Goal: Task Accomplishment & Management: Contribute content

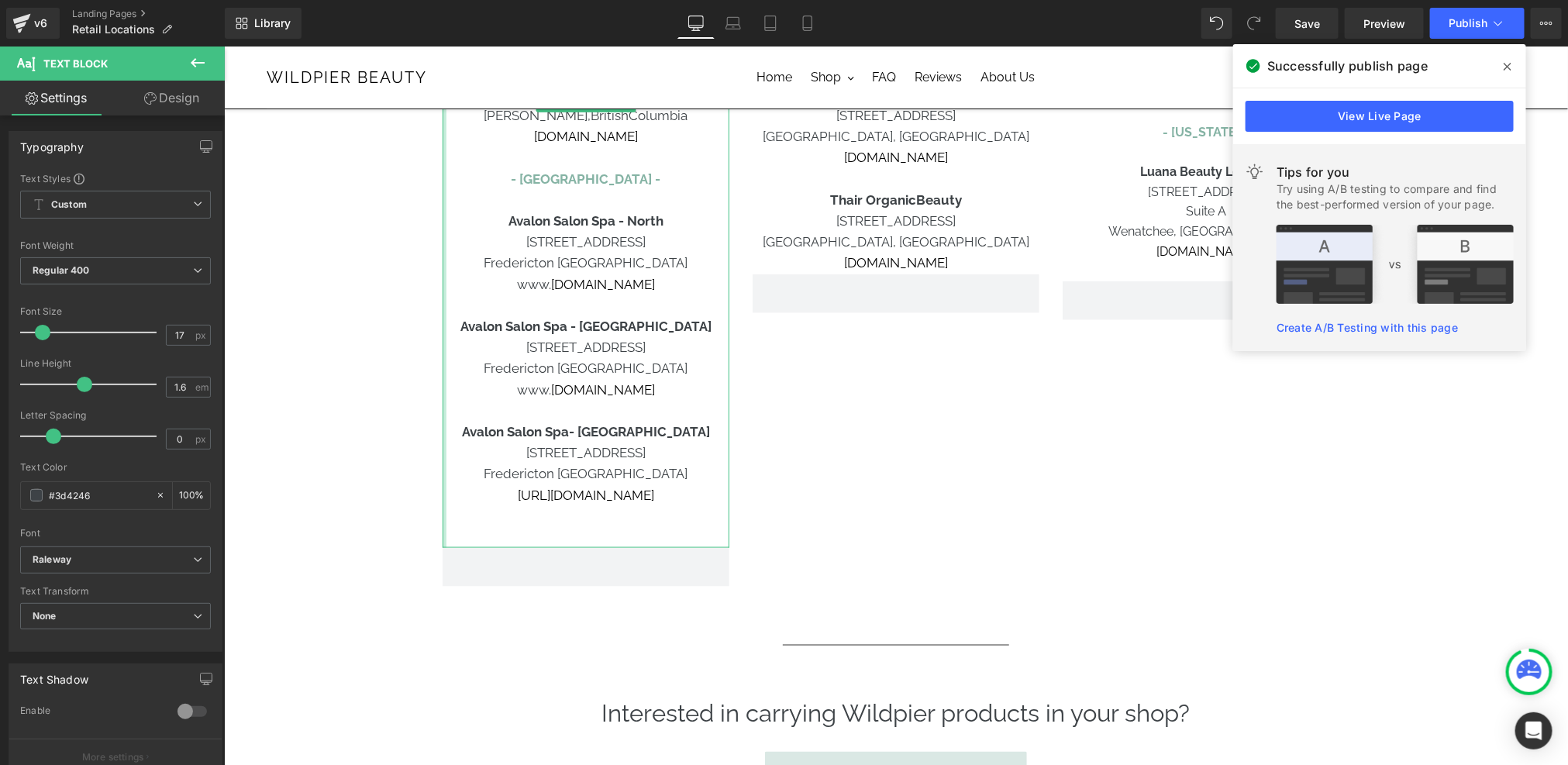
scroll to position [969, 0]
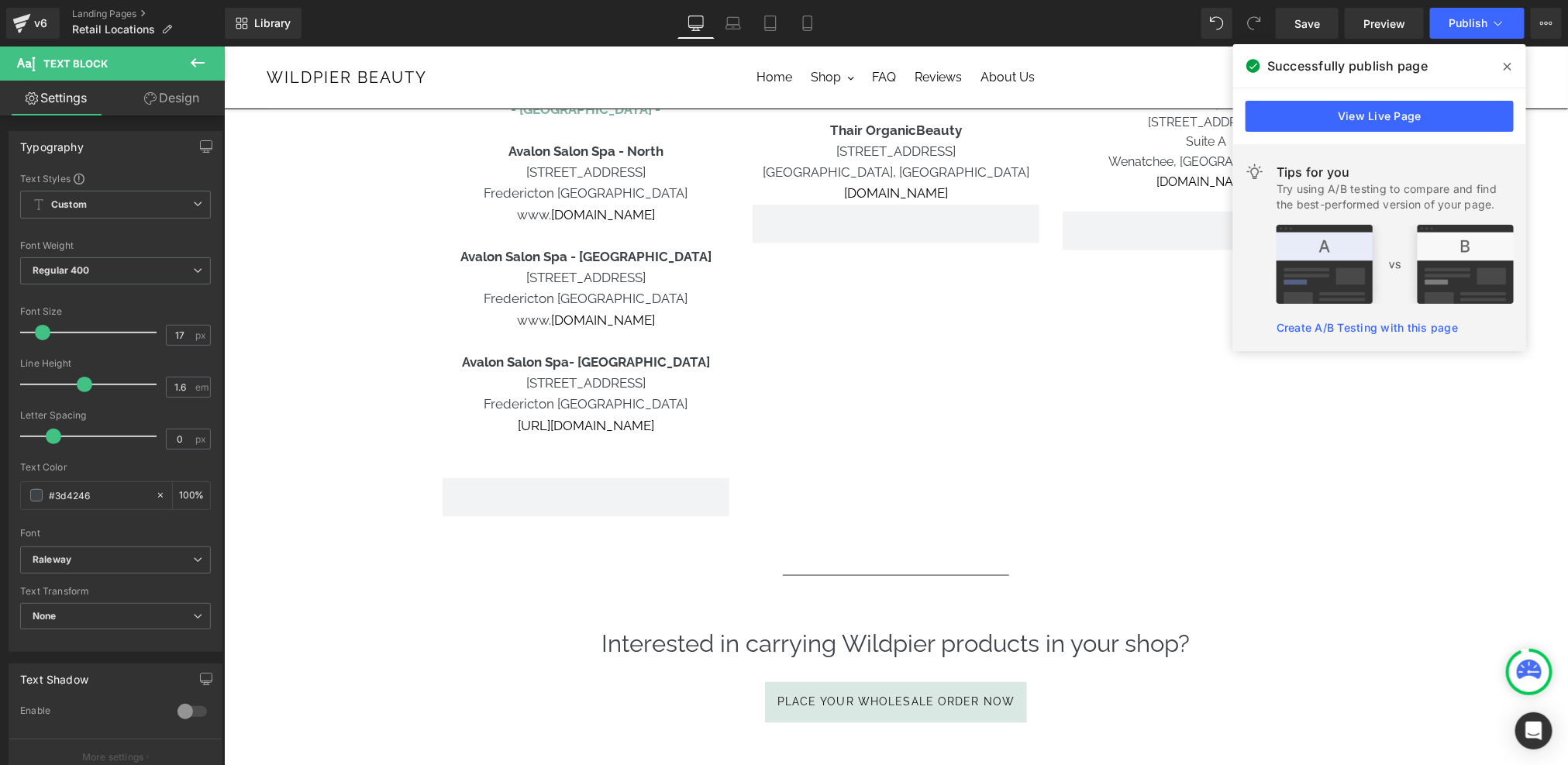
click at [1506, 57] on span at bounding box center [1507, 66] width 25 height 25
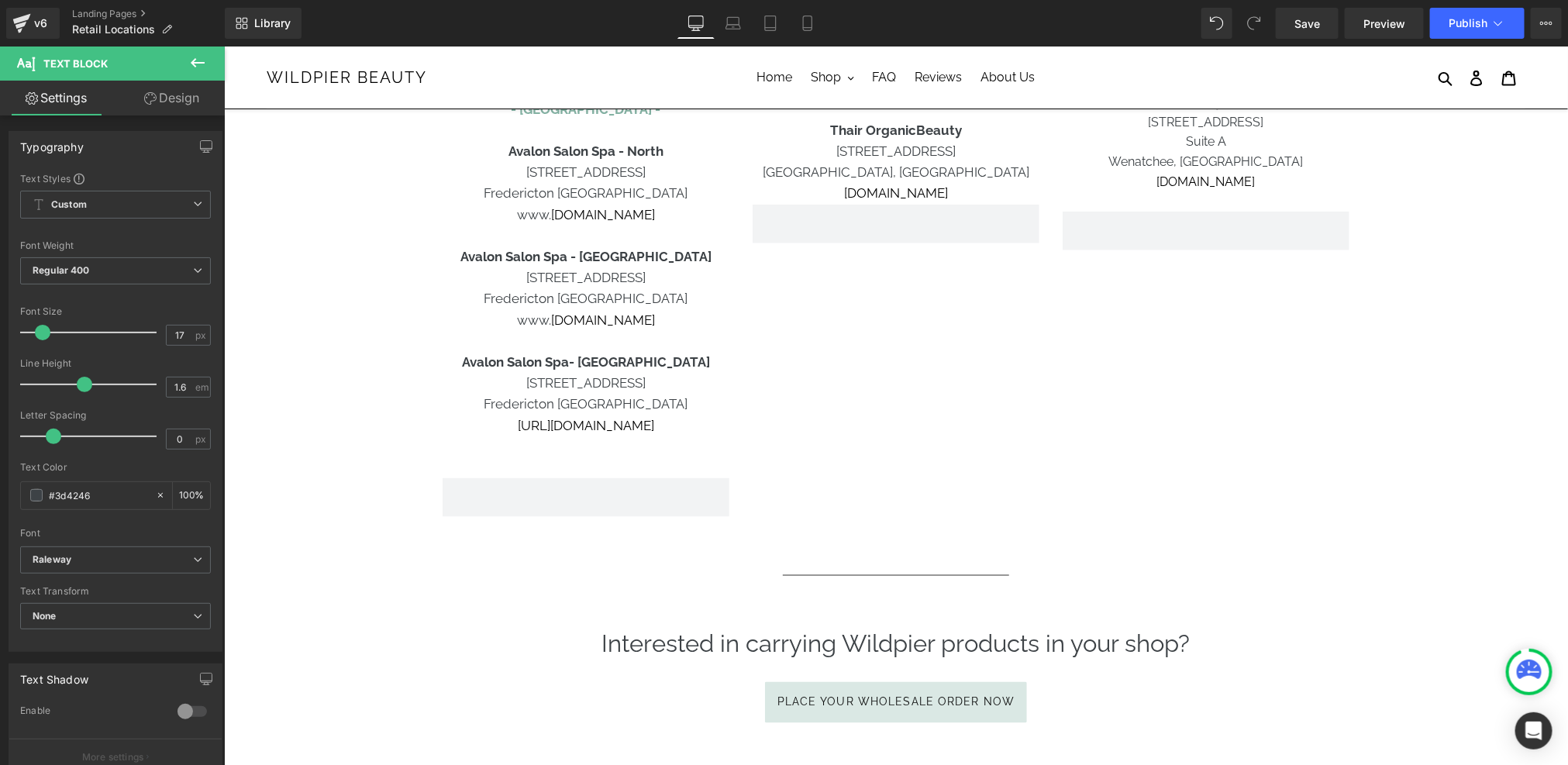
scroll to position [0, 0]
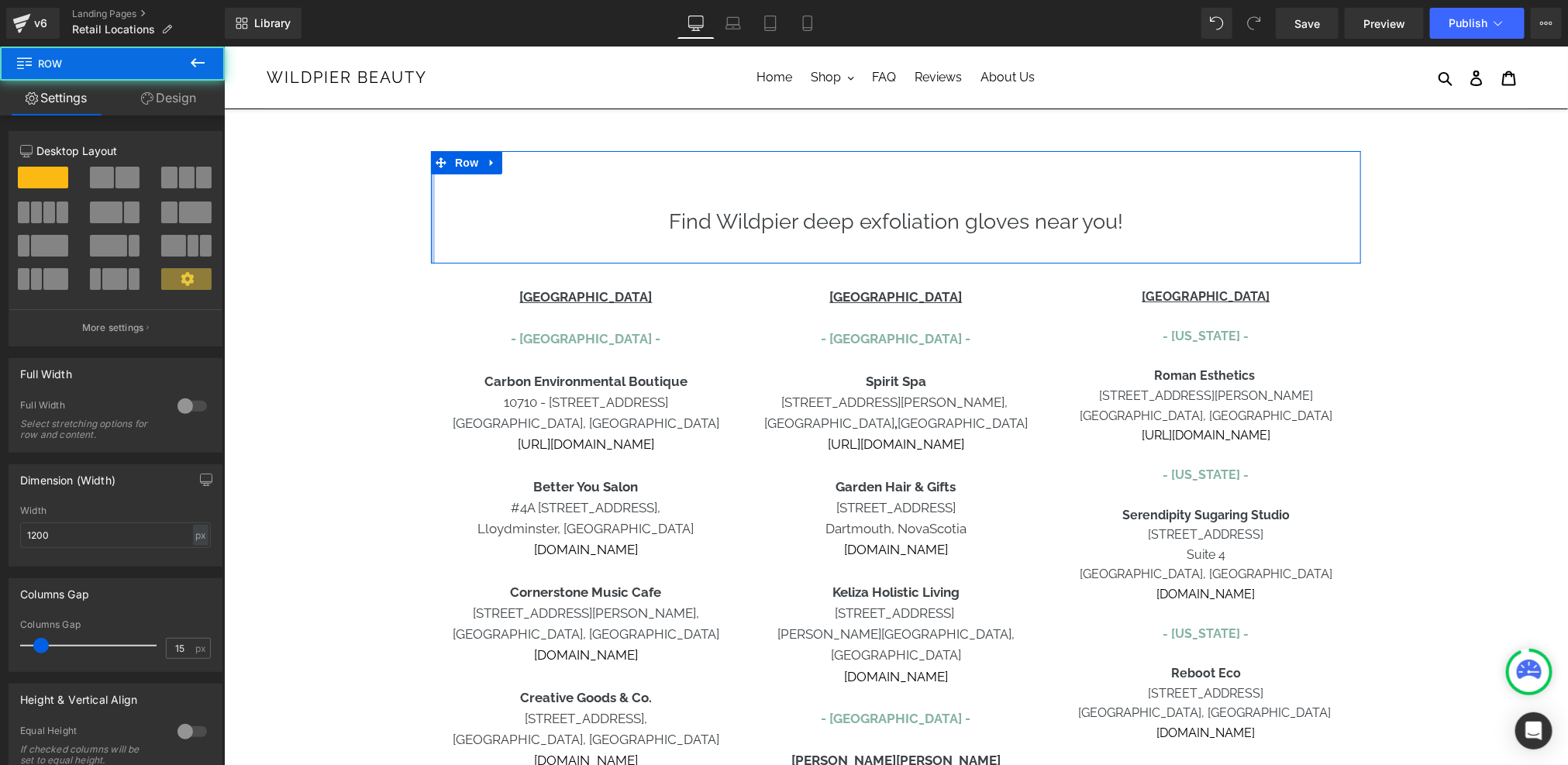
click at [430, 254] on div at bounding box center [432, 206] width 4 height 112
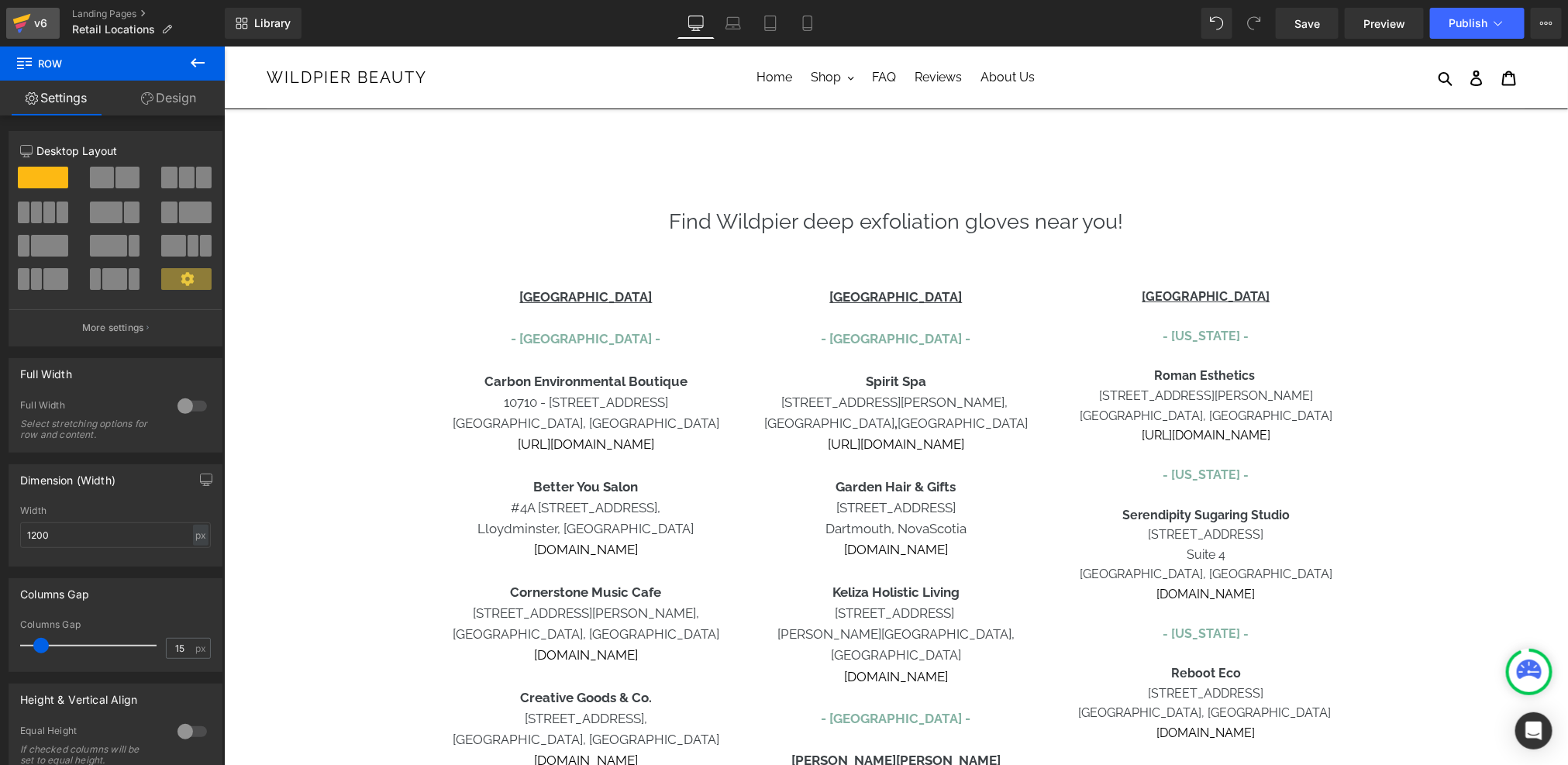
click at [27, 25] on icon at bounding box center [21, 23] width 19 height 39
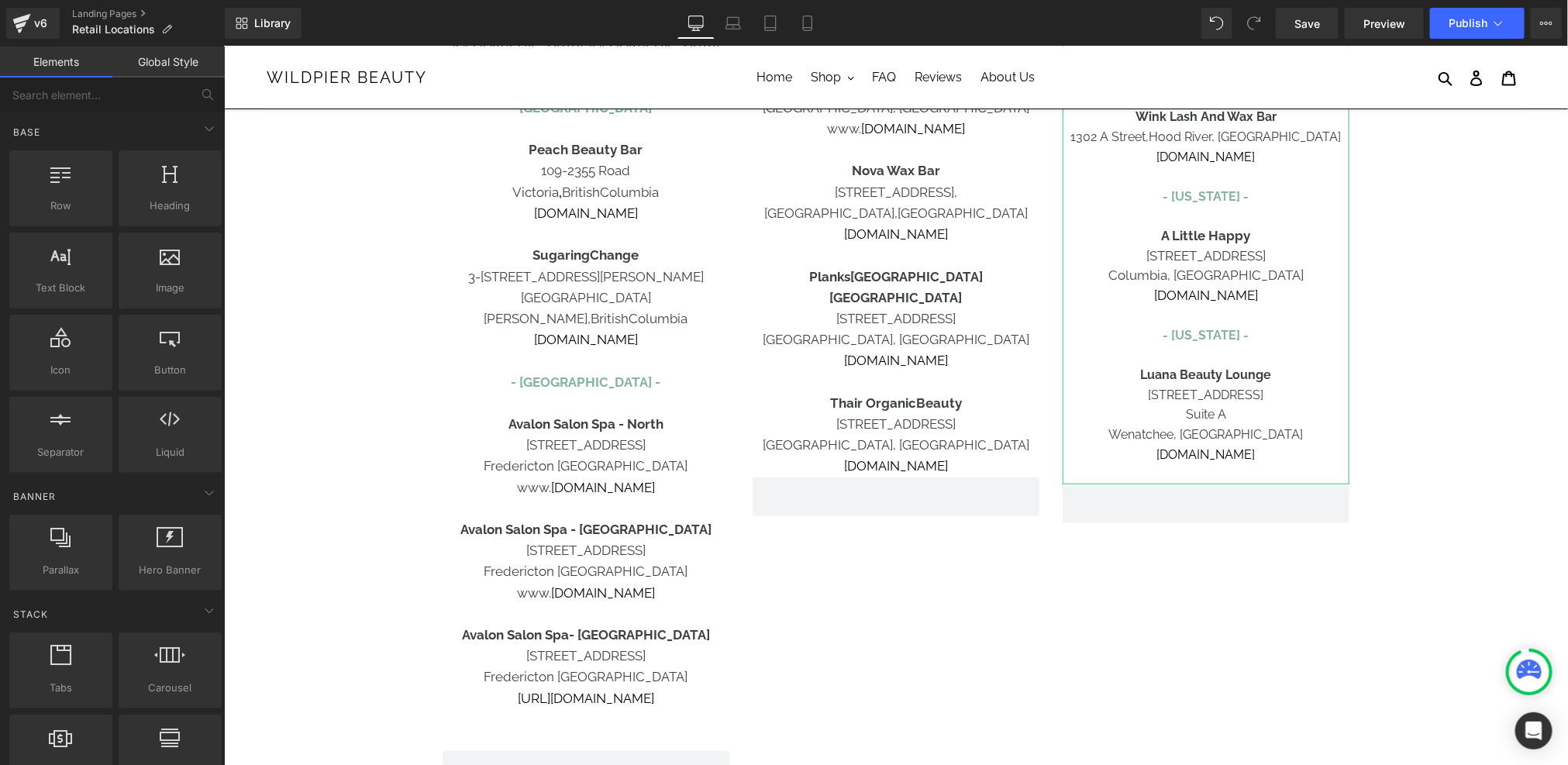
scroll to position [714, 0]
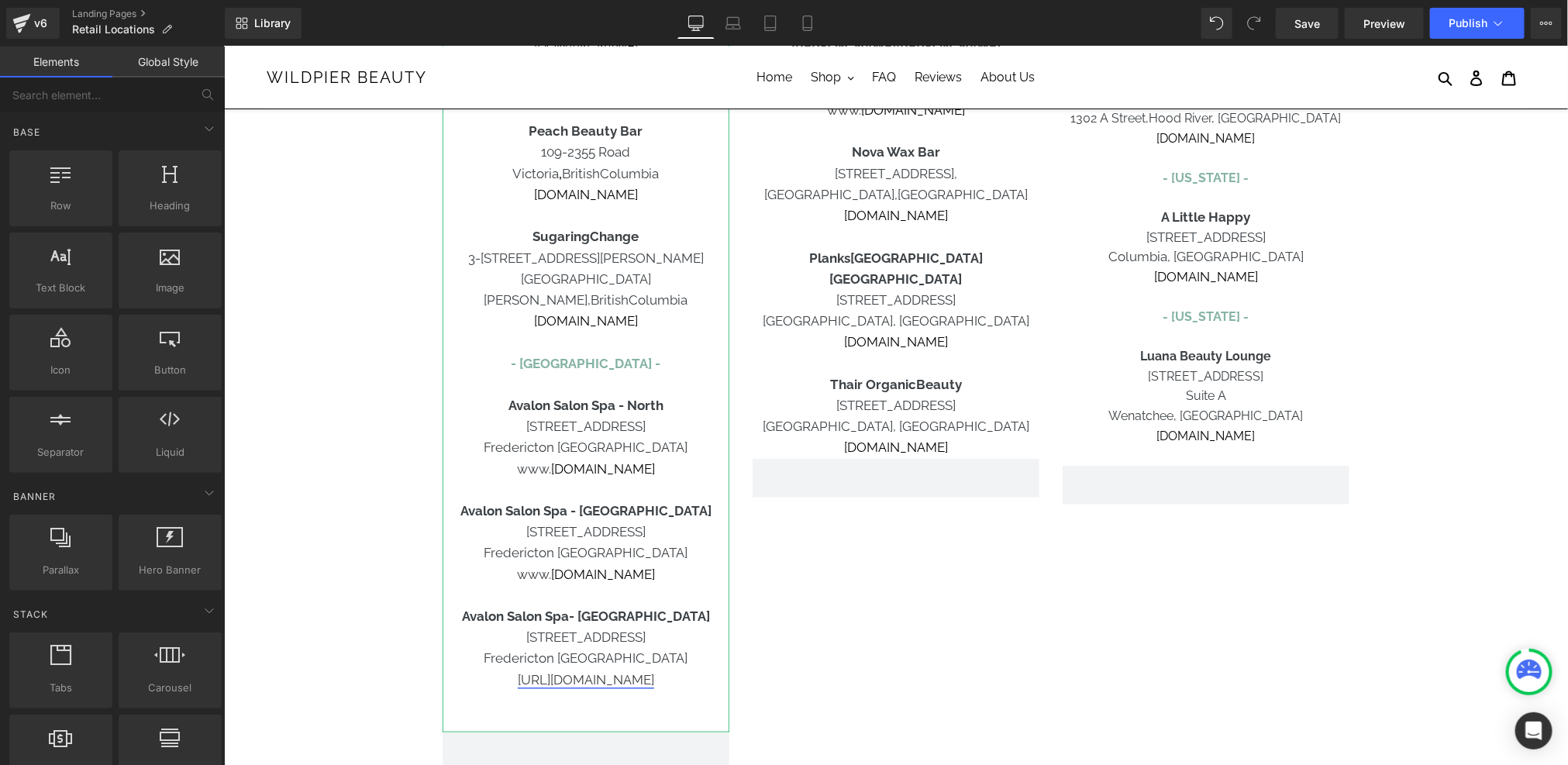
click at [560, 671] on link "[URL][DOMAIN_NAME]" at bounding box center [585, 679] width 136 height 16
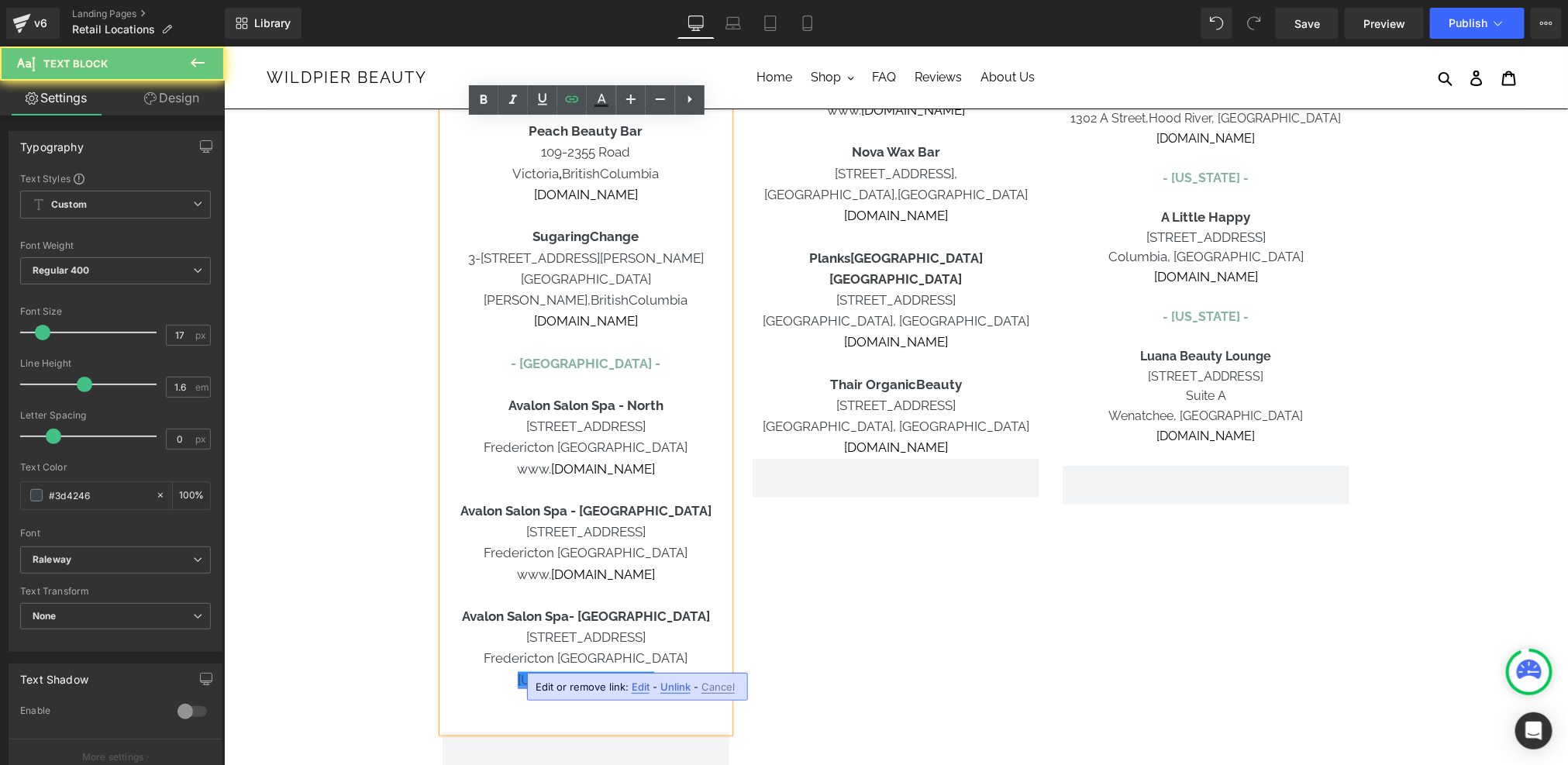
click at [565, 671] on link "[URL][DOMAIN_NAME]" at bounding box center [585, 679] width 136 height 16
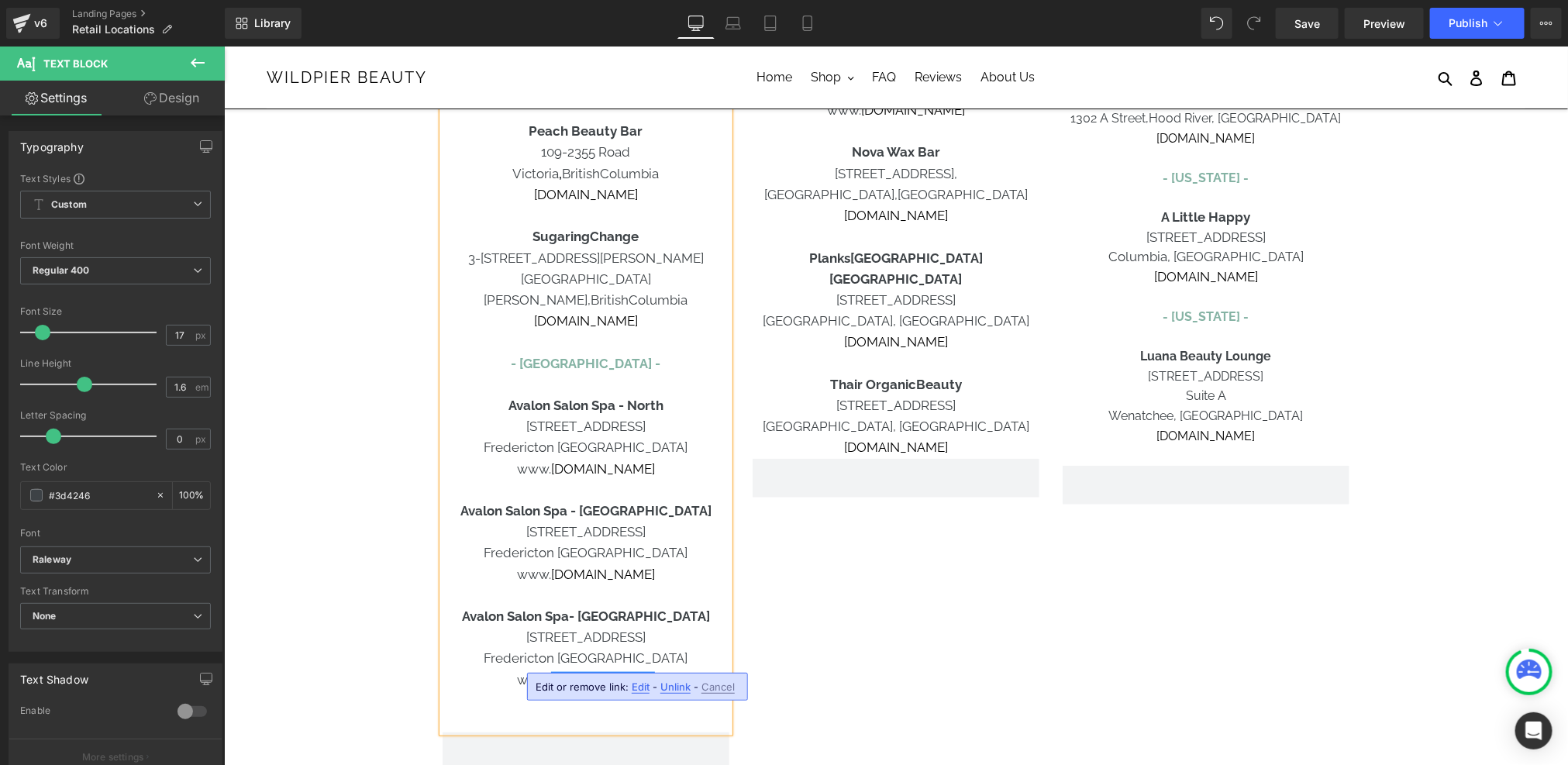
click at [936, 657] on div "[GEOGRAPHIC_DATA] - [GEOGRAPHIC_DATA] - Carbon Environmental Boutique [STREET_A…" at bounding box center [894, 163] width 930 height 1230
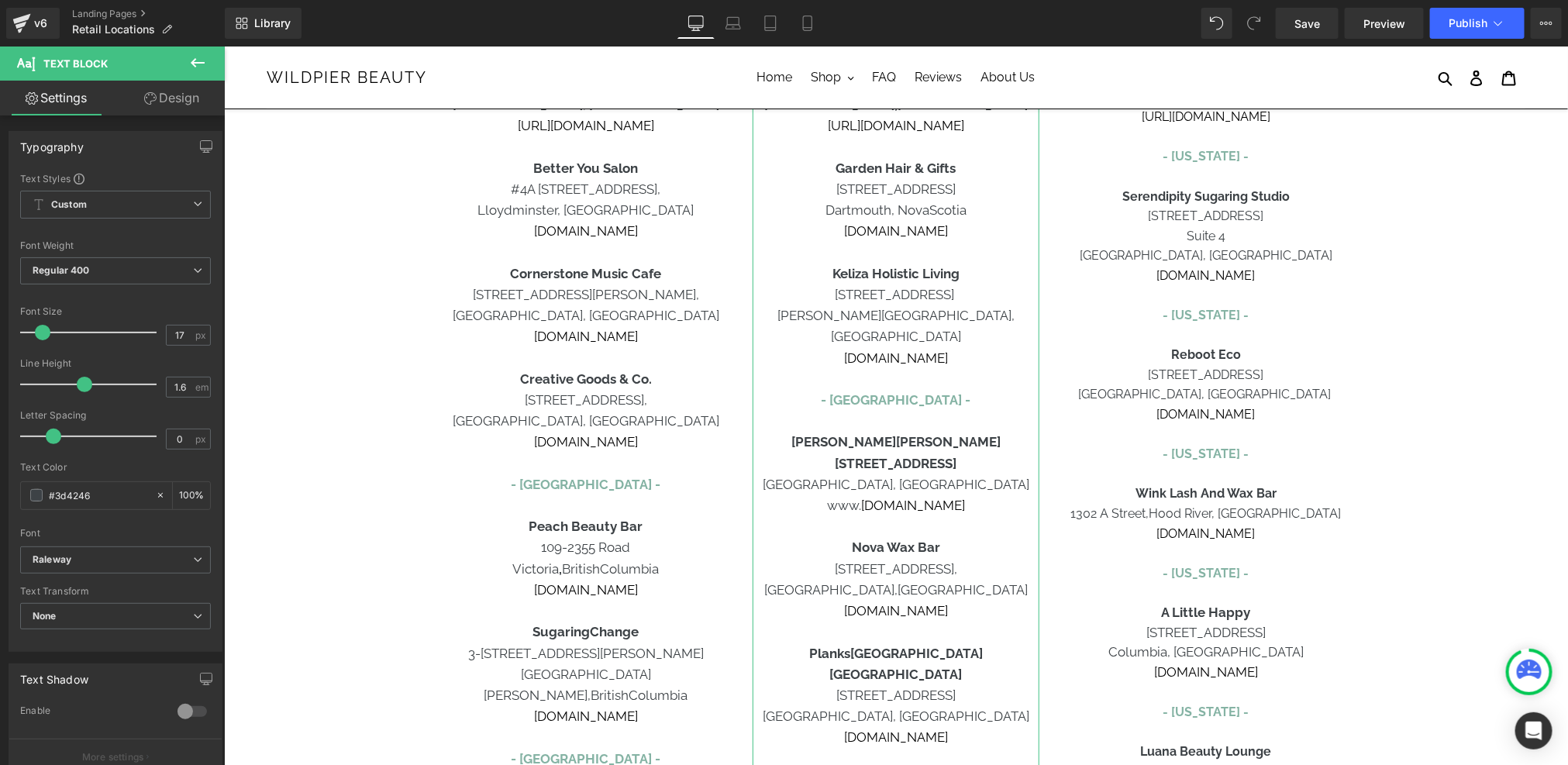
scroll to position [300, 0]
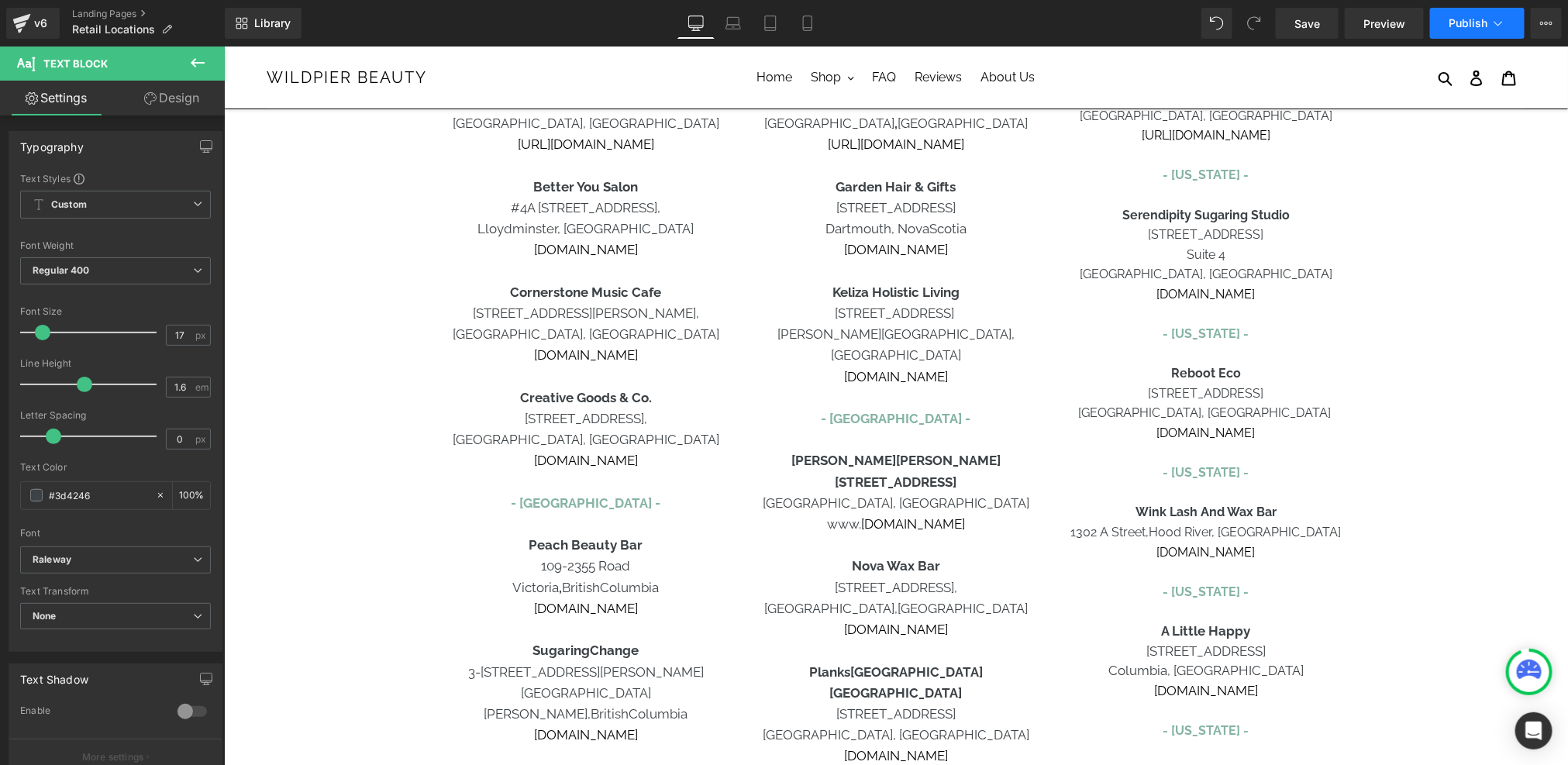
click at [1461, 21] on span "Publish" at bounding box center [1467, 23] width 39 height 12
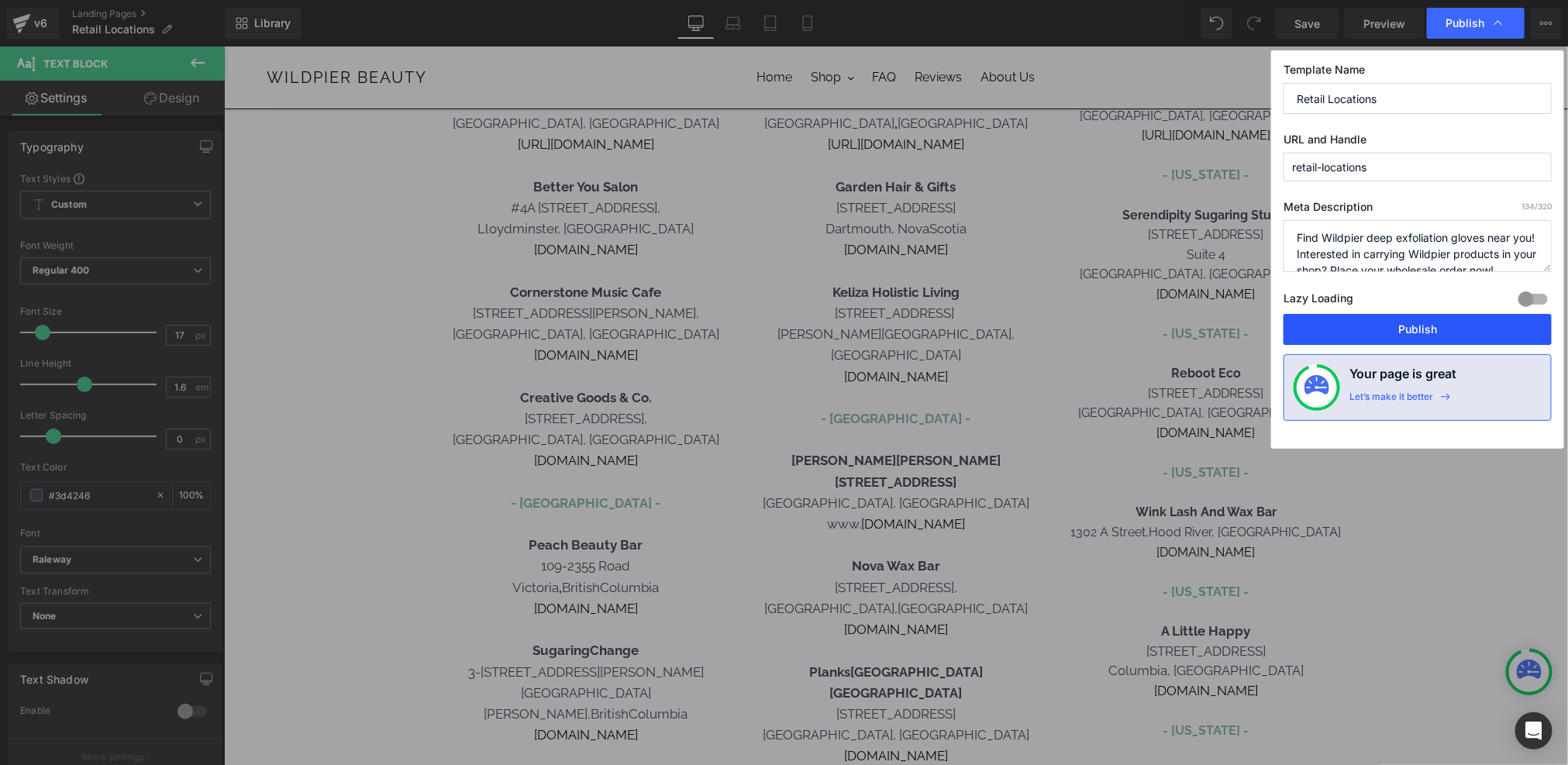
click at [1440, 323] on button "Publish" at bounding box center [1417, 329] width 268 height 31
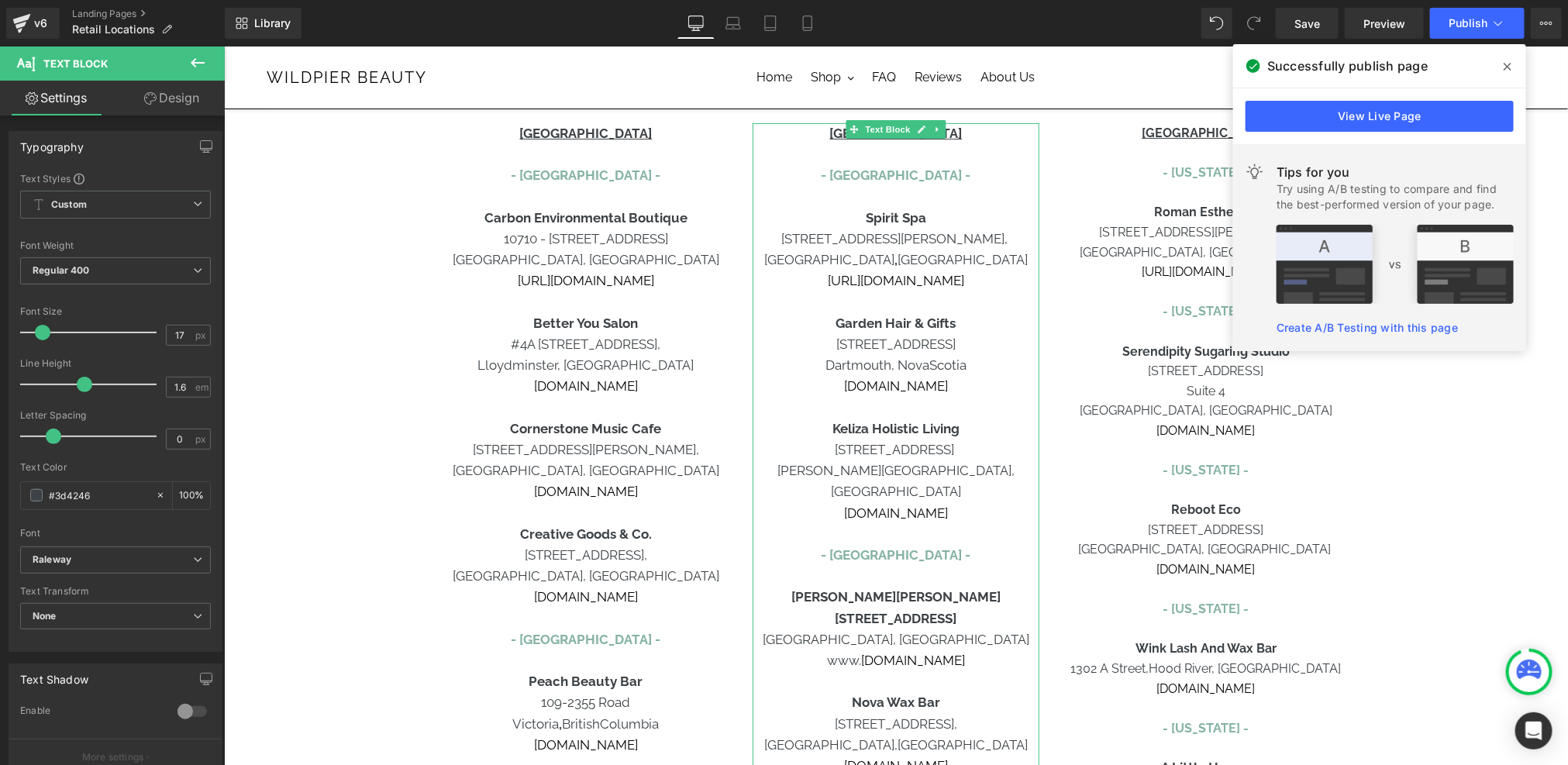
scroll to position [209, 0]
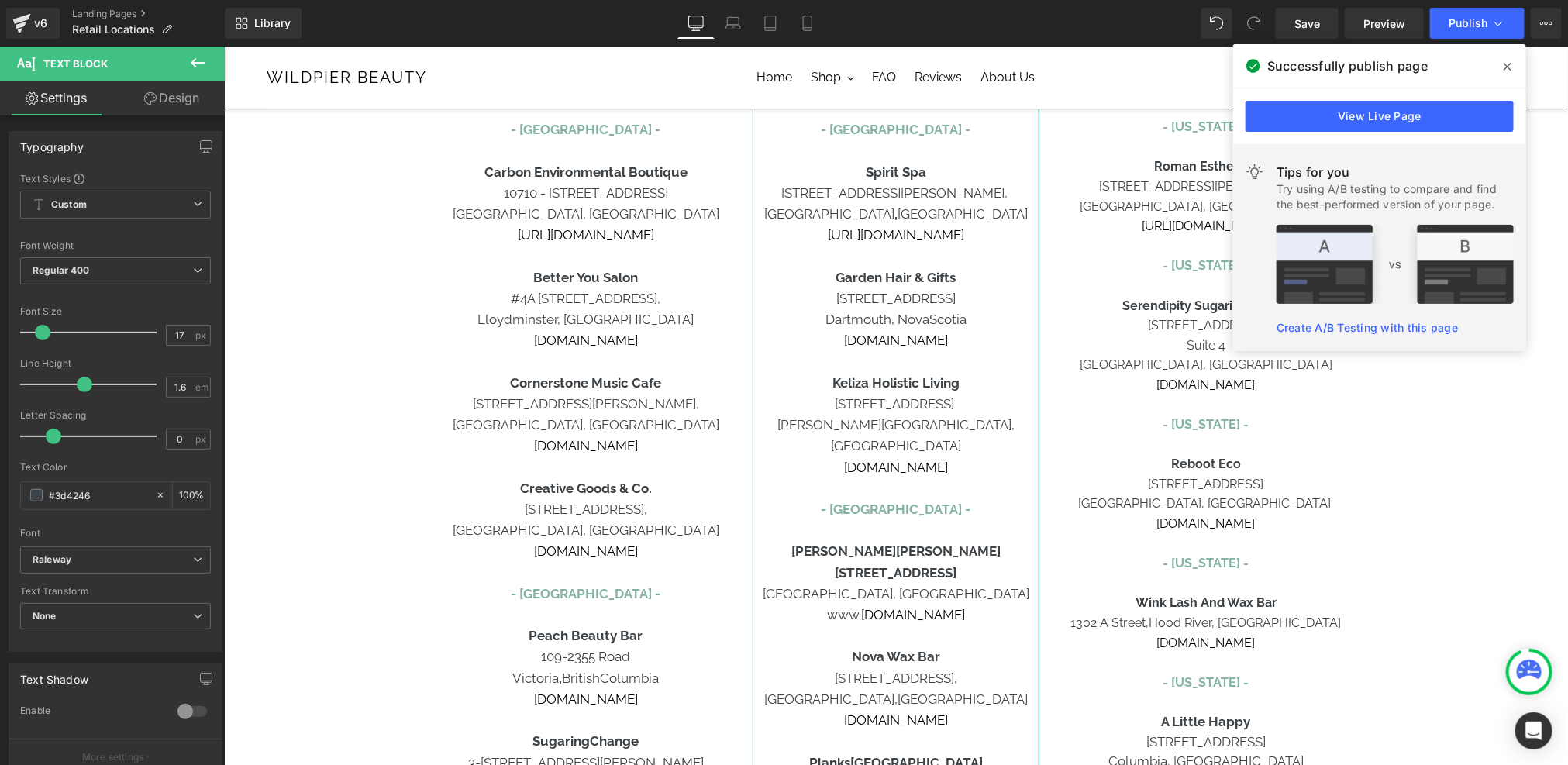
click at [885, 543] on strong "[PERSON_NAME]" at bounding box center [842, 550] width 104 height 16
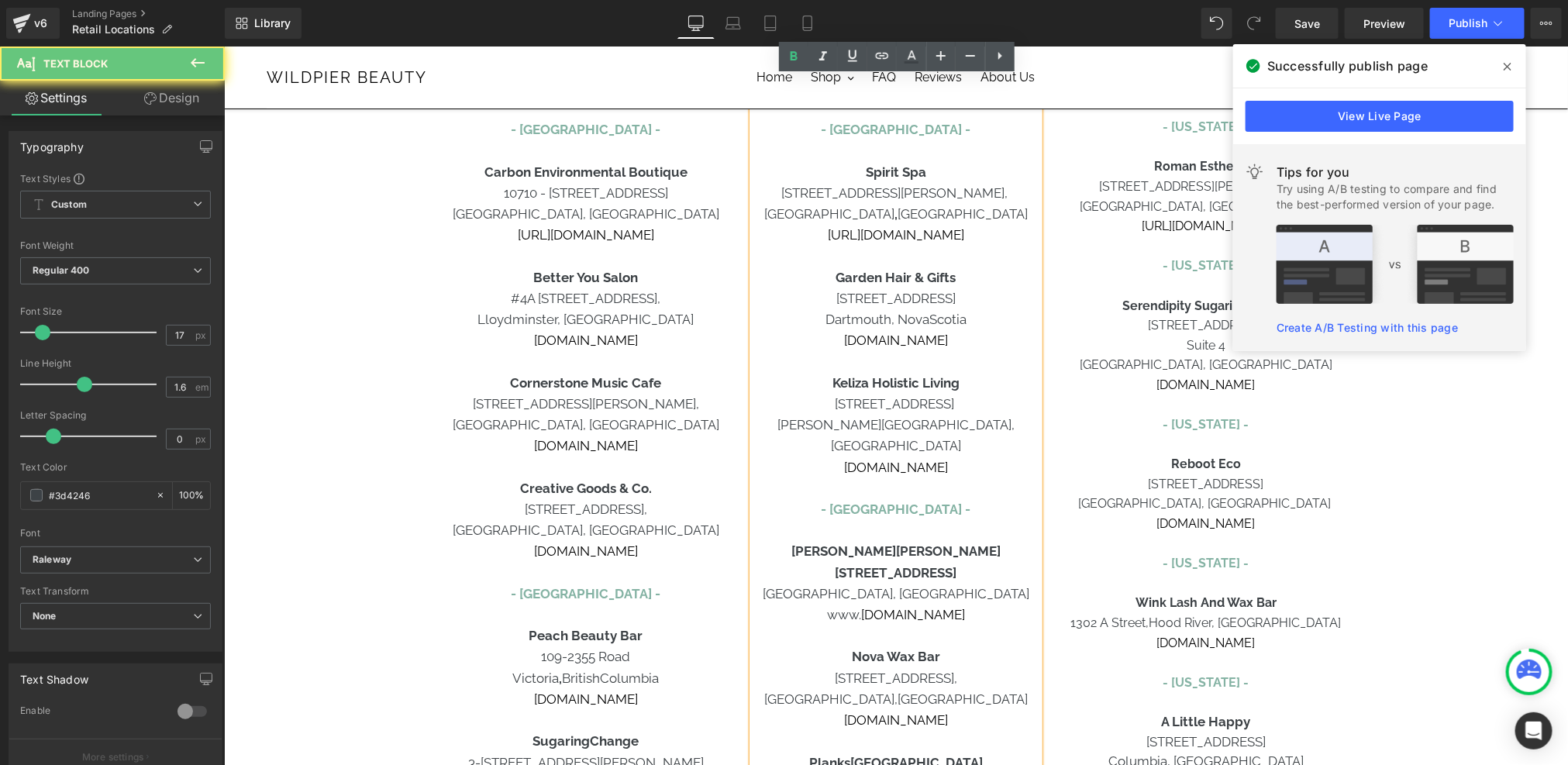
click at [885, 543] on strong "[PERSON_NAME]" at bounding box center [842, 550] width 104 height 16
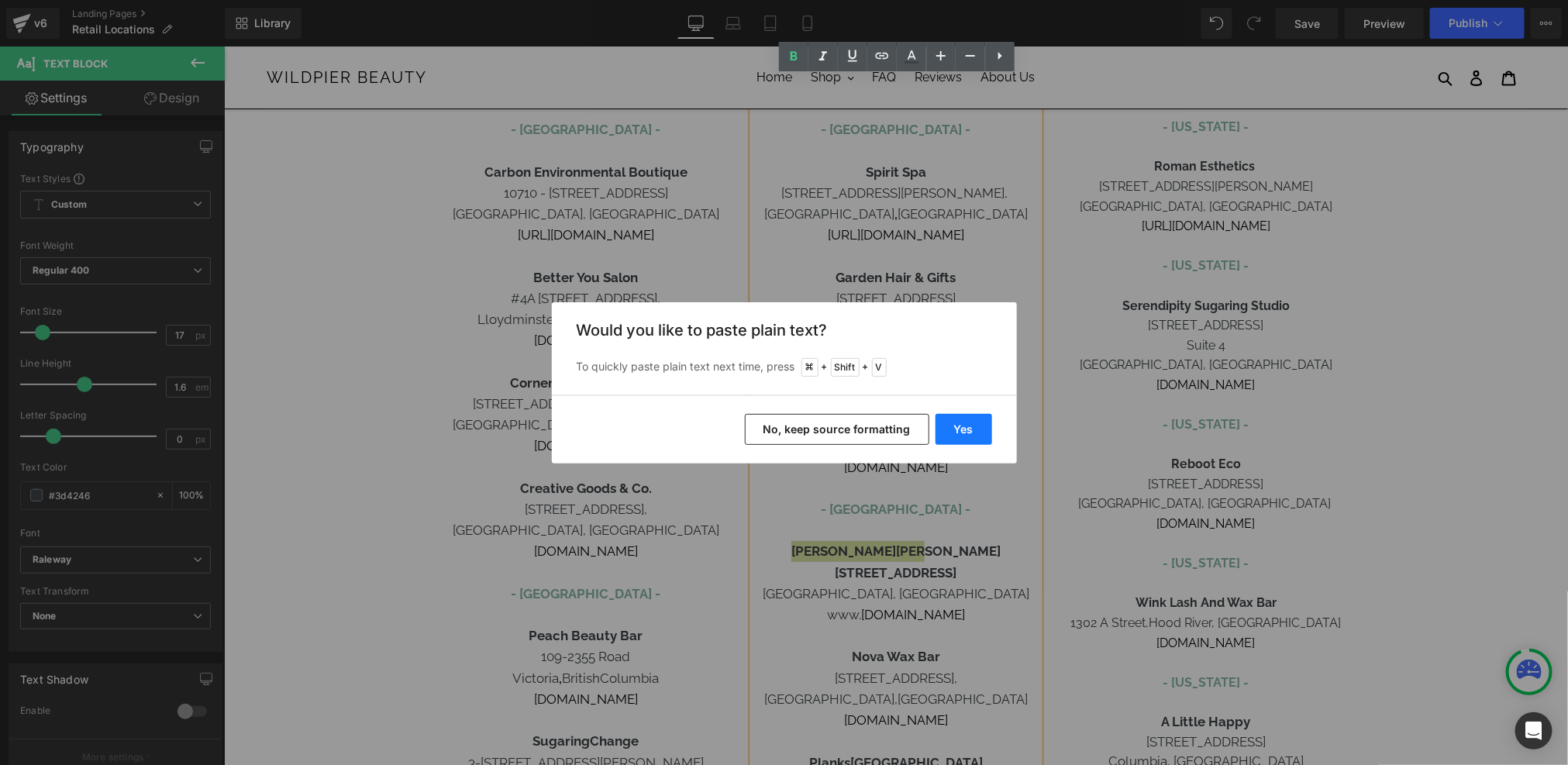
click at [969, 419] on button "Yes" at bounding box center [963, 429] width 57 height 31
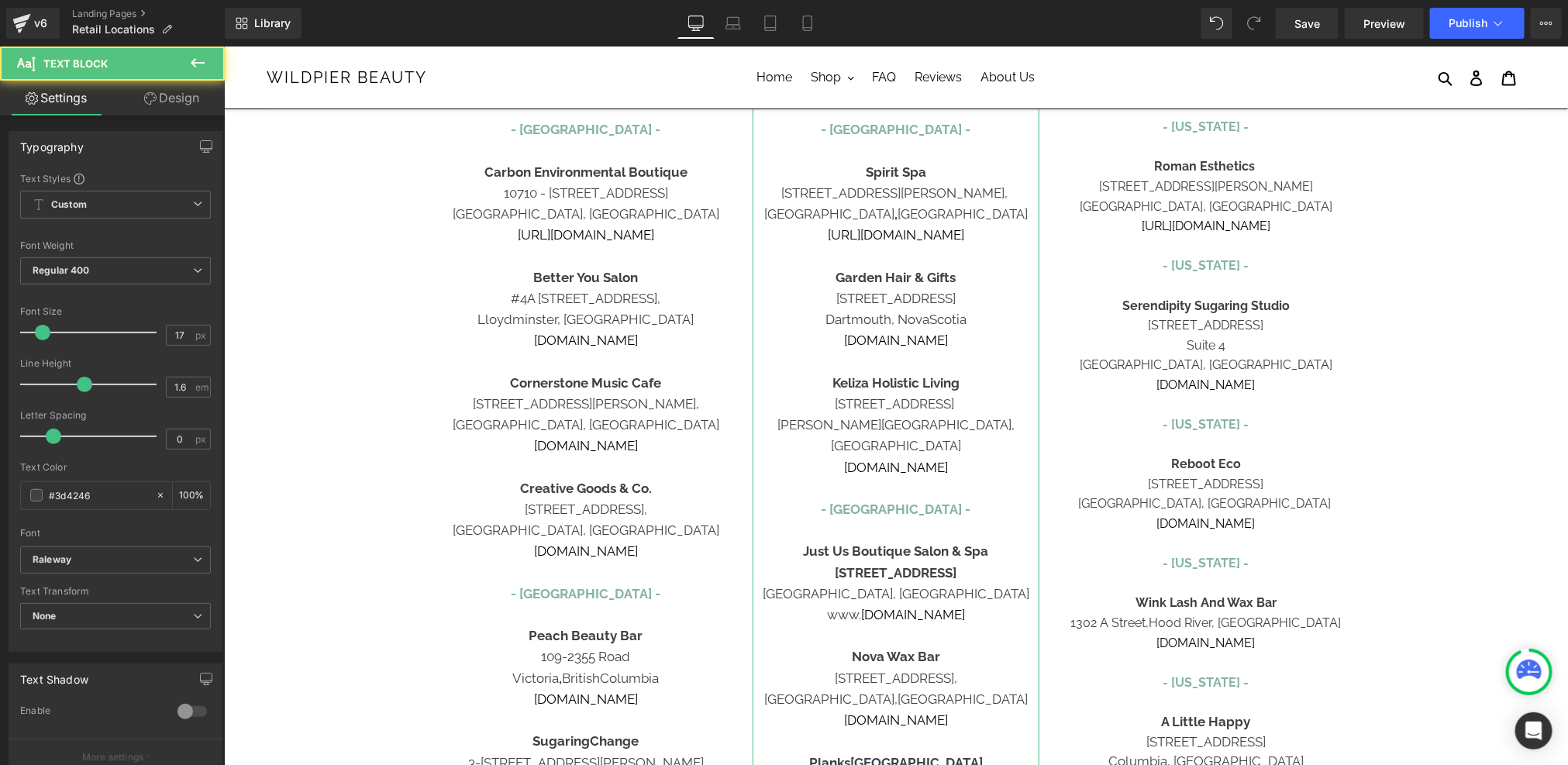
click at [915, 543] on b "Just Us Boutique Salon & Spa" at bounding box center [894, 550] width 185 height 16
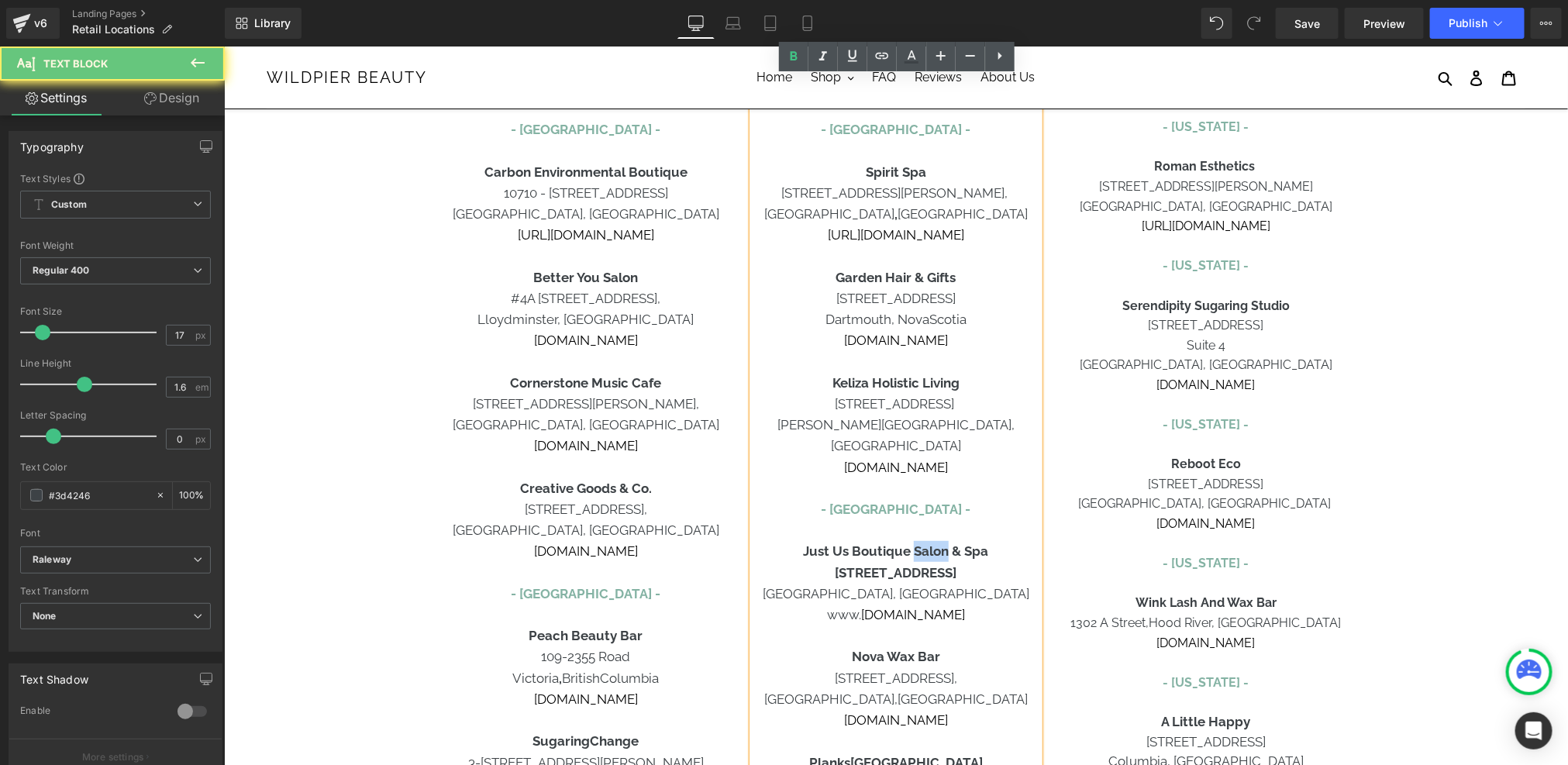
click at [915, 543] on b "Just Us Boutique Salon & Spa" at bounding box center [894, 550] width 185 height 16
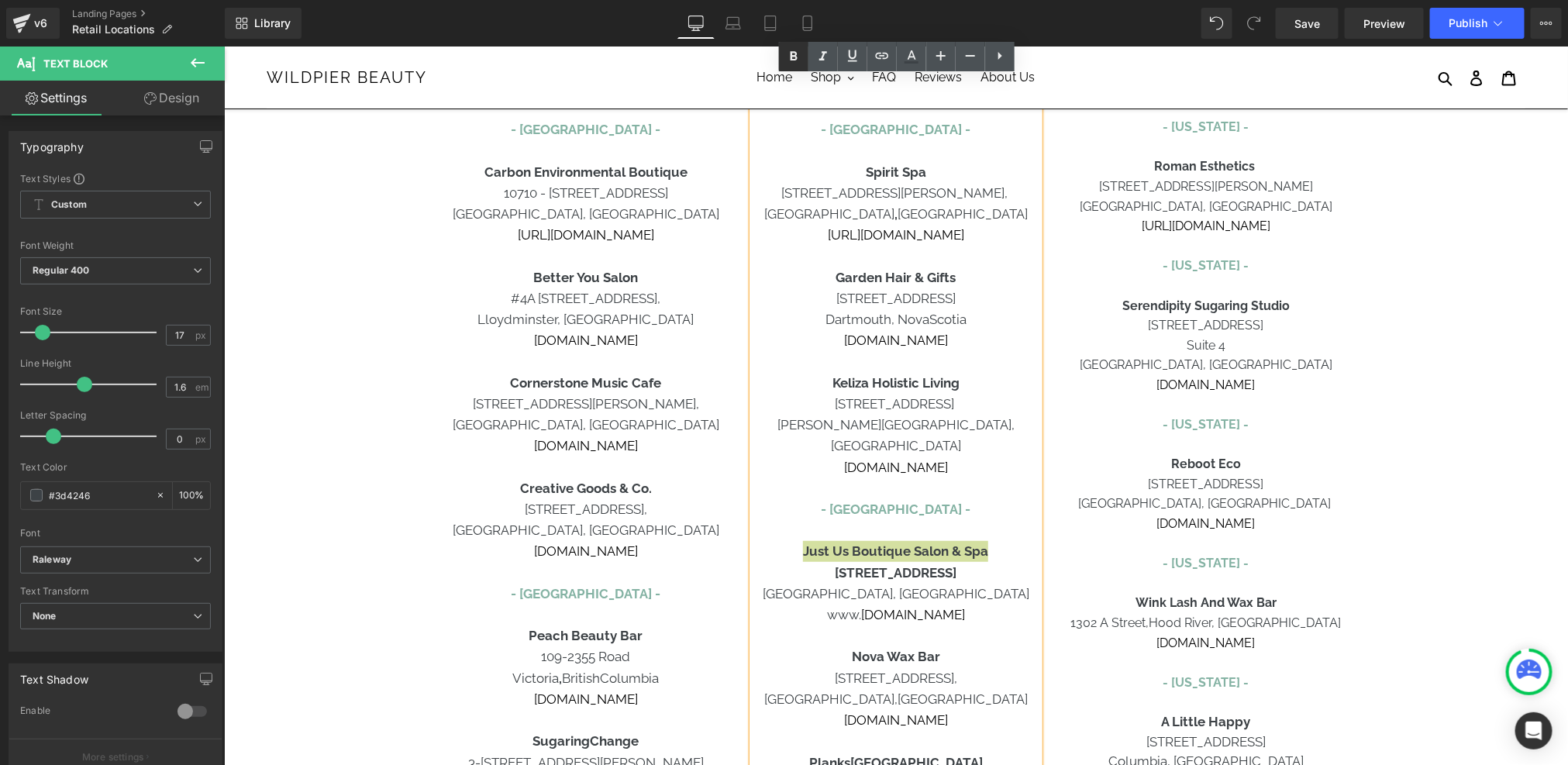
click at [796, 52] on icon at bounding box center [793, 57] width 19 height 19
click at [827, 562] on p "[STREET_ADDRESS]" at bounding box center [894, 572] width 286 height 21
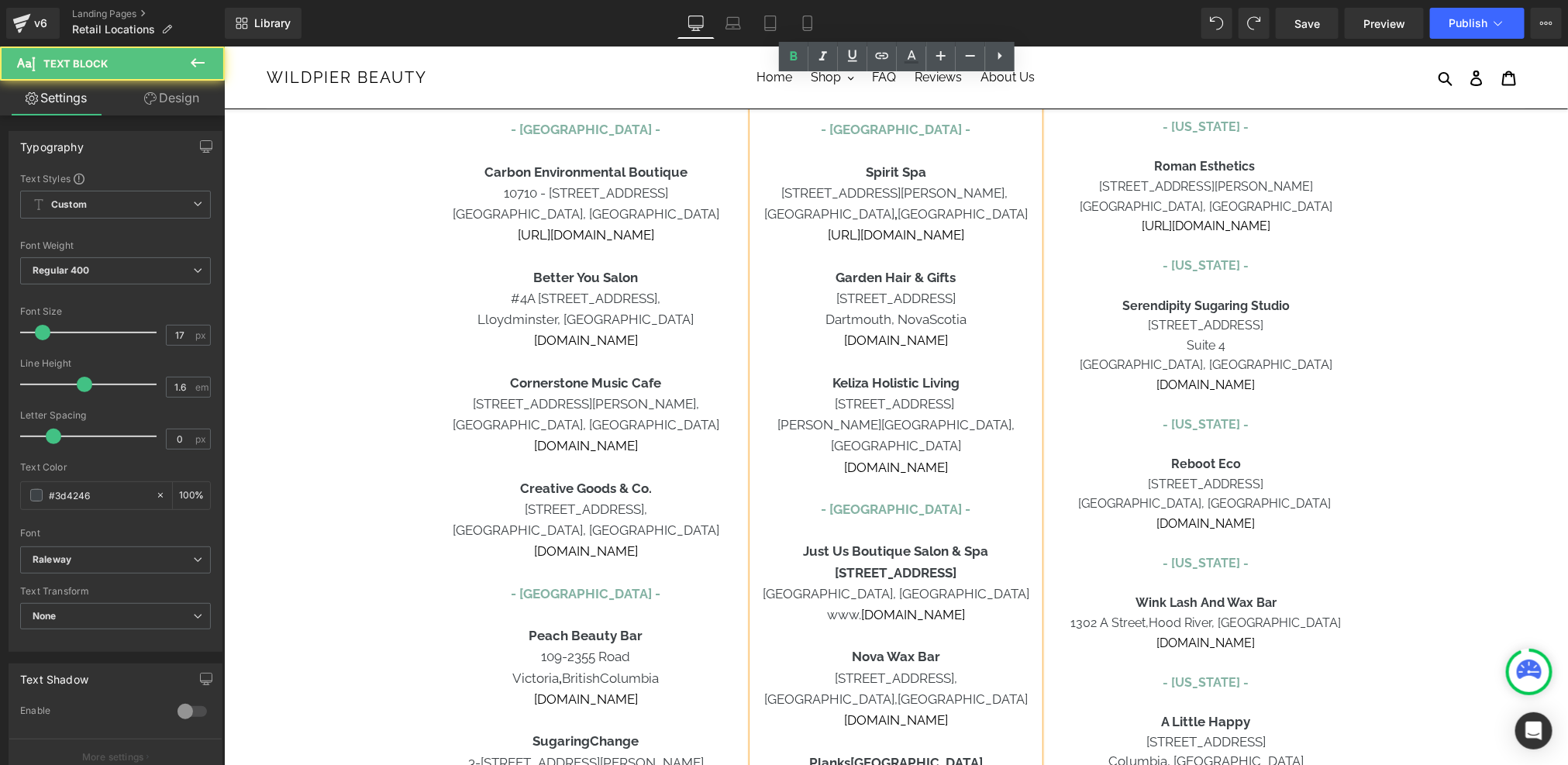
click at [845, 585] on span "[GEOGRAPHIC_DATA], [GEOGRAPHIC_DATA]" at bounding box center [894, 593] width 267 height 16
click at [999, 540] on p "Just Us Boutique Salon & Spa" at bounding box center [894, 550] width 286 height 21
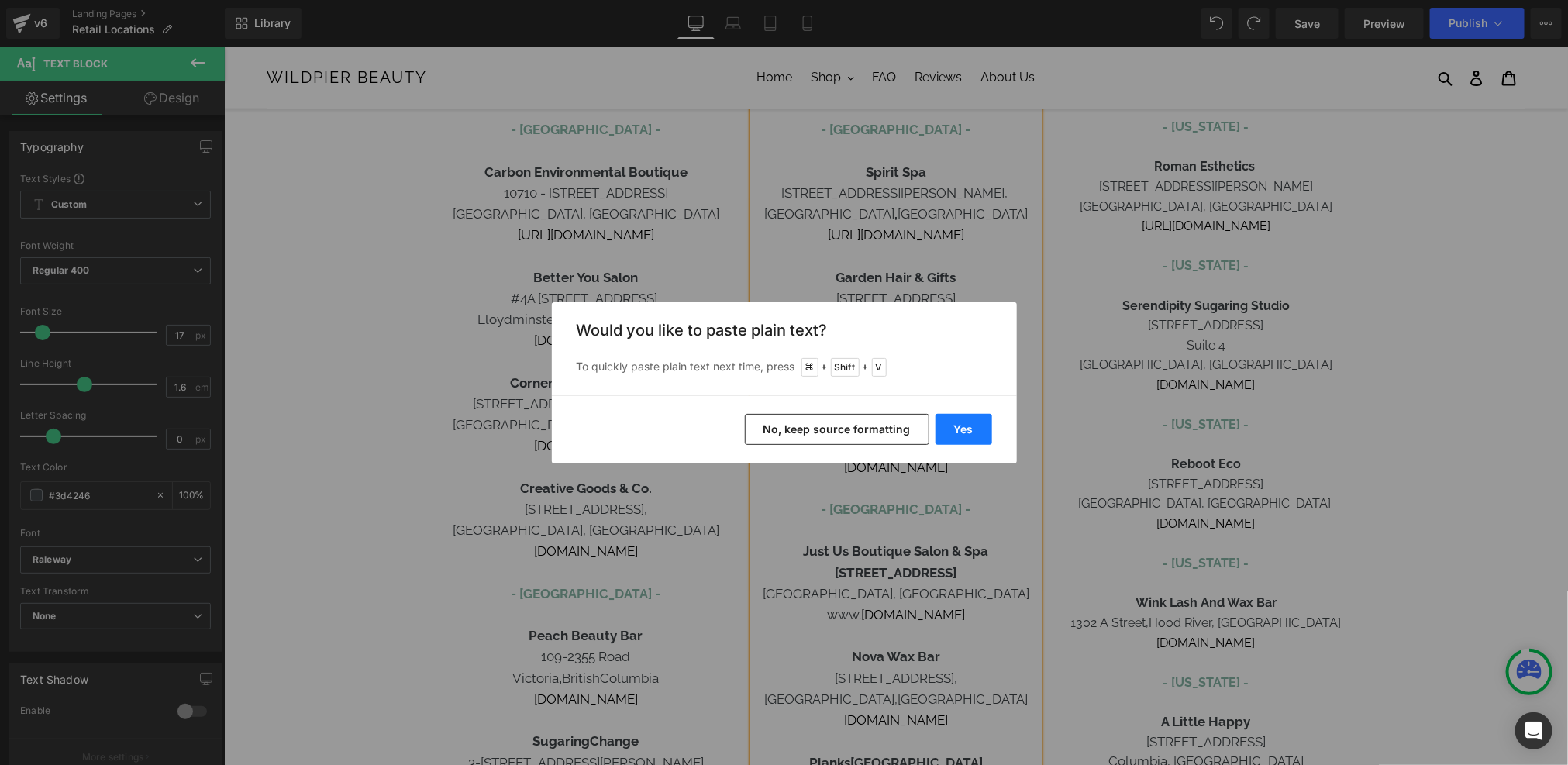
click at [967, 424] on button "Yes" at bounding box center [963, 429] width 57 height 31
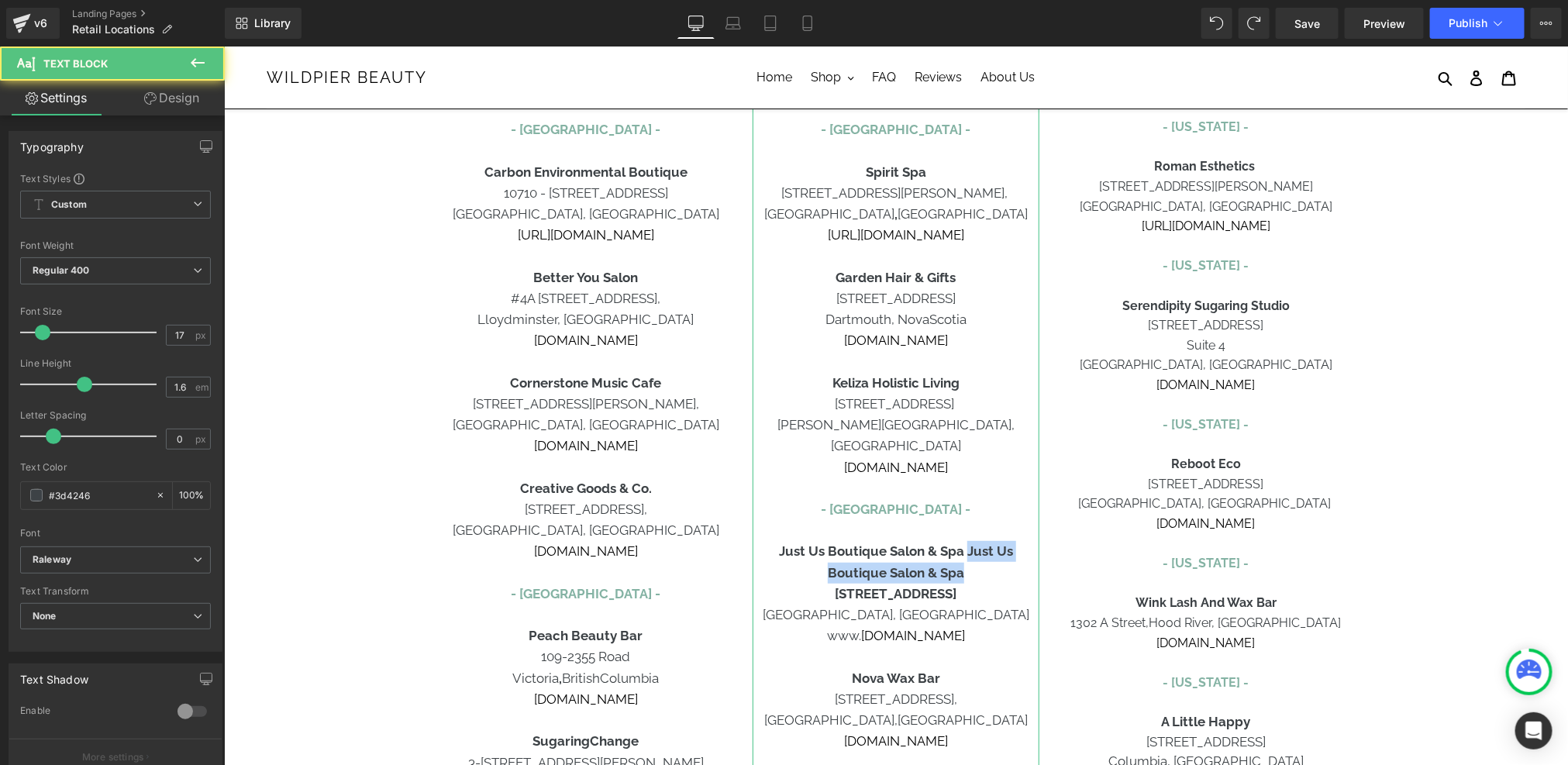
drag, startPoint x: 965, startPoint y: 560, endPoint x: 968, endPoint y: 535, distance: 25.2
click at [968, 540] on p "Just Us Boutique Salon & Spa Just Us Boutique Salon & Spa" at bounding box center [894, 561] width 286 height 42
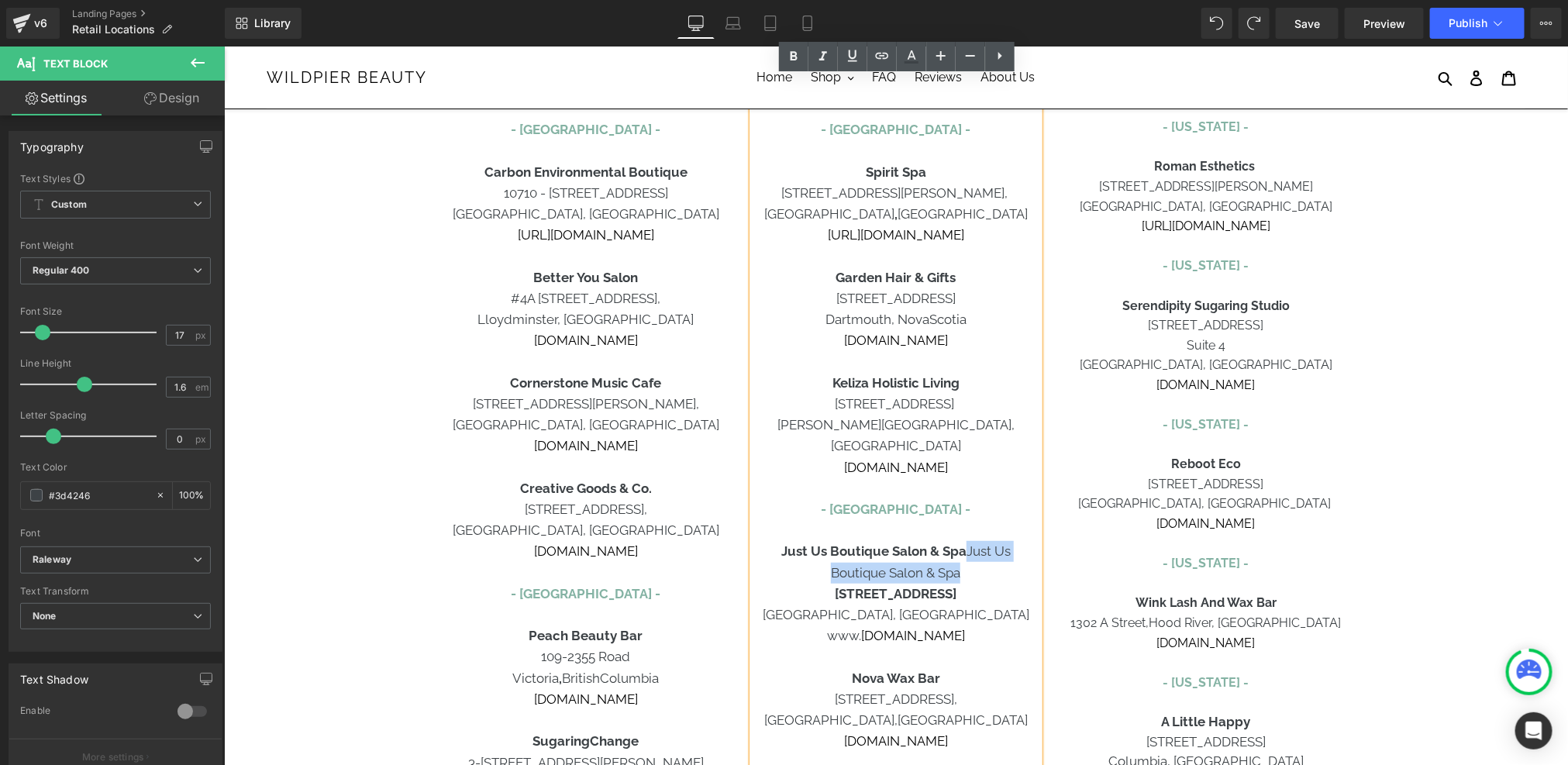
drag, startPoint x: 968, startPoint y: 535, endPoint x: 978, endPoint y: 552, distance: 19.7
click at [978, 552] on p "Just Us Boutique Salon & Spa Just Us Boutique Salon & Spa" at bounding box center [894, 561] width 286 height 42
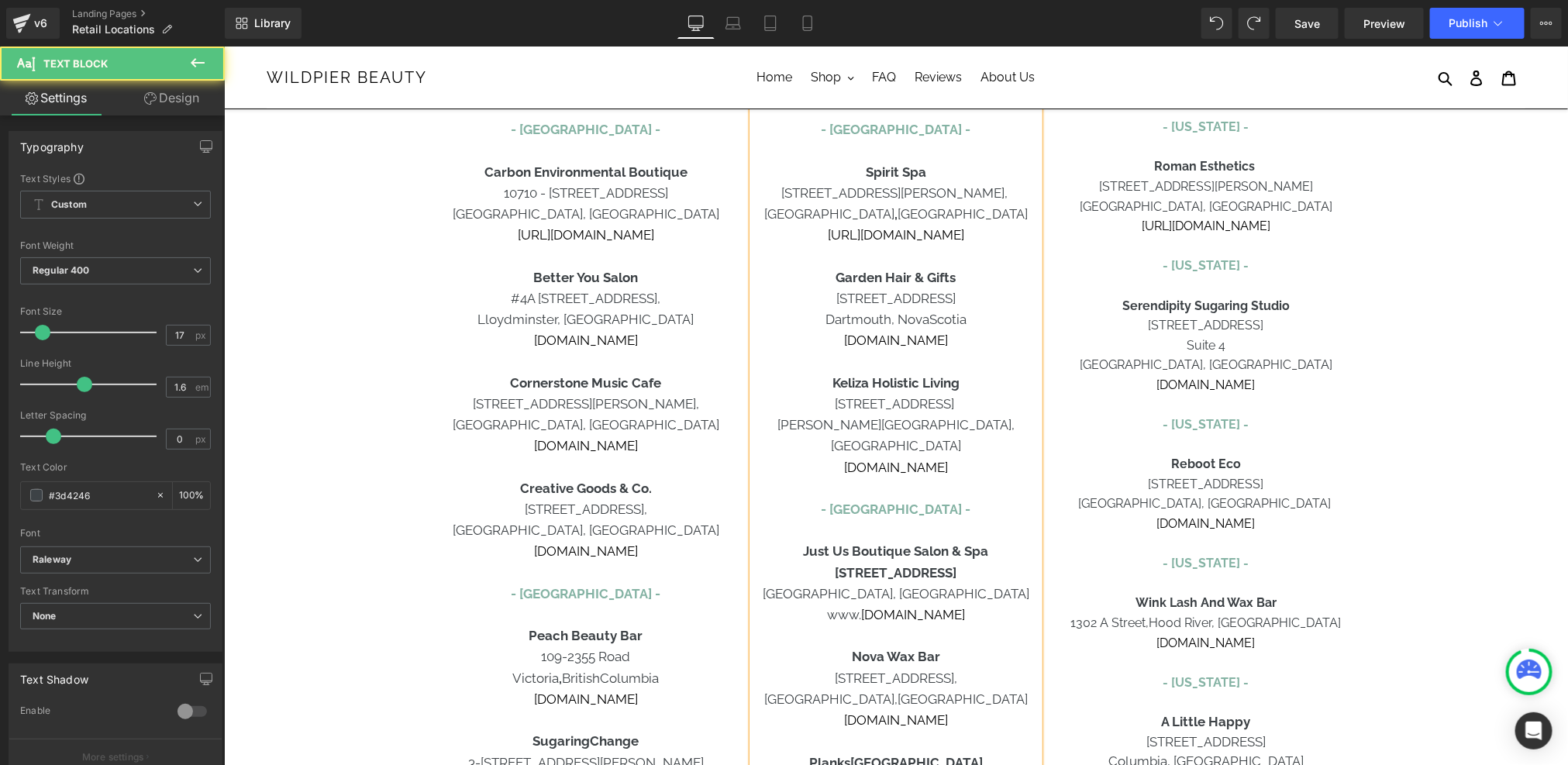
click at [955, 565] on b "[STREET_ADDRESS]" at bounding box center [894, 572] width 121 height 16
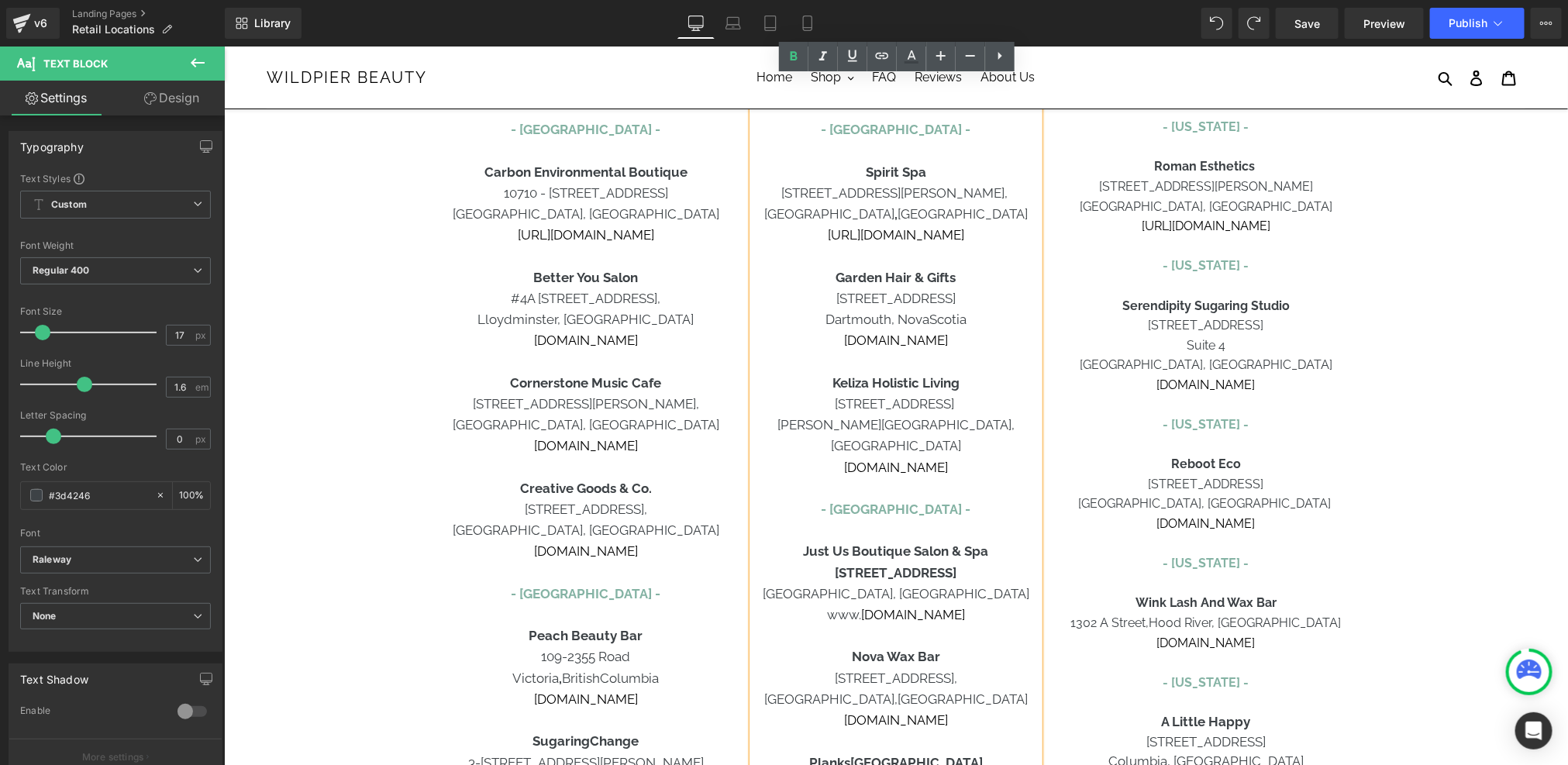
drag, startPoint x: 968, startPoint y: 558, endPoint x: 903, endPoint y: 558, distance: 65.0
click at [903, 562] on p "[STREET_ADDRESS]" at bounding box center [894, 572] width 286 height 21
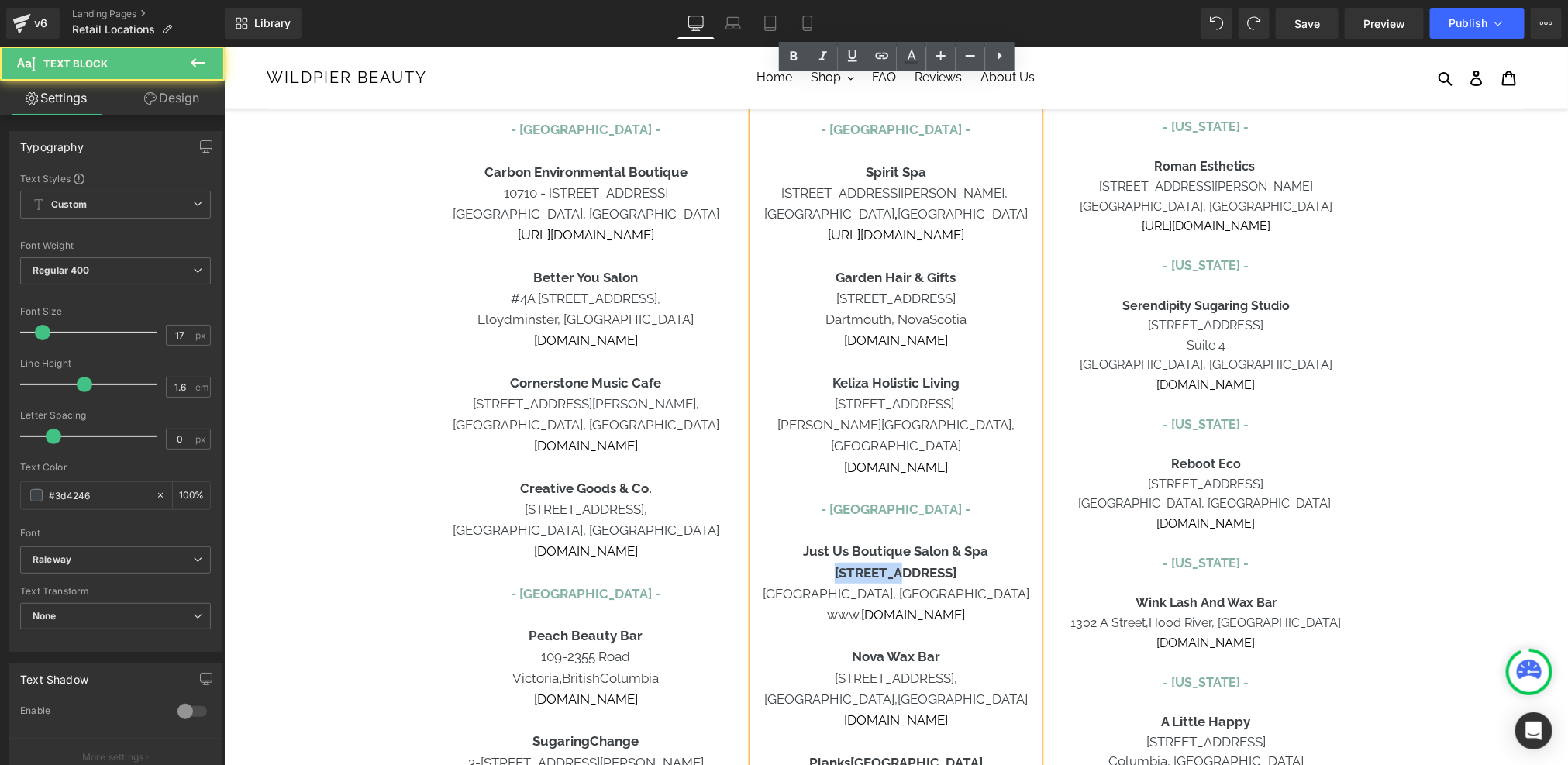
drag, startPoint x: 830, startPoint y: 549, endPoint x: 885, endPoint y: 551, distance: 55.0
click at [885, 565] on b "[STREET_ADDRESS]" at bounding box center [894, 572] width 121 height 16
drag, startPoint x: 885, startPoint y: 550, endPoint x: 969, endPoint y: 551, distance: 84.0
click at [969, 562] on p "[STREET_ADDRESS]" at bounding box center [894, 572] width 286 height 21
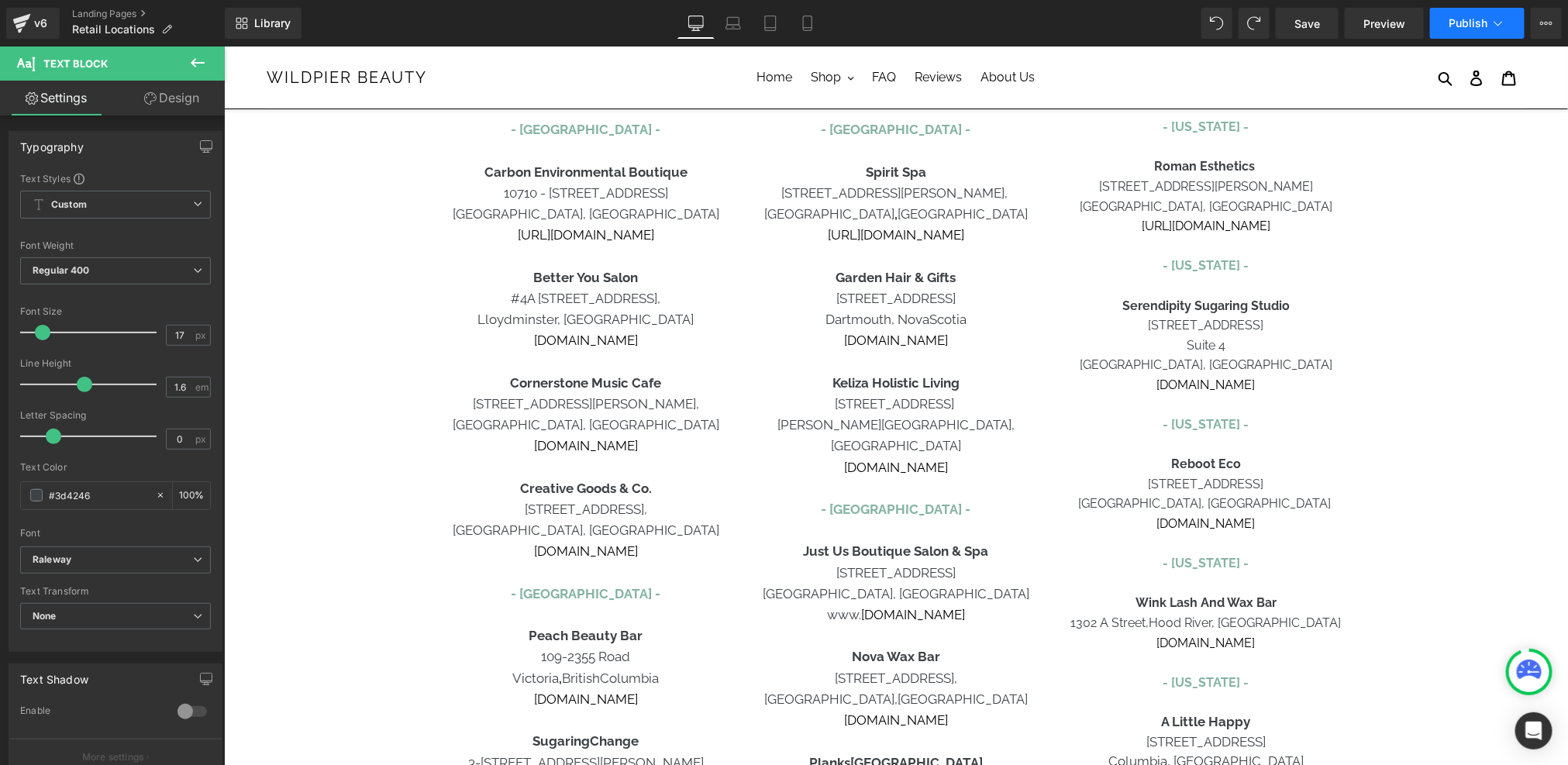
click at [1462, 32] on button "Publish" at bounding box center [1476, 23] width 94 height 31
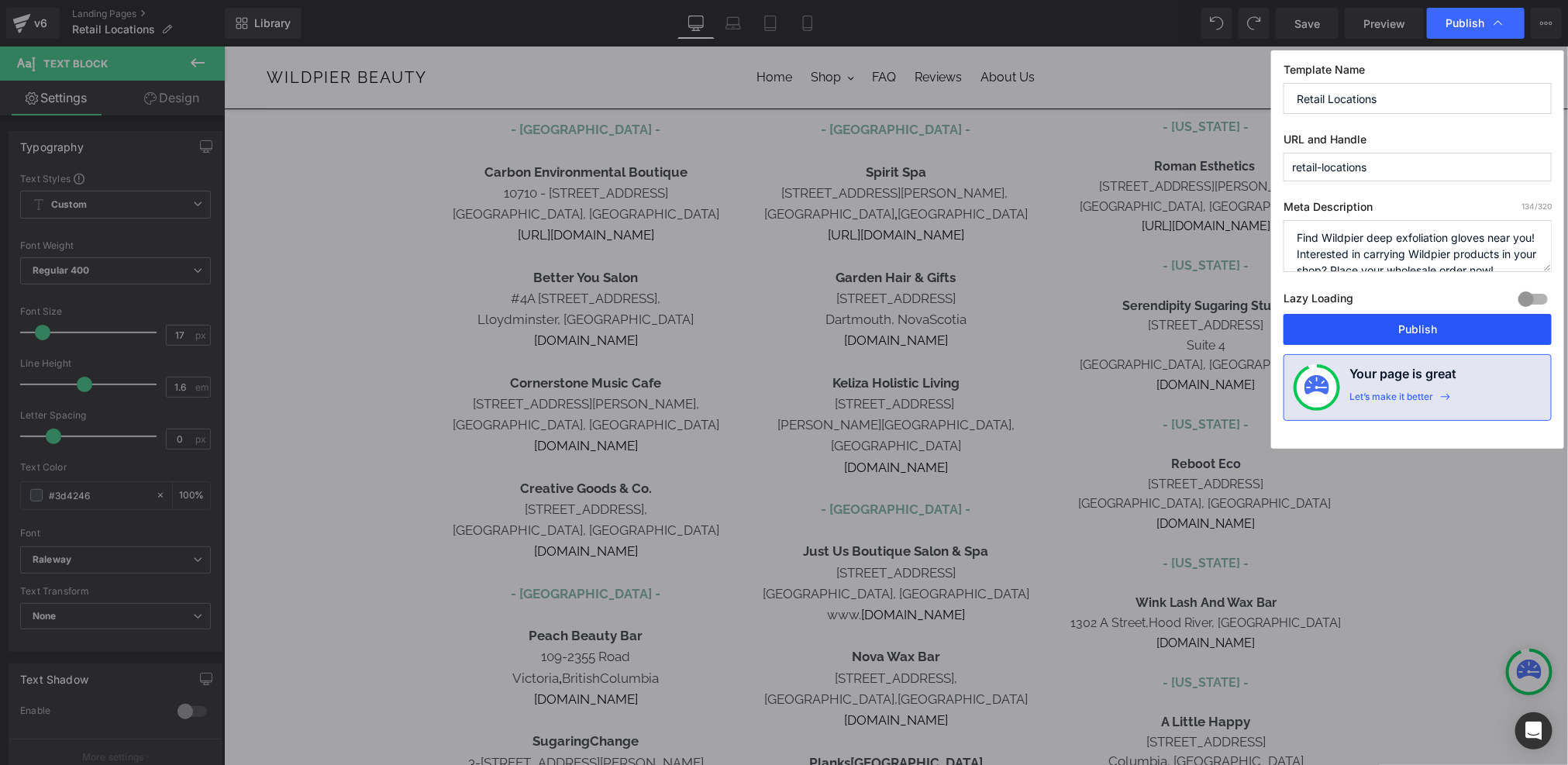
click at [1434, 323] on button "Publish" at bounding box center [1417, 329] width 268 height 31
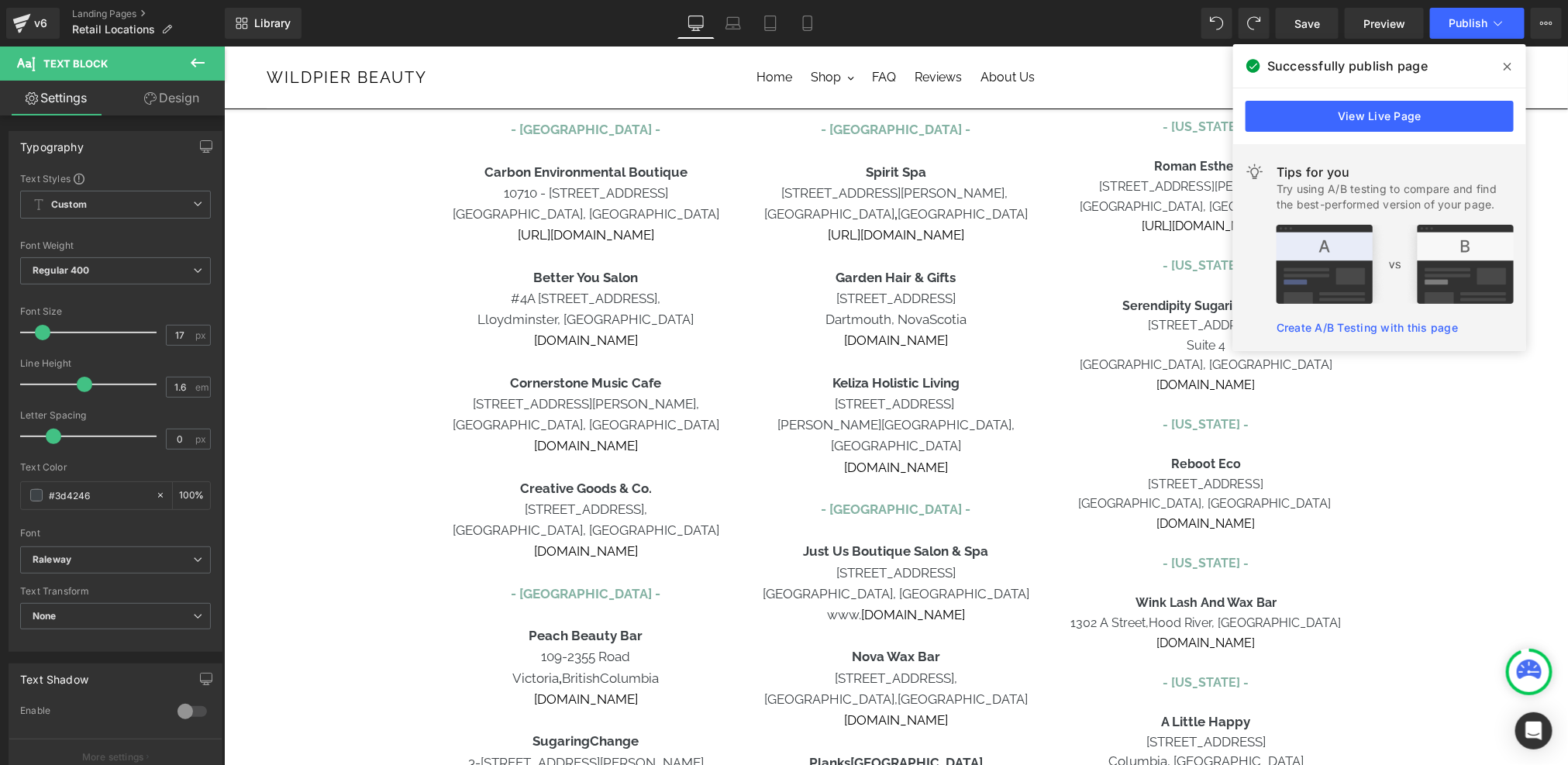
click at [1509, 71] on icon at bounding box center [1506, 66] width 7 height 12
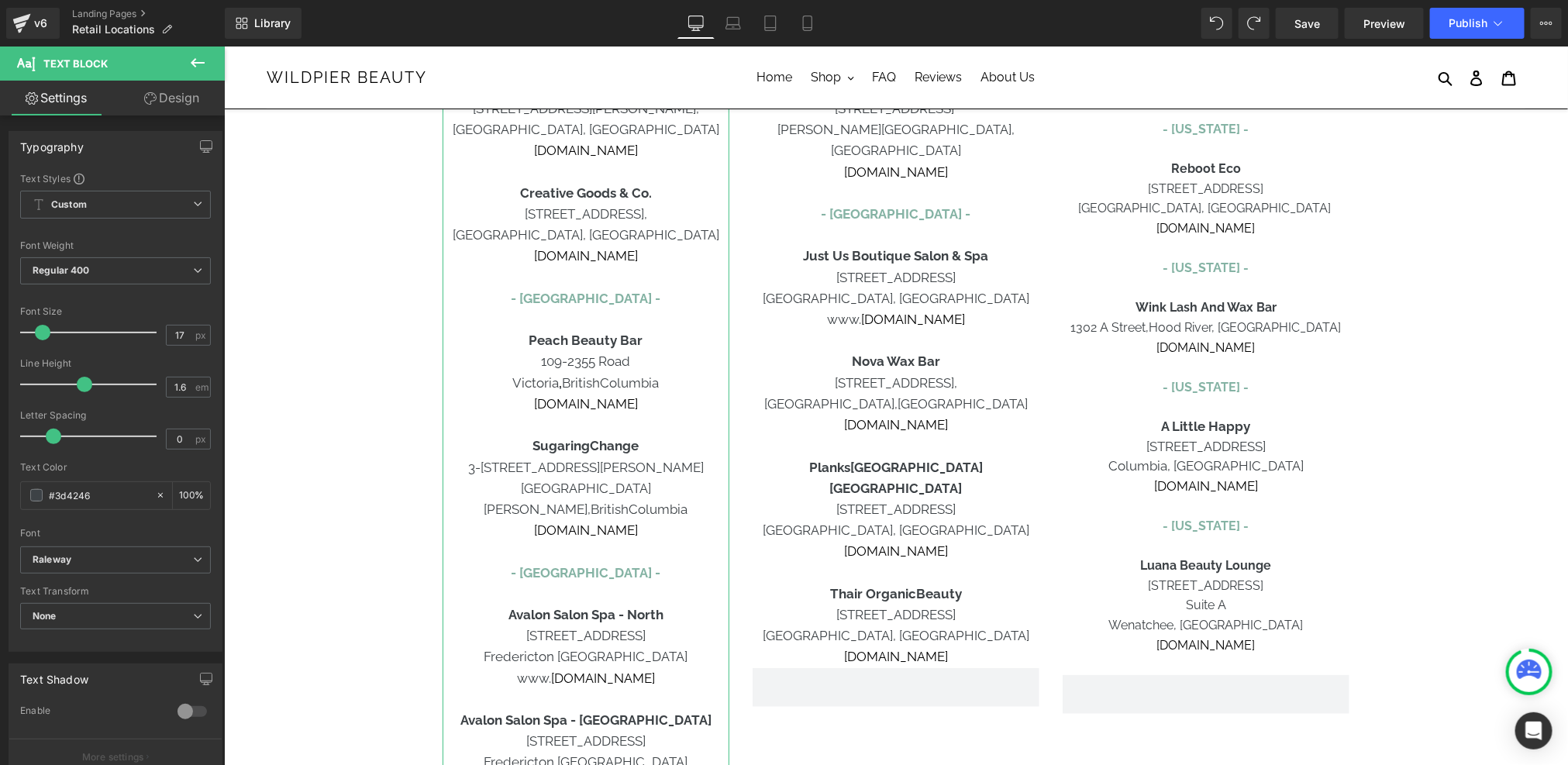
scroll to position [501, 0]
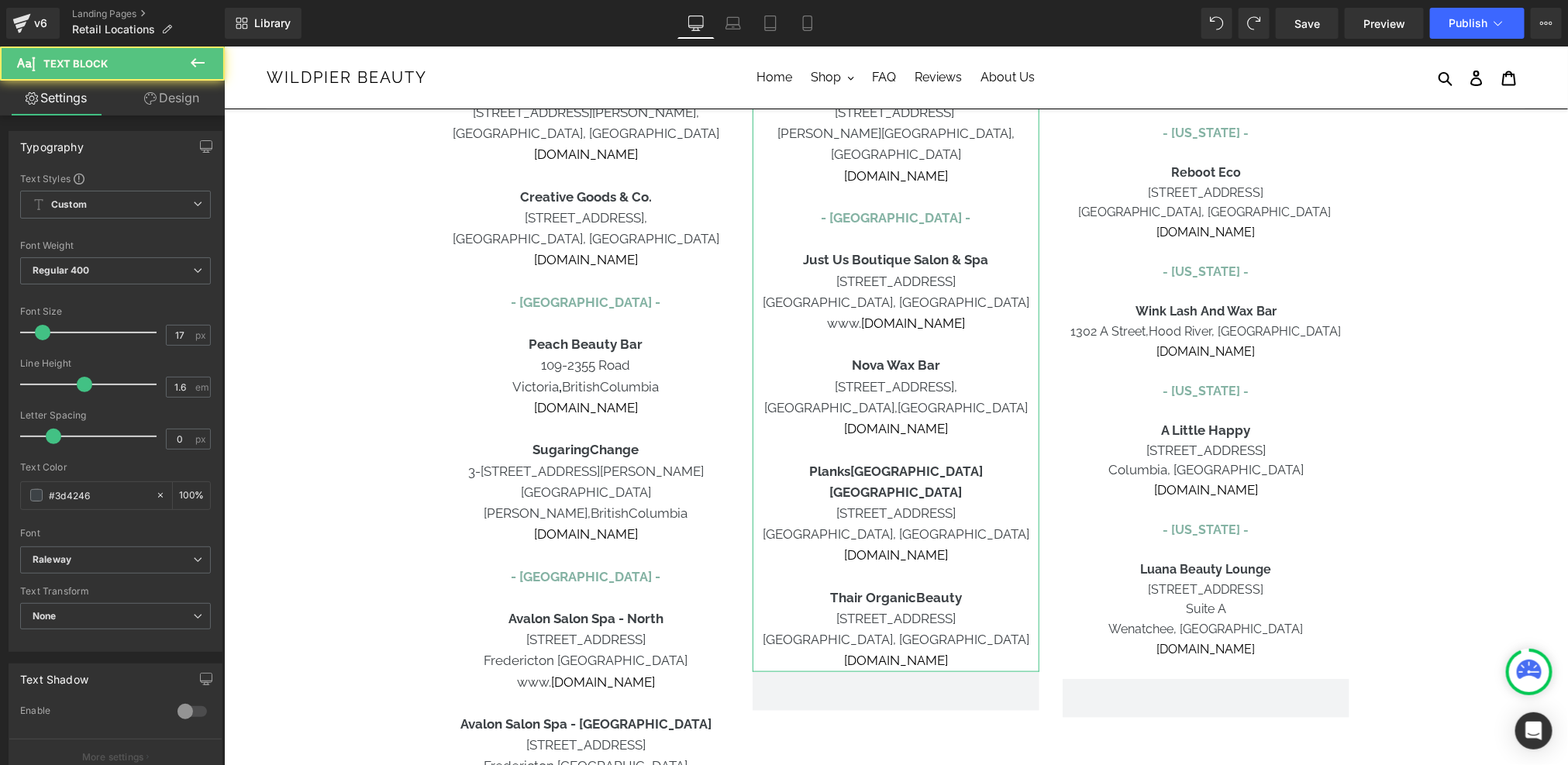
click at [958, 649] on p "[DOMAIN_NAME]" at bounding box center [894, 659] width 286 height 21
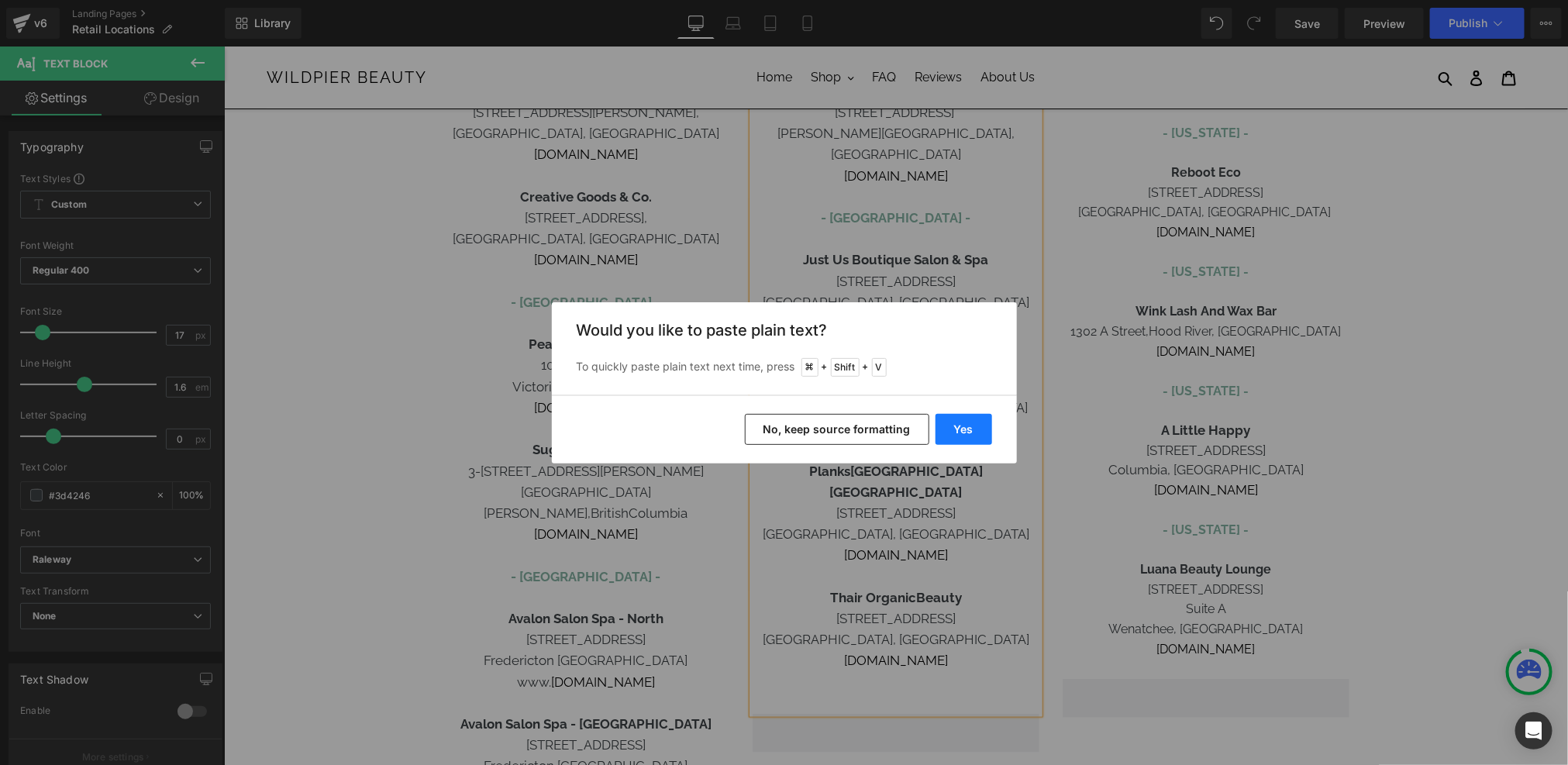
click at [971, 432] on button "Yes" at bounding box center [963, 429] width 57 height 31
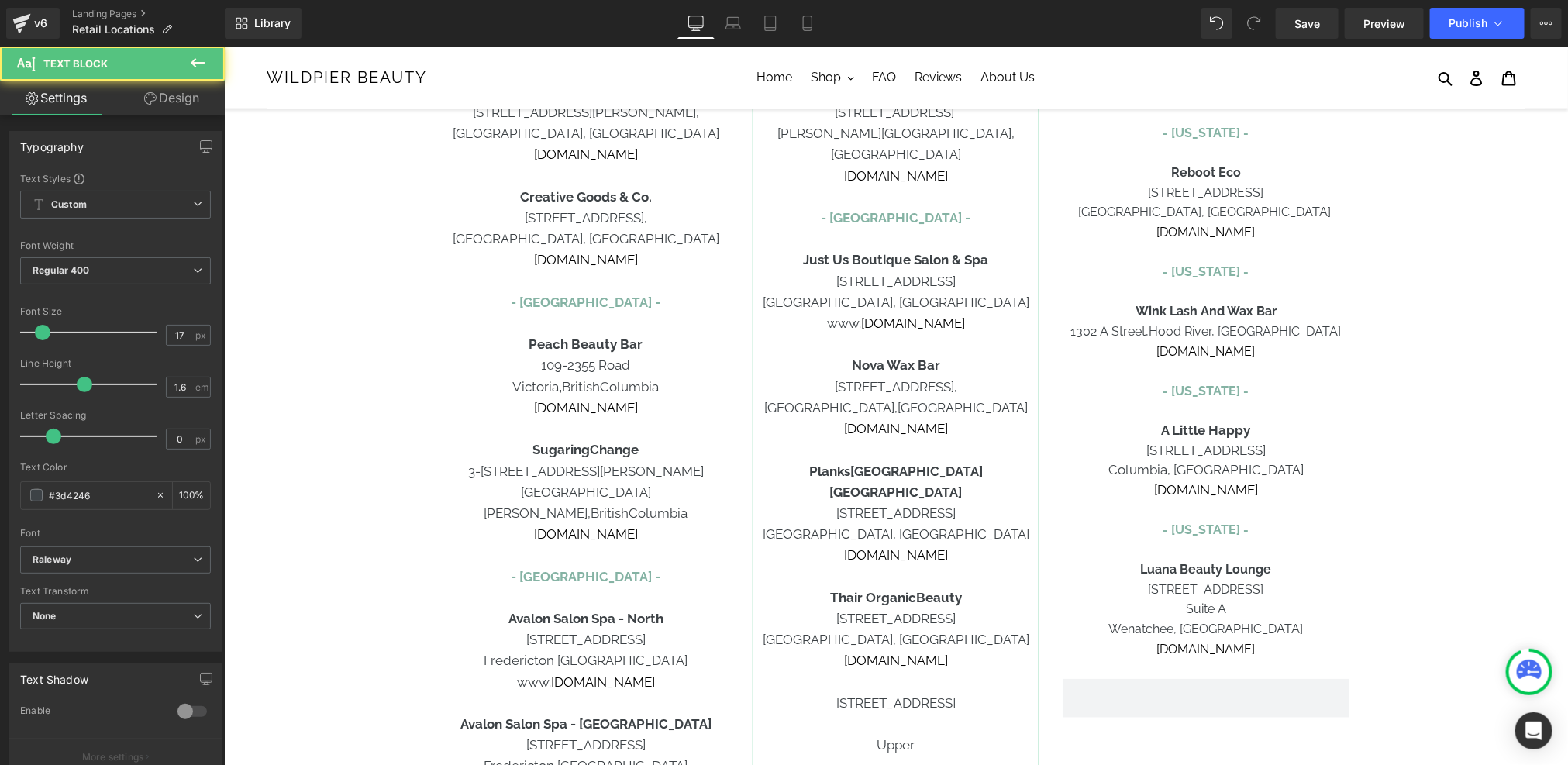
click at [930, 713] on p at bounding box center [894, 723] width 286 height 21
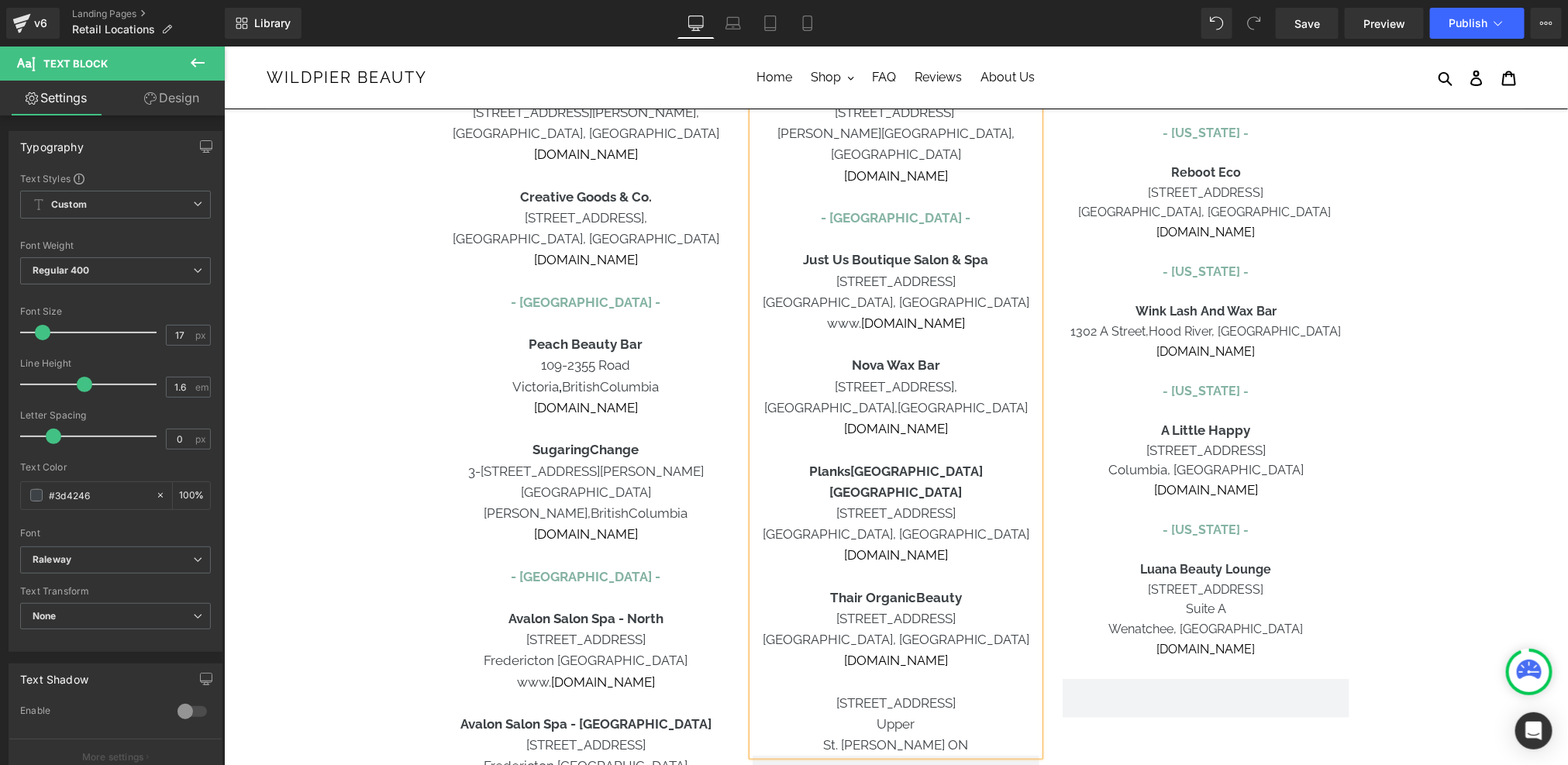
click at [839, 692] on p "[STREET_ADDRESS]" at bounding box center [894, 702] width 286 height 21
click at [893, 694] on span "Sugarr" at bounding box center [894, 702] width 40 height 16
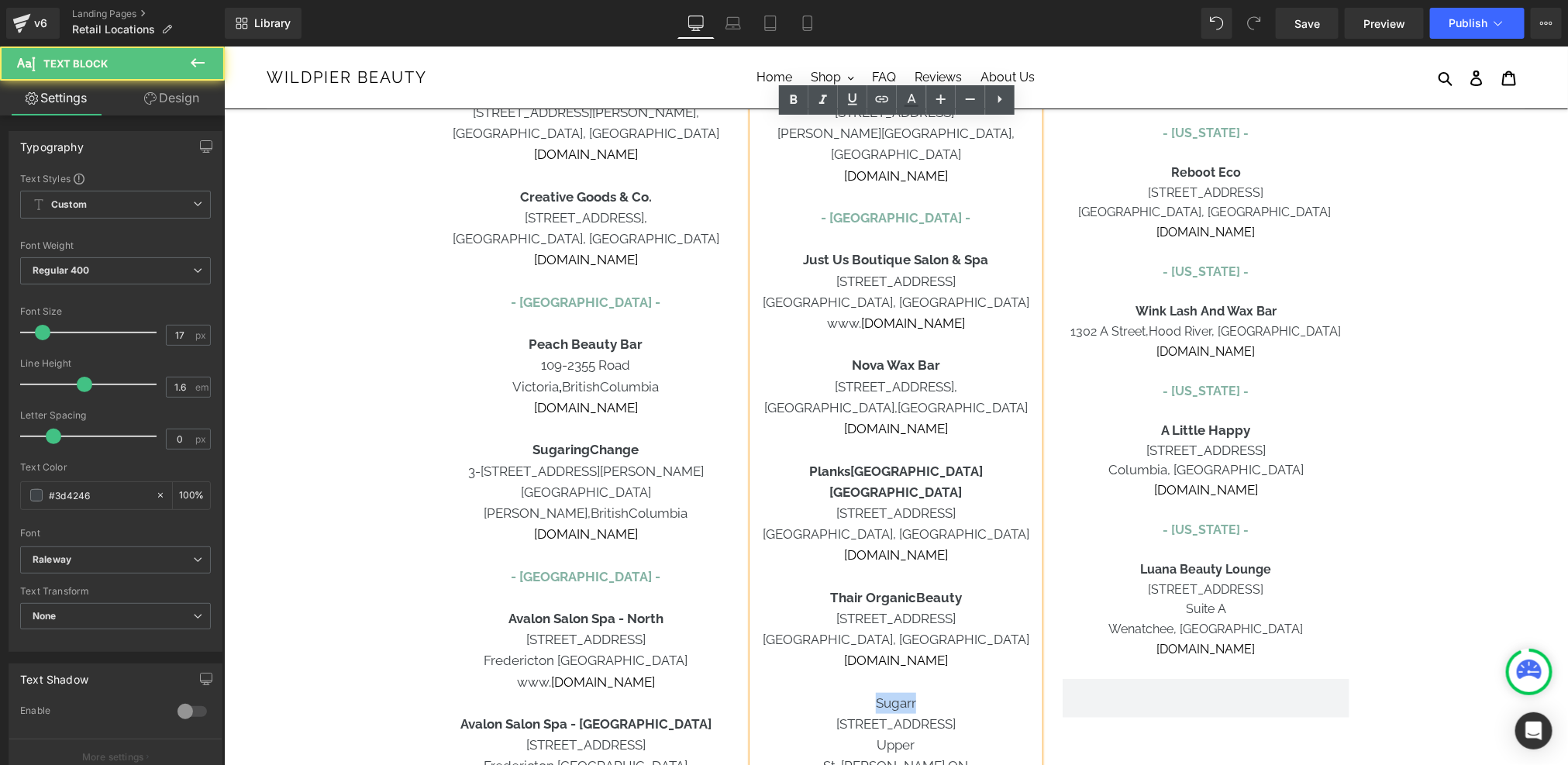
click at [893, 694] on span "Sugarr" at bounding box center [894, 702] width 40 height 16
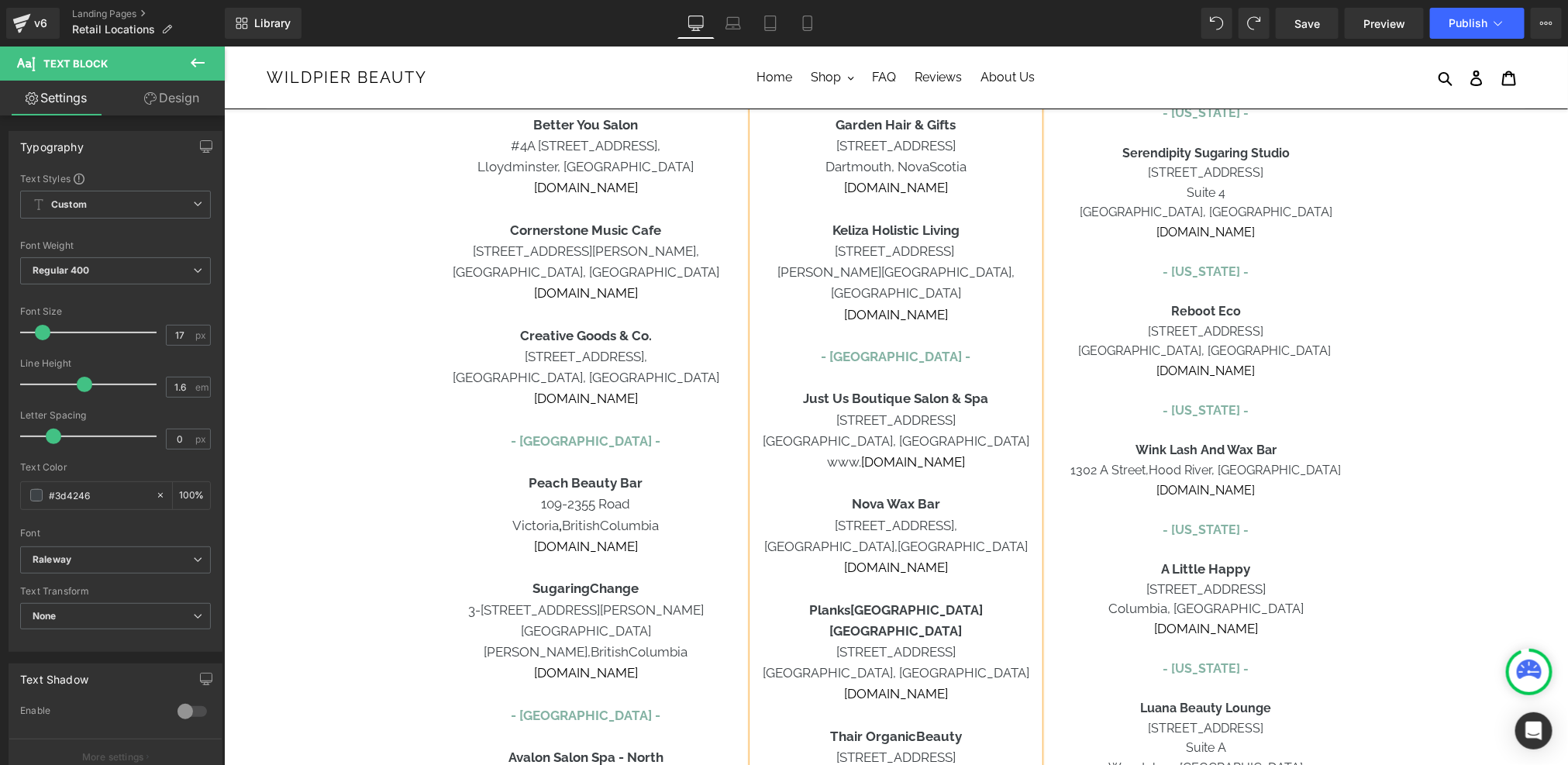
scroll to position [3, 0]
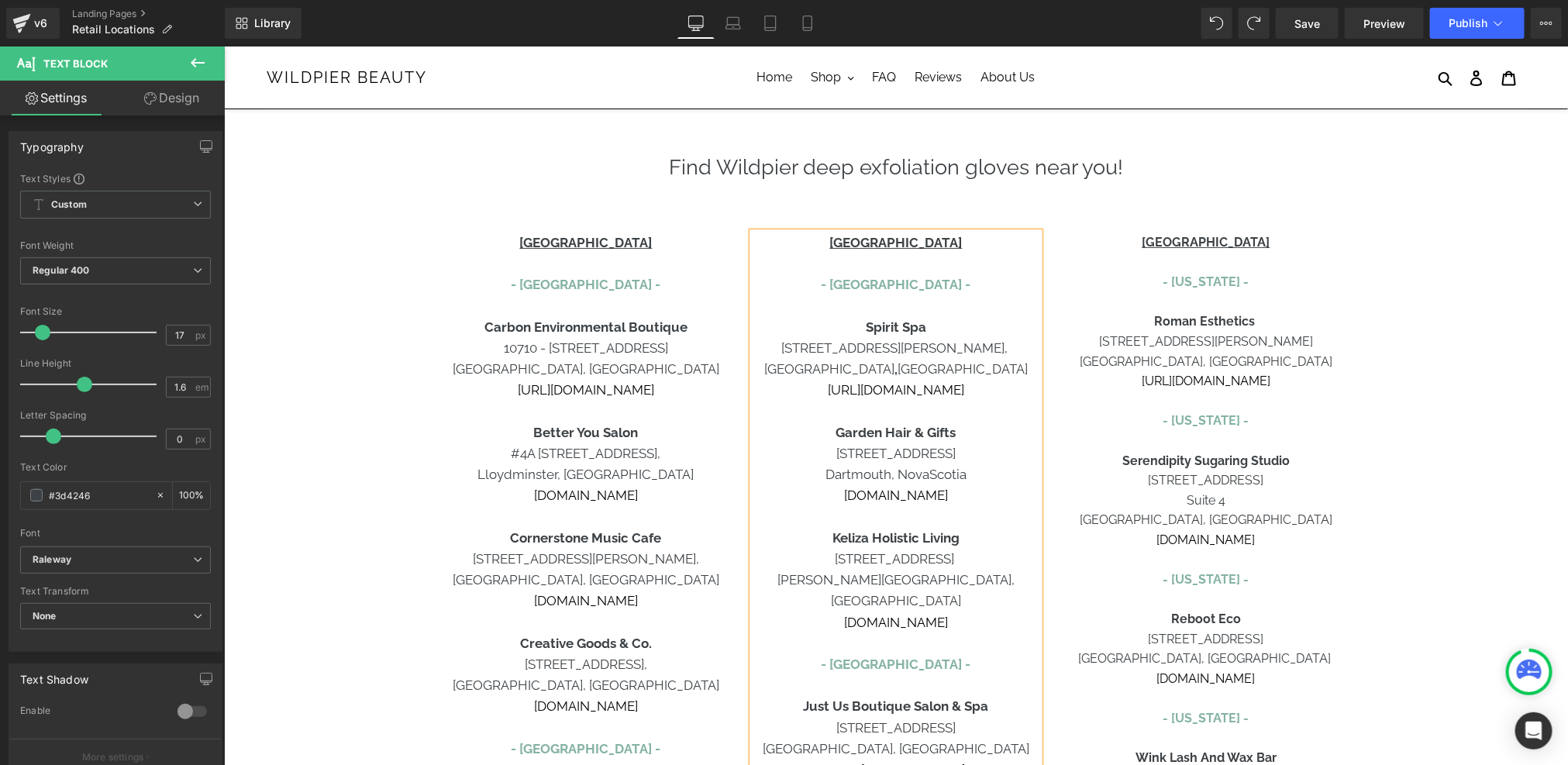
click at [908, 655] on div "CANADA - [GEOGRAPHIC_DATA] - Spirit Spa [STREET_ADDRESS][PERSON_NAME] [URL][DOM…" at bounding box center [894, 727] width 286 height 992
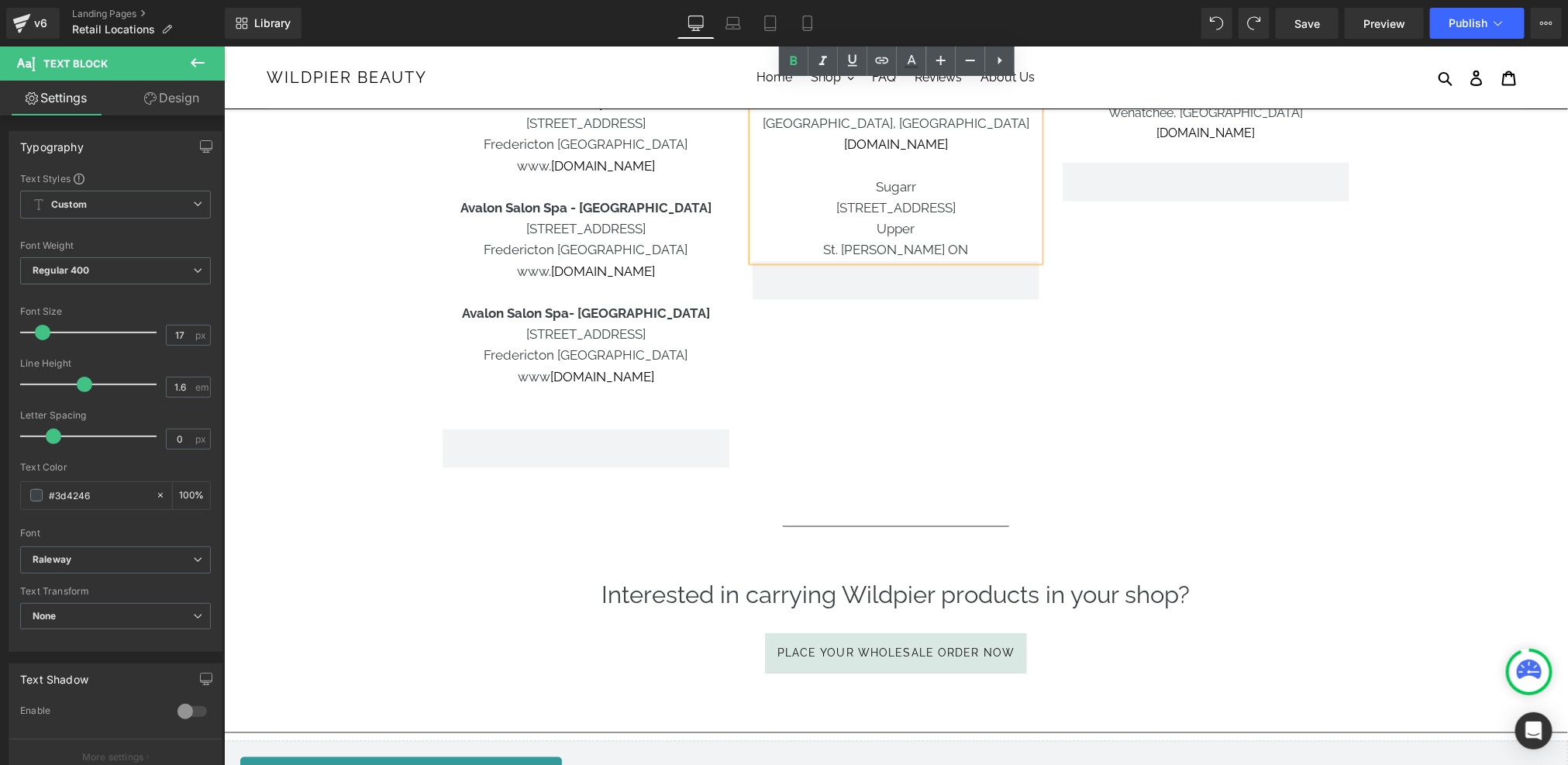
scroll to position [804, 0]
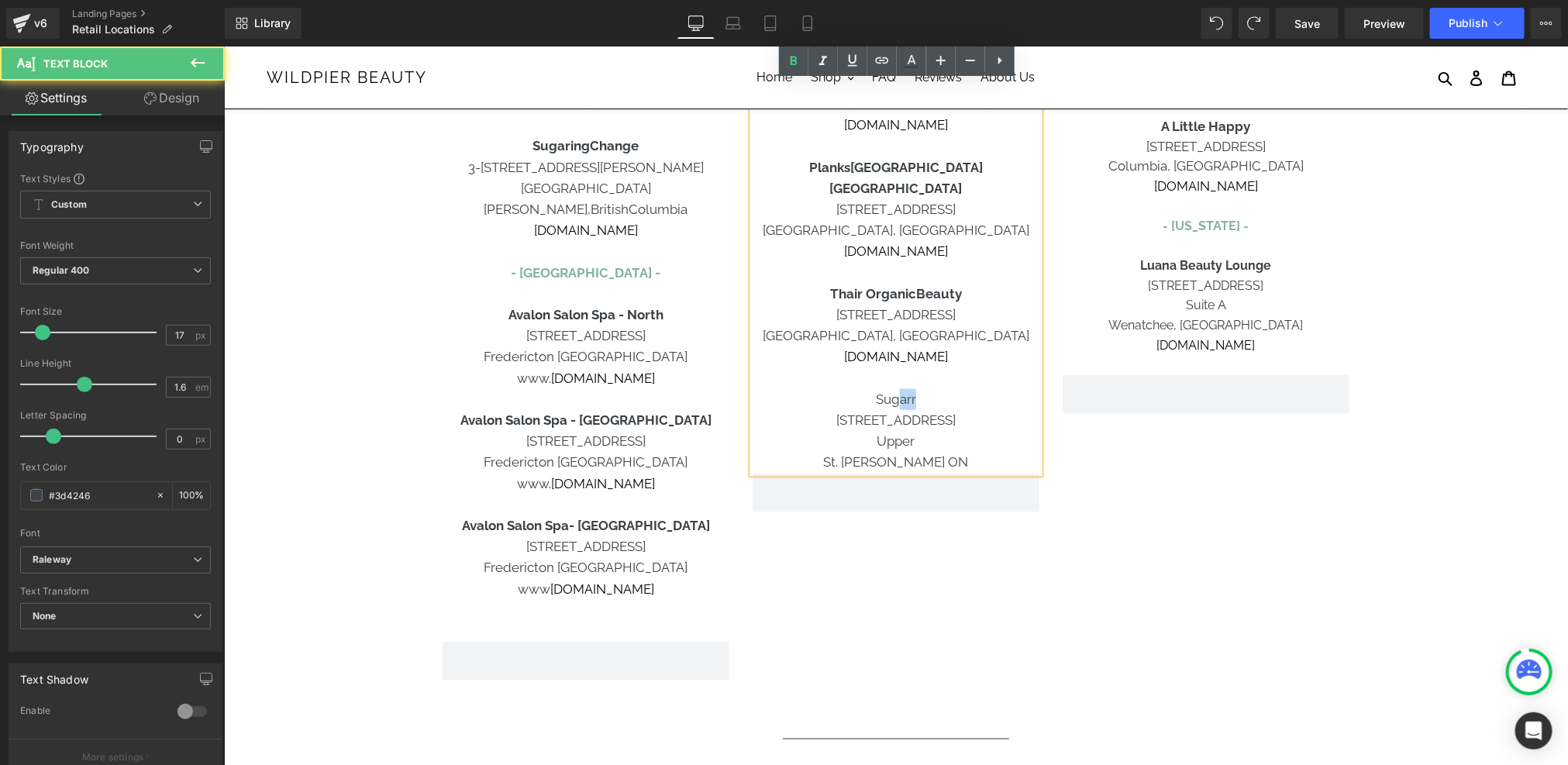
drag, startPoint x: 921, startPoint y: 356, endPoint x: 898, endPoint y: 356, distance: 23.0
click at [898, 388] on p "Sugarr" at bounding box center [894, 398] width 286 height 21
drag, startPoint x: 871, startPoint y: 360, endPoint x: 898, endPoint y: 360, distance: 27.0
click at [898, 388] on p "Sug arr" at bounding box center [894, 398] width 286 height 21
click at [841, 451] on p "St. [PERSON_NAME] ON" at bounding box center [894, 461] width 286 height 21
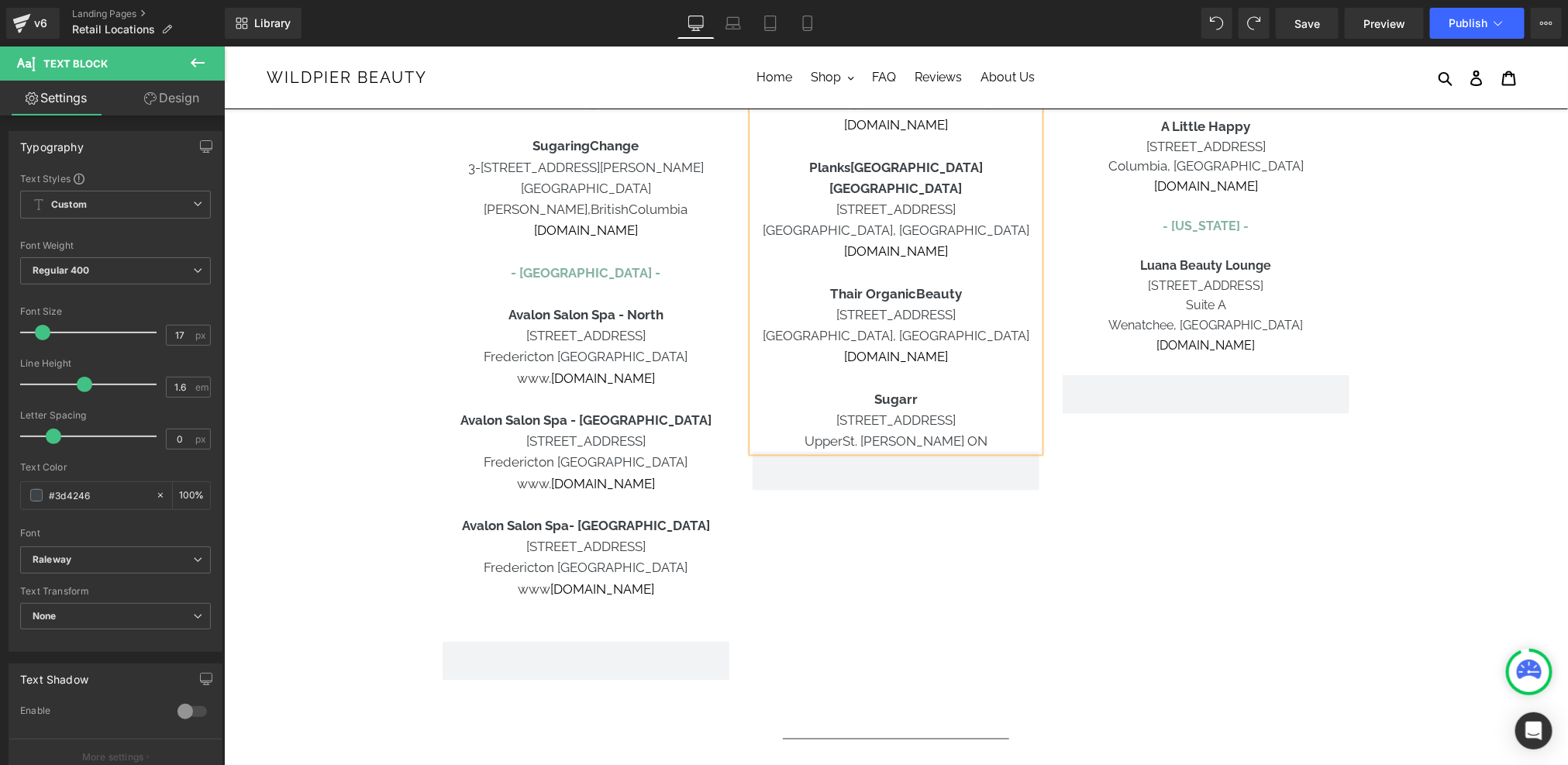
click at [983, 430] on p "Upper St. [PERSON_NAME] ON" at bounding box center [894, 440] width 286 height 21
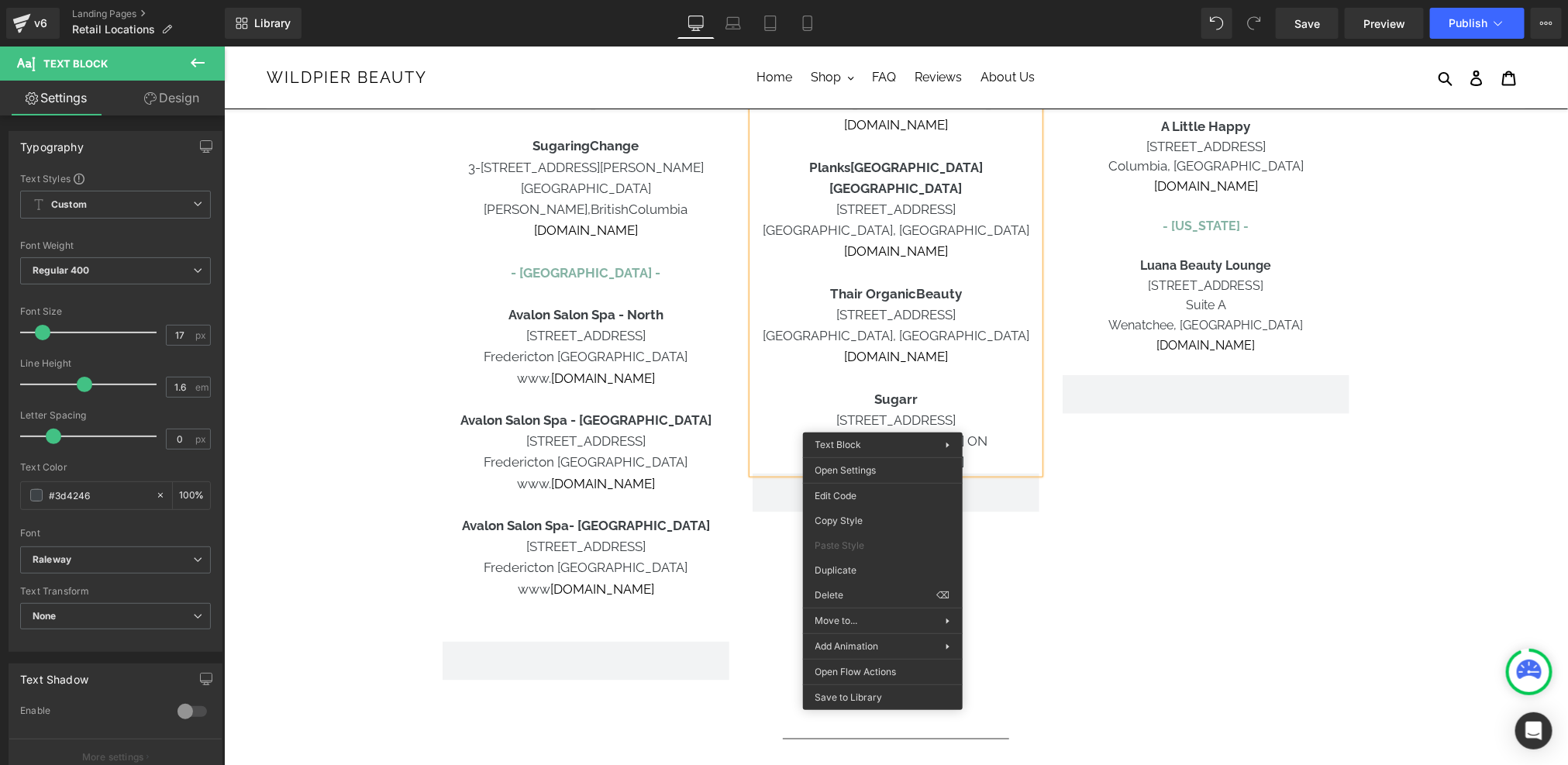
click at [881, 453] on span "[URL][DOMAIN_NAME]" at bounding box center [895, 460] width 136 height 16
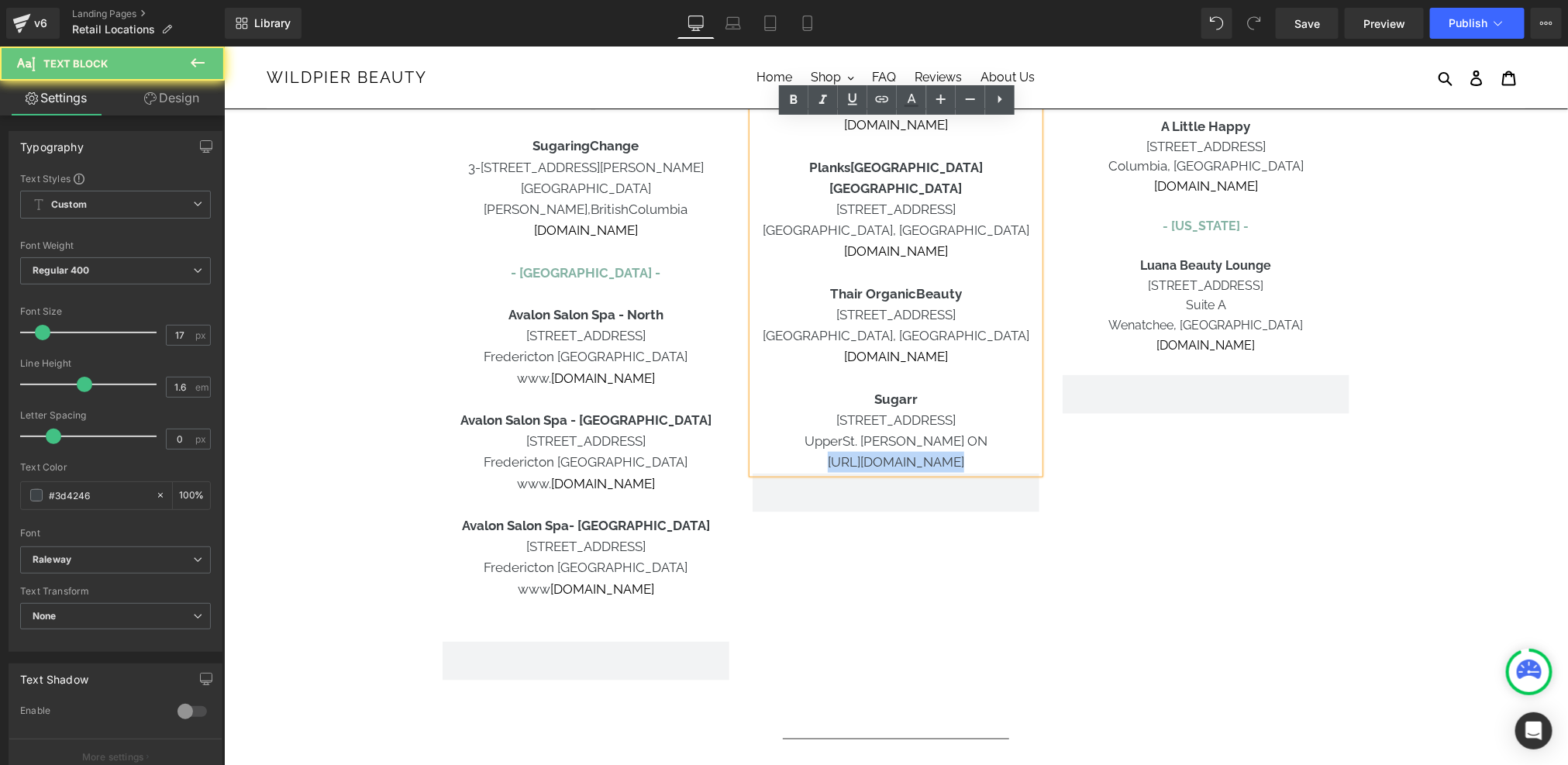
click at [881, 453] on span "[URL][DOMAIN_NAME]" at bounding box center [895, 460] width 136 height 16
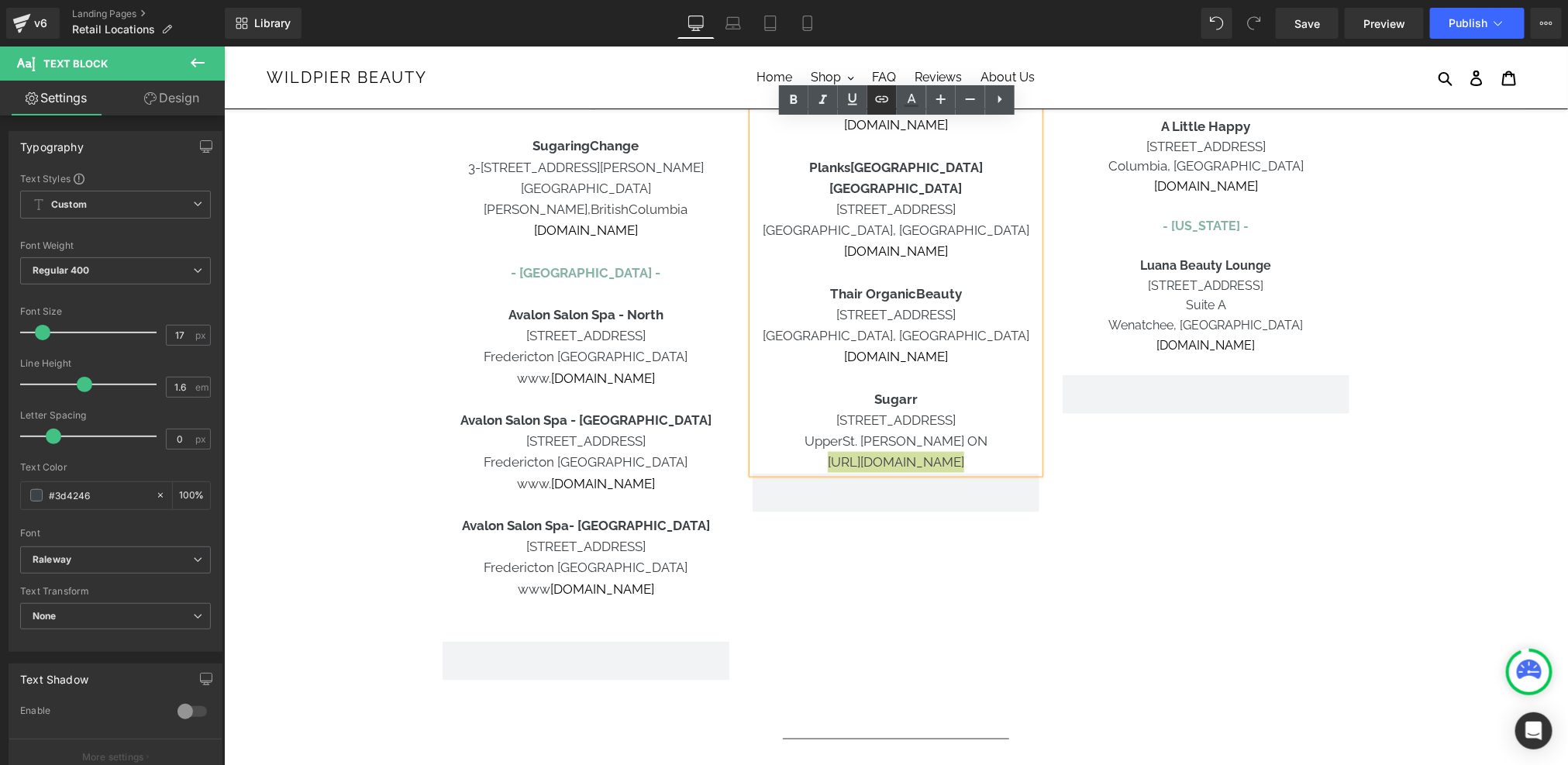
click at [889, 98] on icon at bounding box center [881, 99] width 19 height 19
click at [0, 0] on input "text" at bounding box center [0, 0] width 0 height 0
paste input "[URL][DOMAIN_NAME]"
type input "[URL][DOMAIN_NAME]"
click at [980, 467] on button "button" at bounding box center [985, 454] width 33 height 33
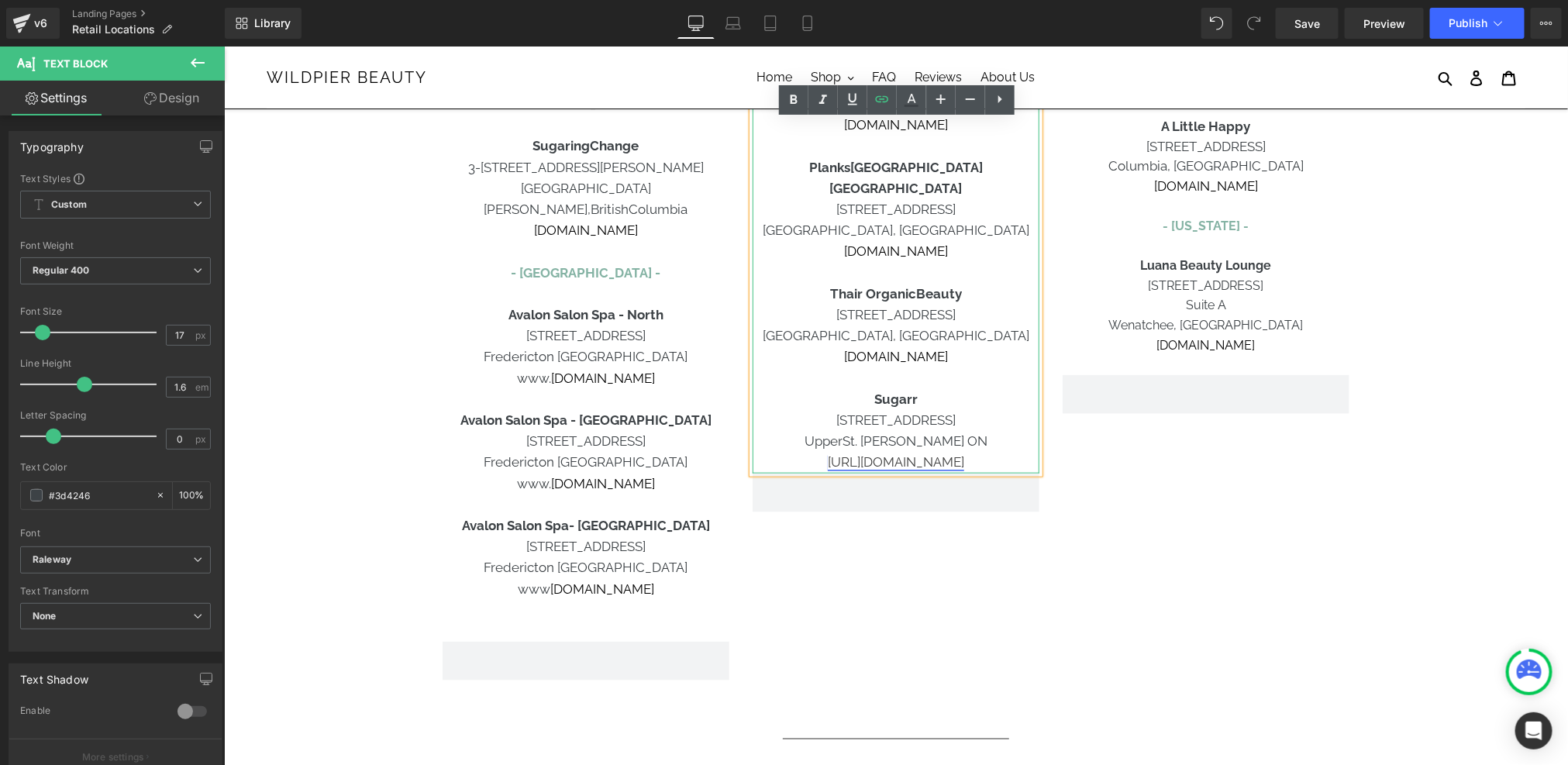
click at [871, 453] on link "[URL][DOMAIN_NAME]" at bounding box center [895, 460] width 136 height 16
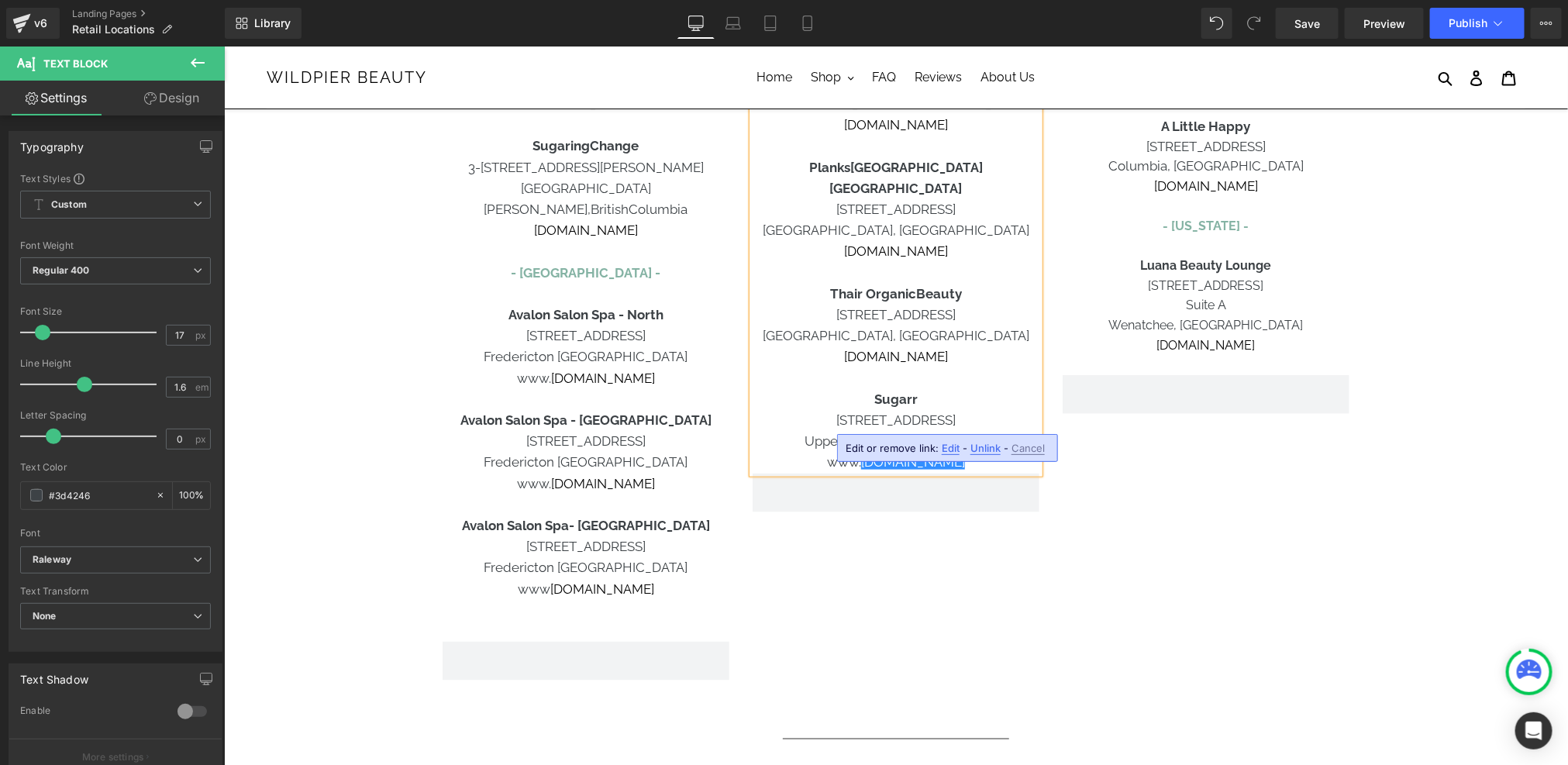
click at [1164, 494] on div "[GEOGRAPHIC_DATA] - [GEOGRAPHIC_DATA] - Carbon Environmental Boutique [STREET_A…" at bounding box center [894, 73] width 930 height 1230
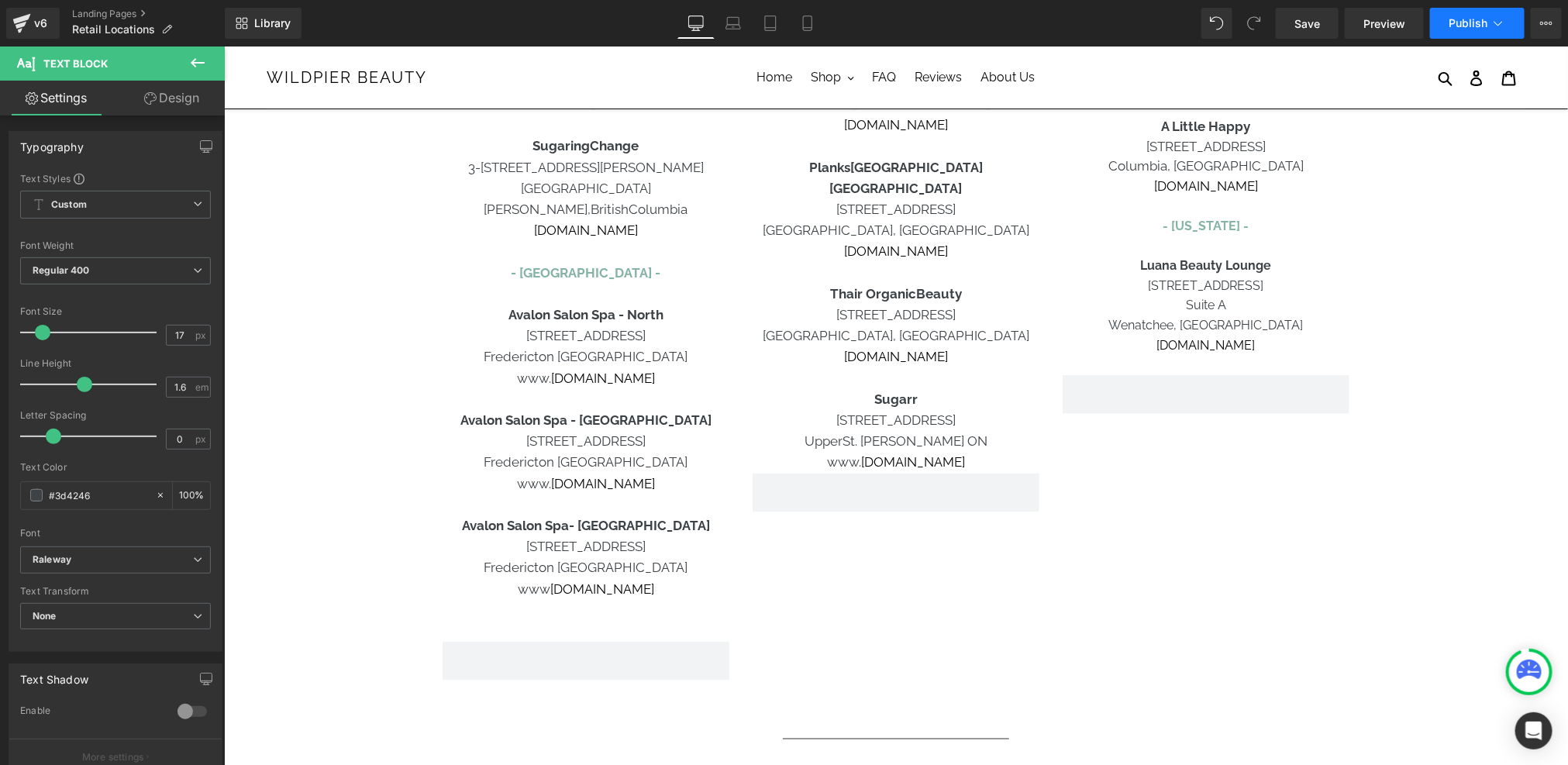
click at [1477, 20] on span "Publish" at bounding box center [1467, 23] width 39 height 12
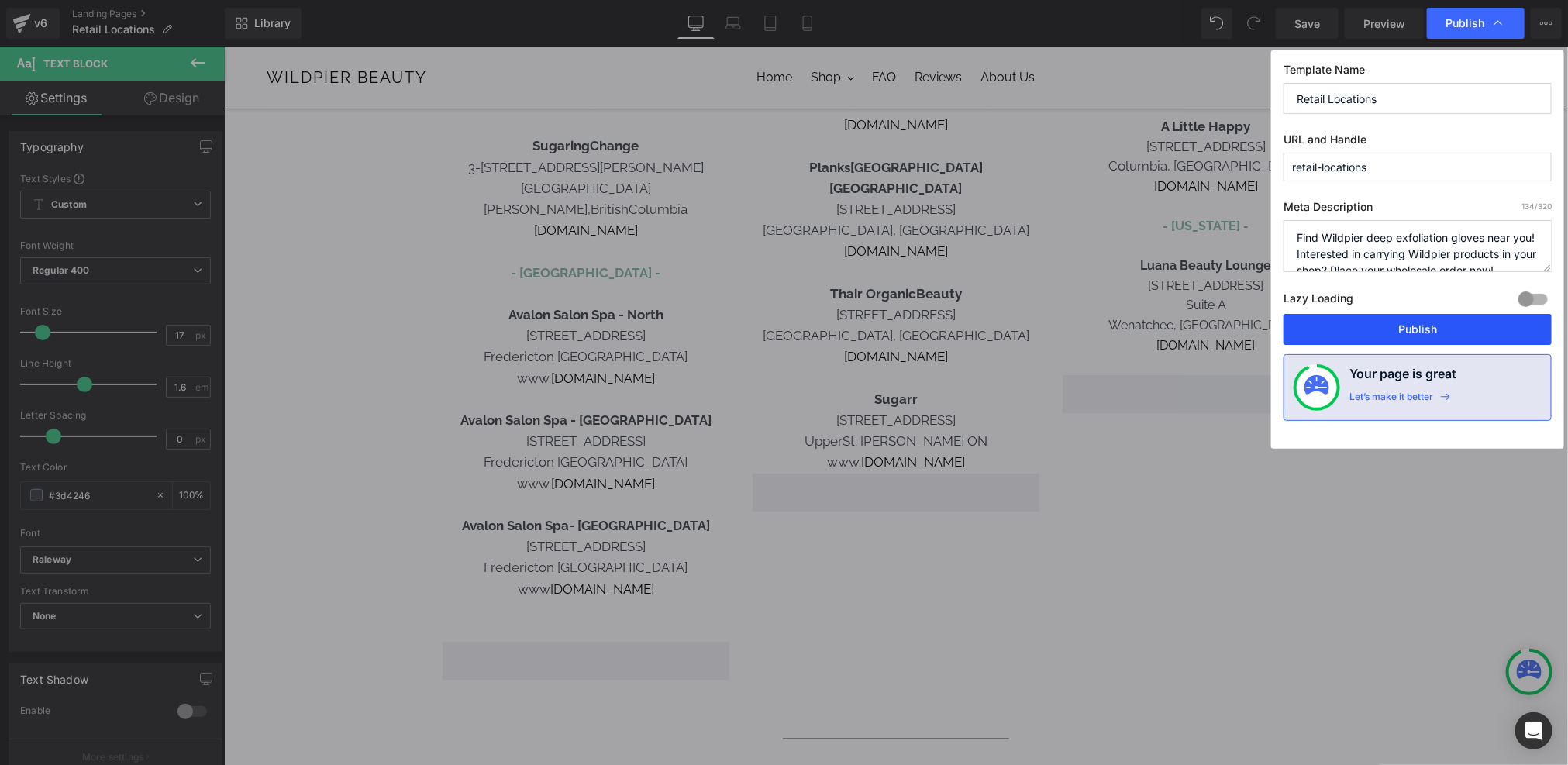
click at [1427, 337] on button "Publish" at bounding box center [1417, 329] width 268 height 31
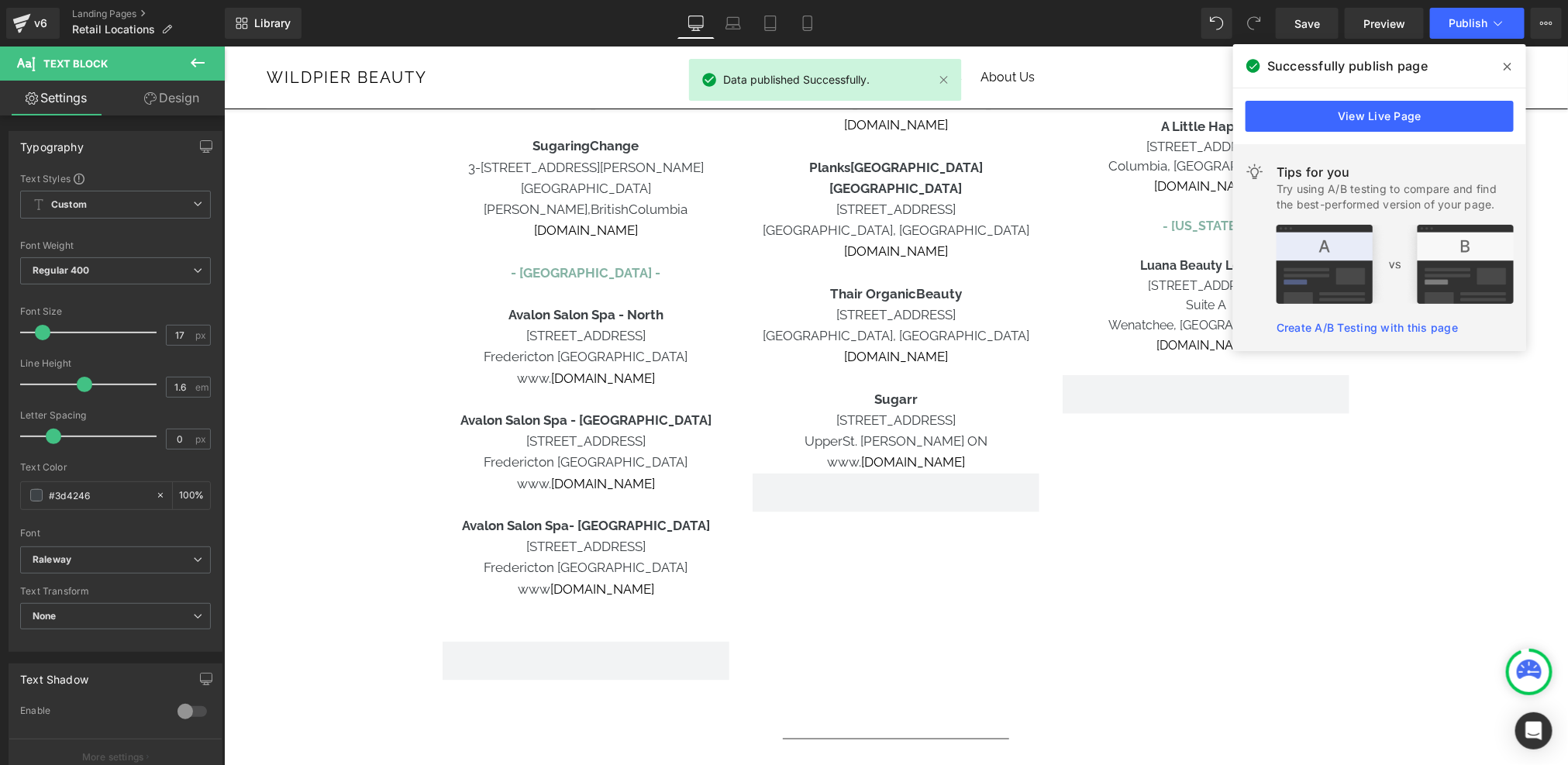
click at [1506, 61] on icon at bounding box center [1506, 66] width 7 height 12
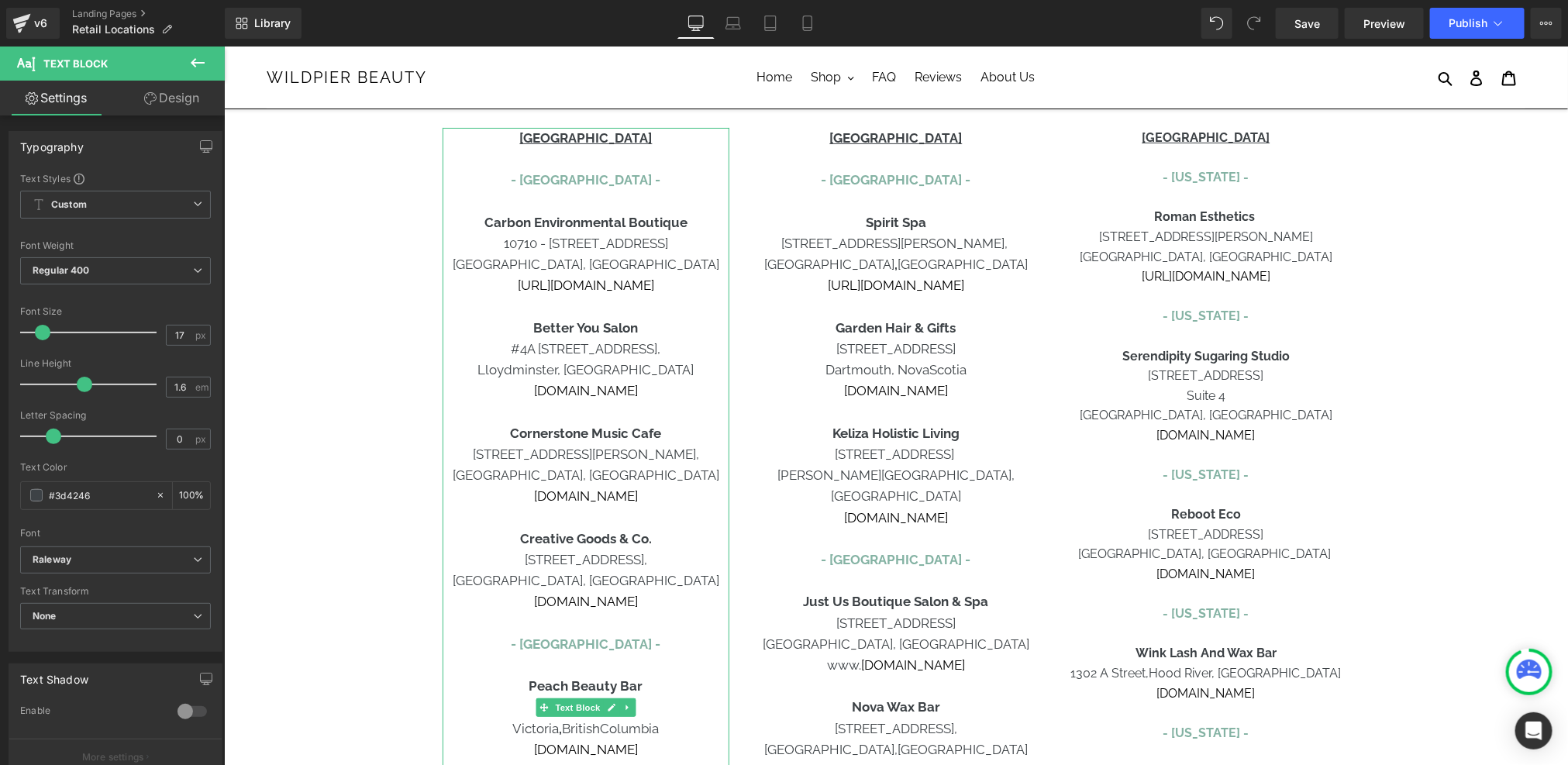
scroll to position [161, 0]
click at [590, 282] on link "[URL][DOMAIN_NAME]" at bounding box center [585, 282] width 136 height 16
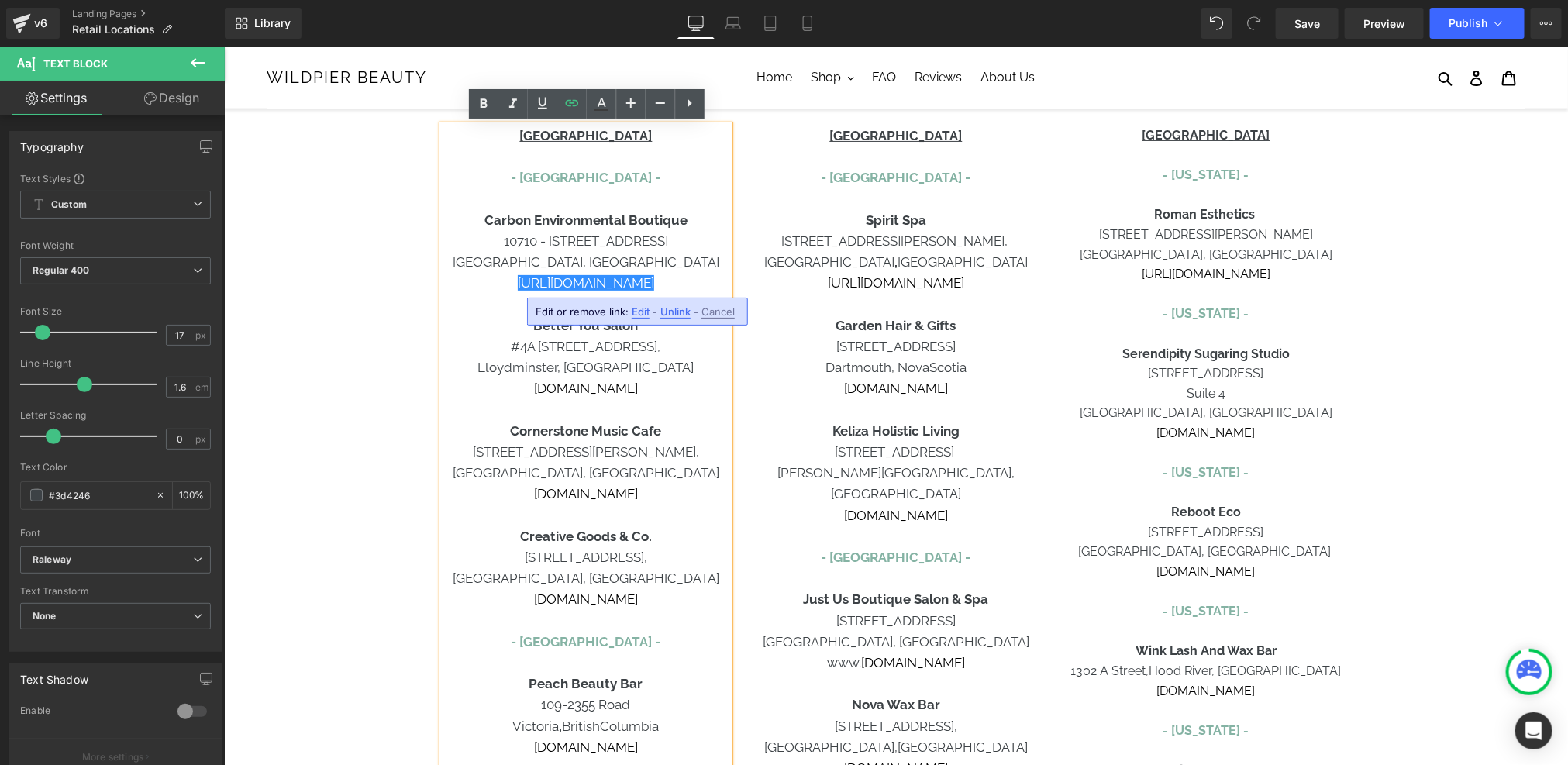
click at [566, 467] on p "[GEOGRAPHIC_DATA], [GEOGRAPHIC_DATA]" at bounding box center [584, 472] width 286 height 21
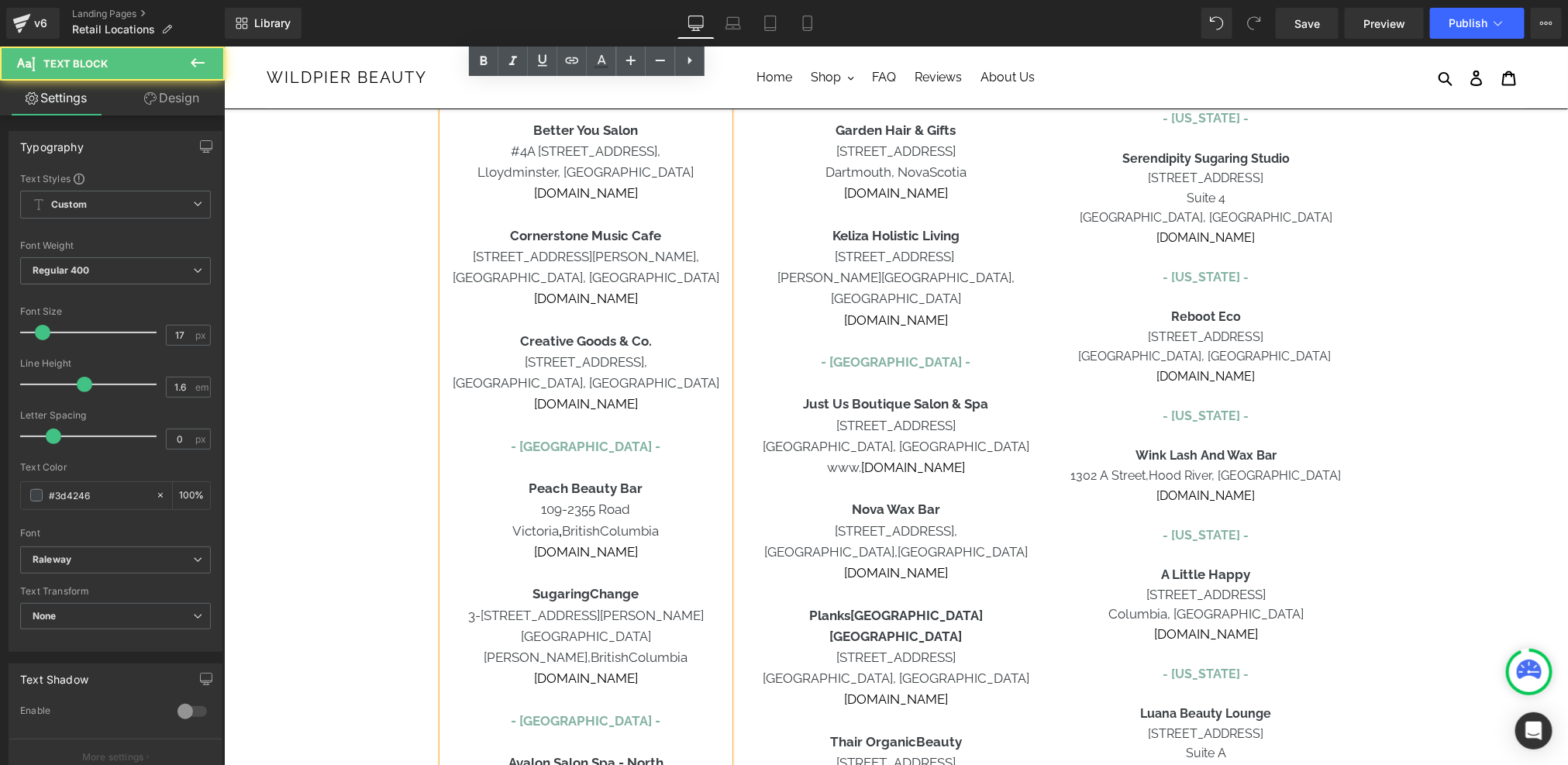
scroll to position [489, 0]
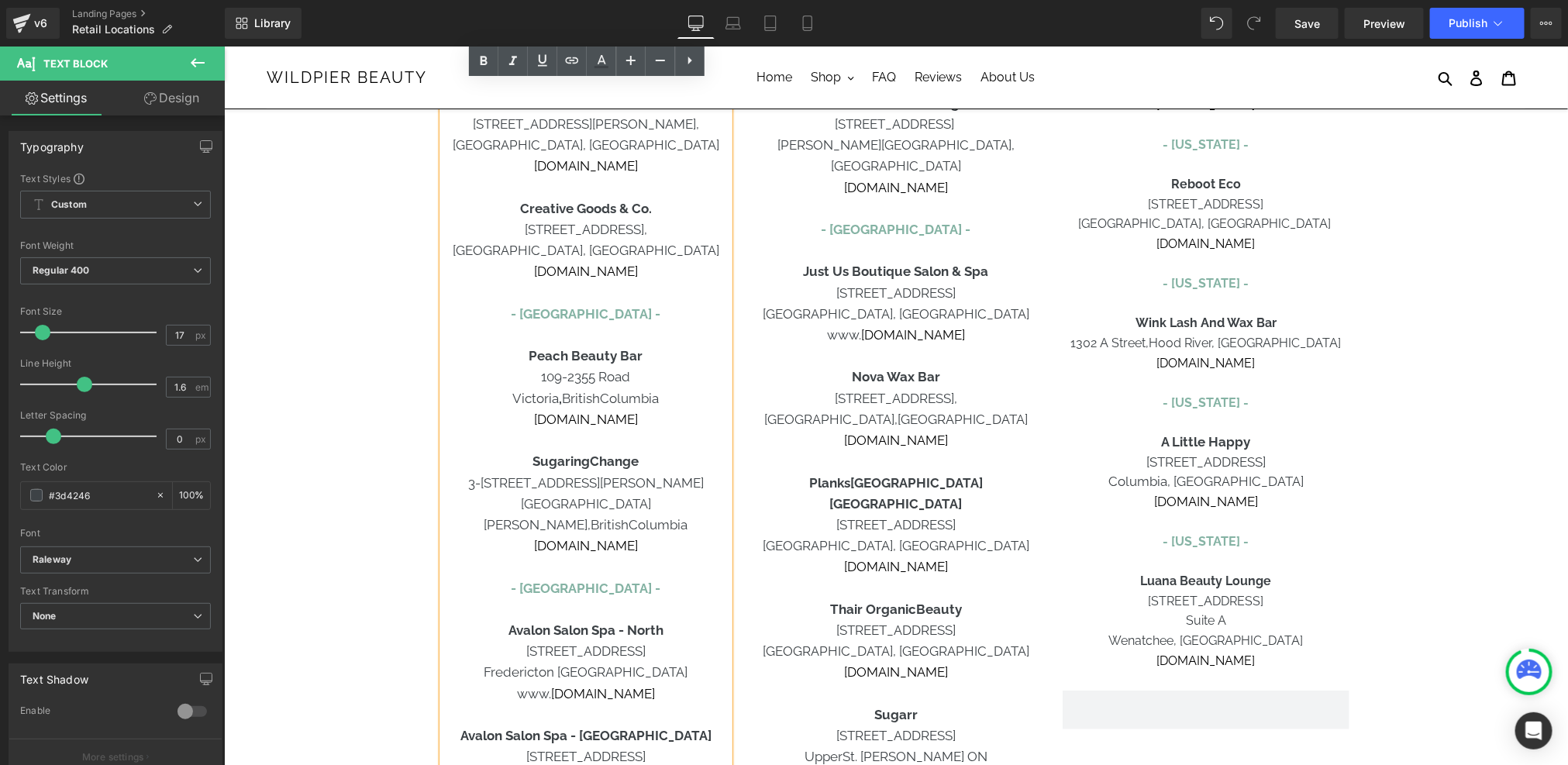
click at [693, 263] on p "[DOMAIN_NAME]" at bounding box center [584, 270] width 286 height 21
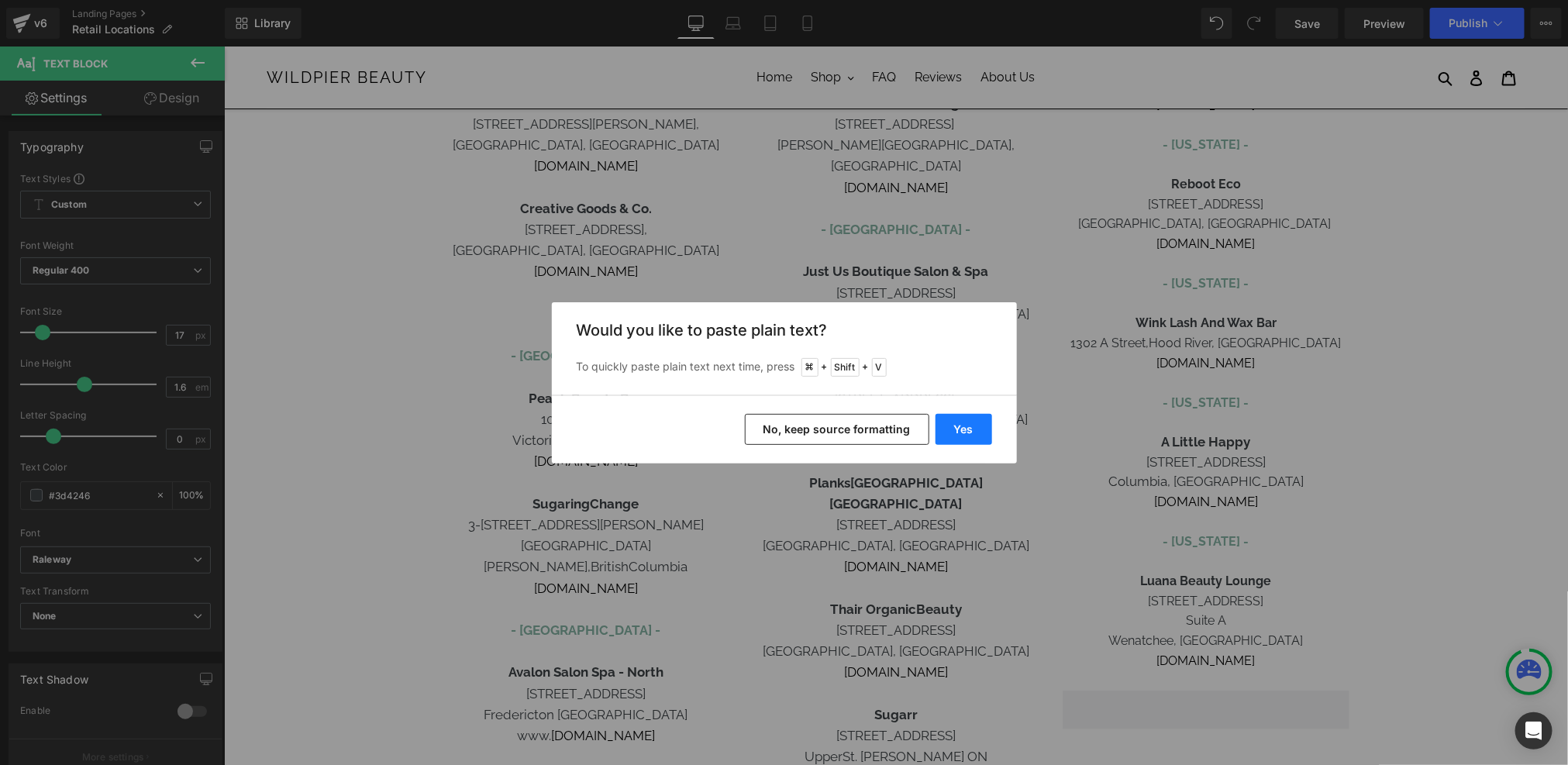
click at [971, 420] on button "Yes" at bounding box center [963, 429] width 57 height 31
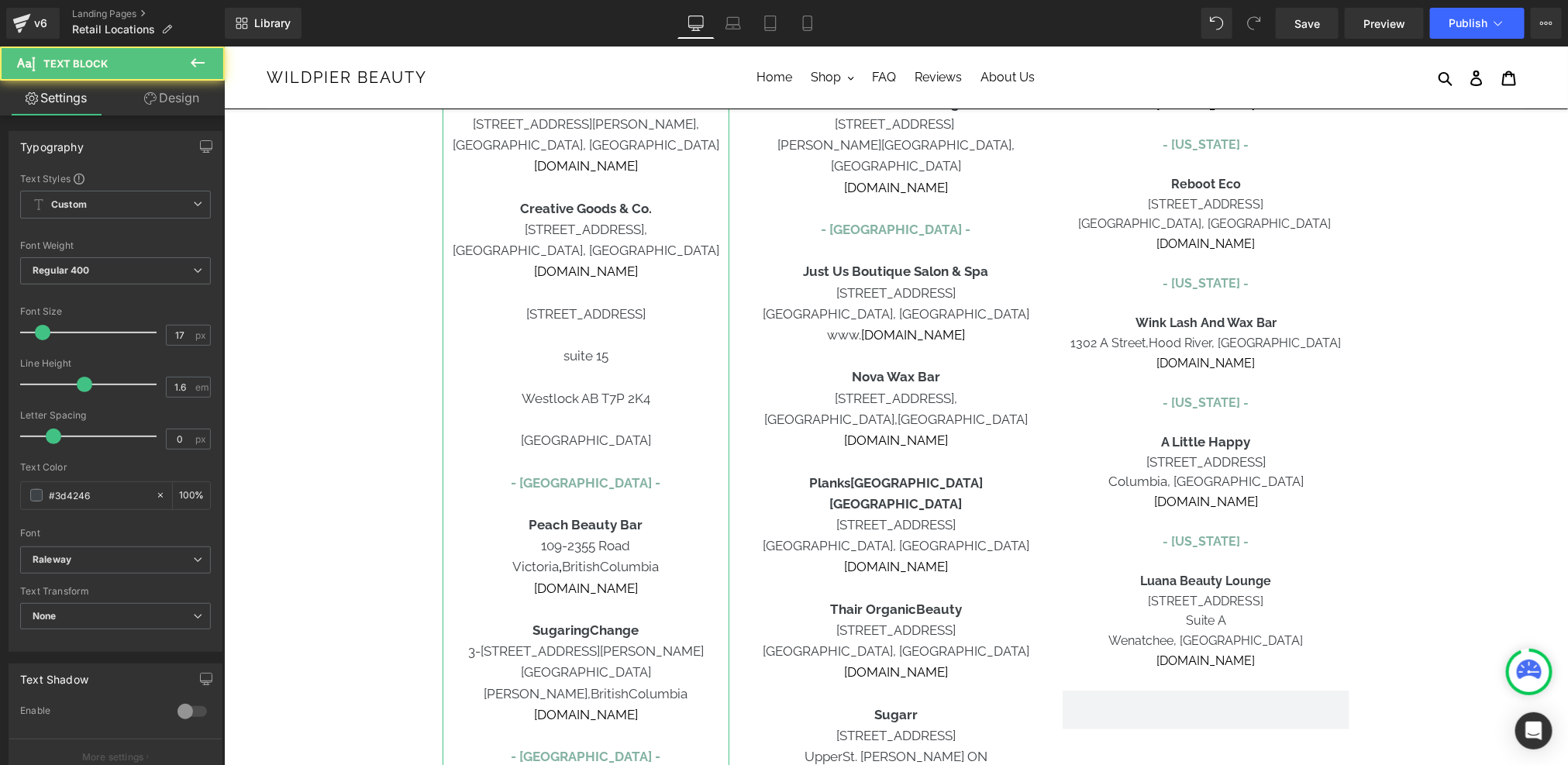
click at [605, 420] on p at bounding box center [584, 419] width 286 height 21
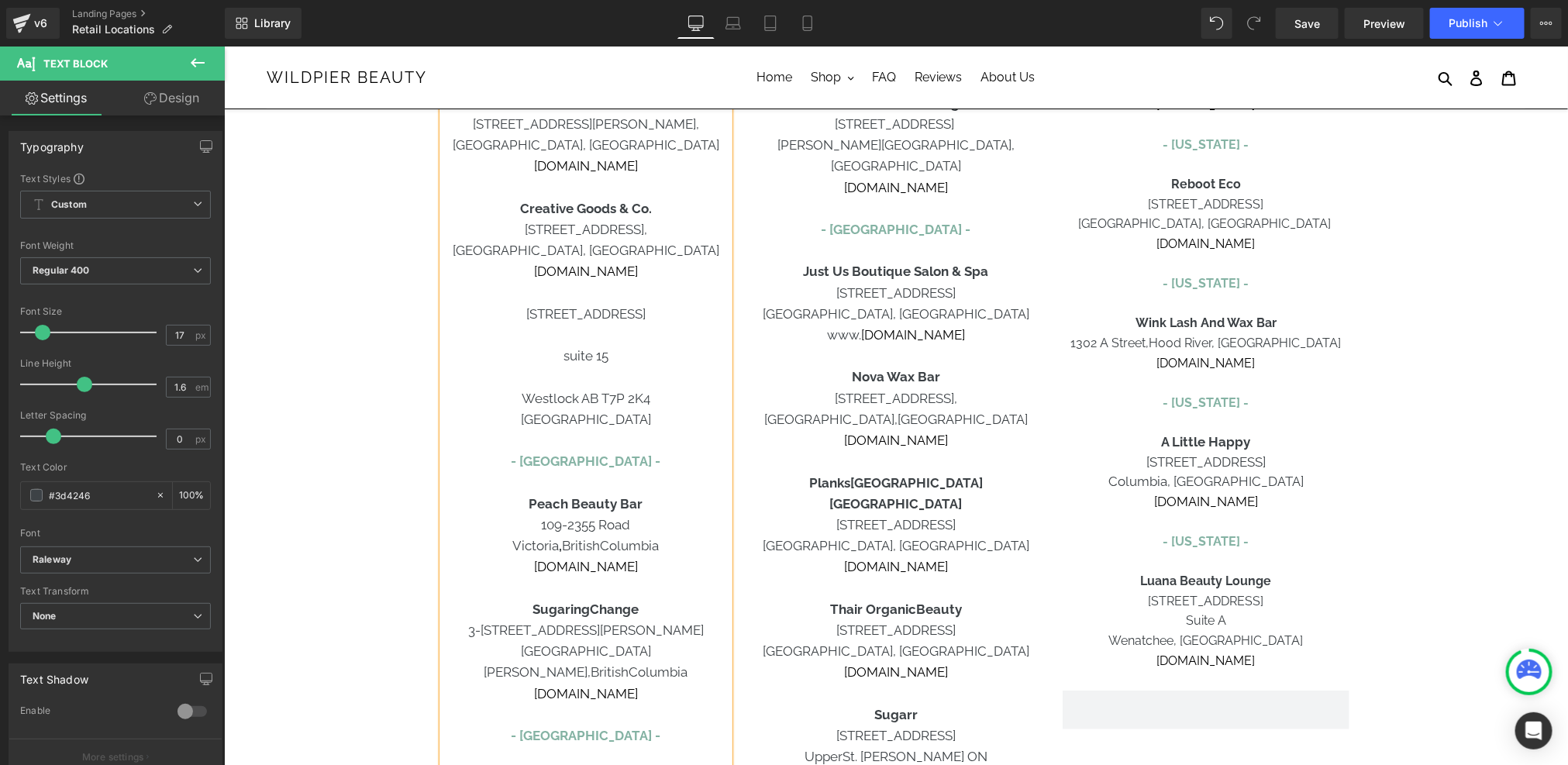
click at [592, 377] on p at bounding box center [584, 376] width 286 height 21
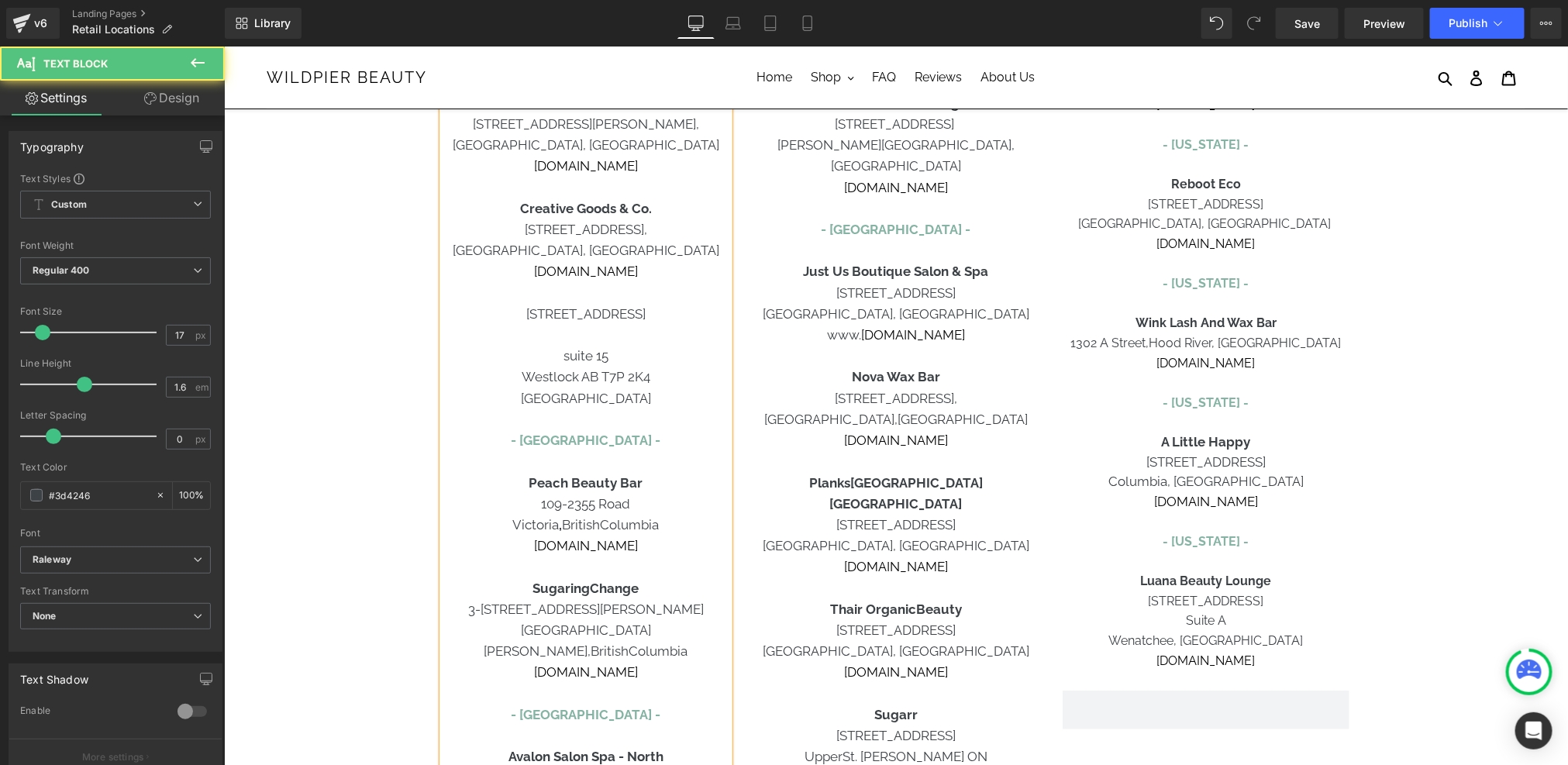
click at [569, 360] on p "suite 15" at bounding box center [584, 355] width 286 height 21
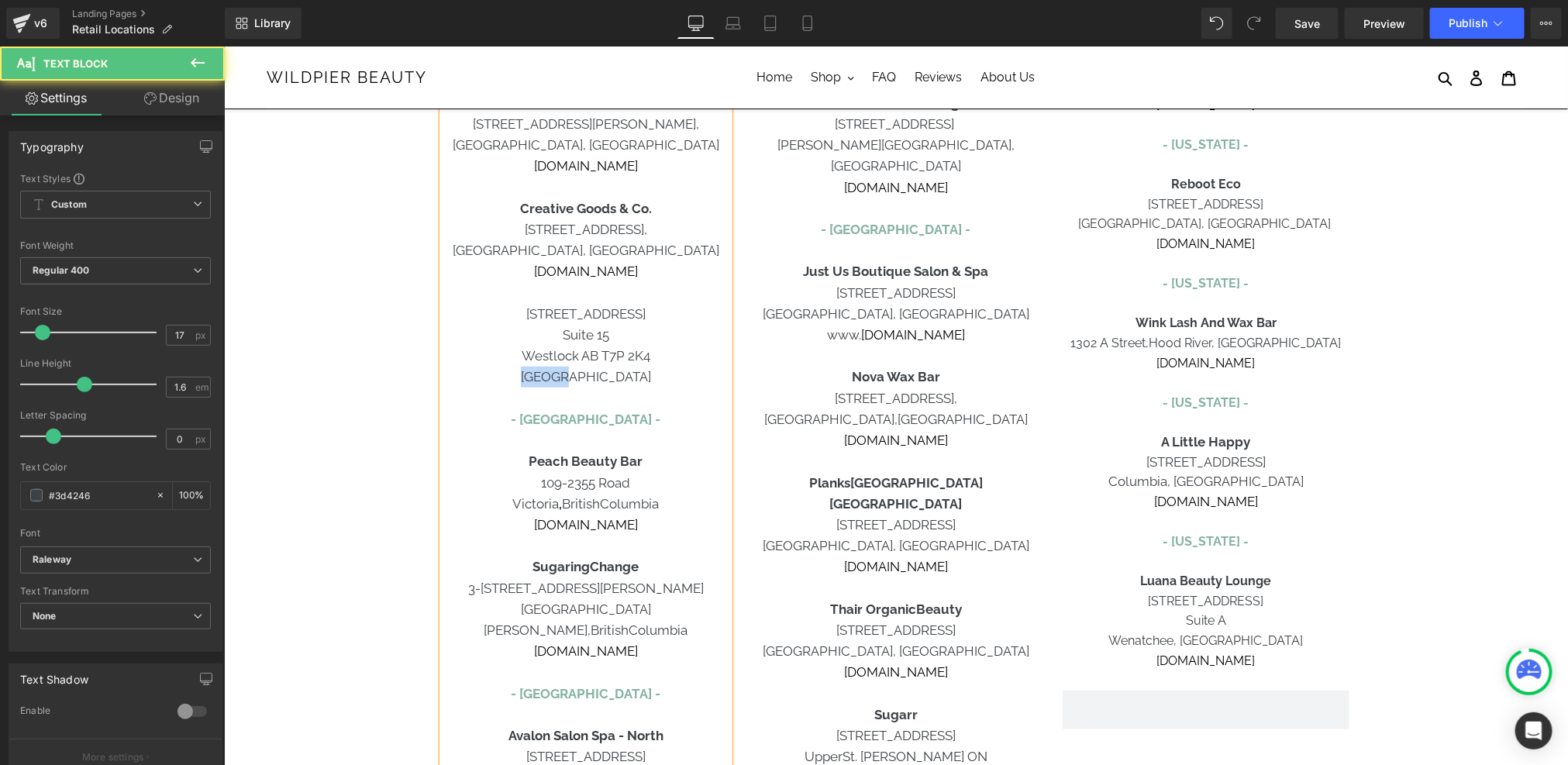
drag, startPoint x: 617, startPoint y: 373, endPoint x: 509, endPoint y: 384, distance: 108.6
click at [509, 384] on p "[GEOGRAPHIC_DATA]" at bounding box center [584, 376] width 286 height 21
click at [546, 379] on p "[URL][DOMAIN_NAME]" at bounding box center [584, 376] width 286 height 21
click at [546, 379] on p "[DOMAIN_NAME]" at bounding box center [584, 376] width 286 height 21
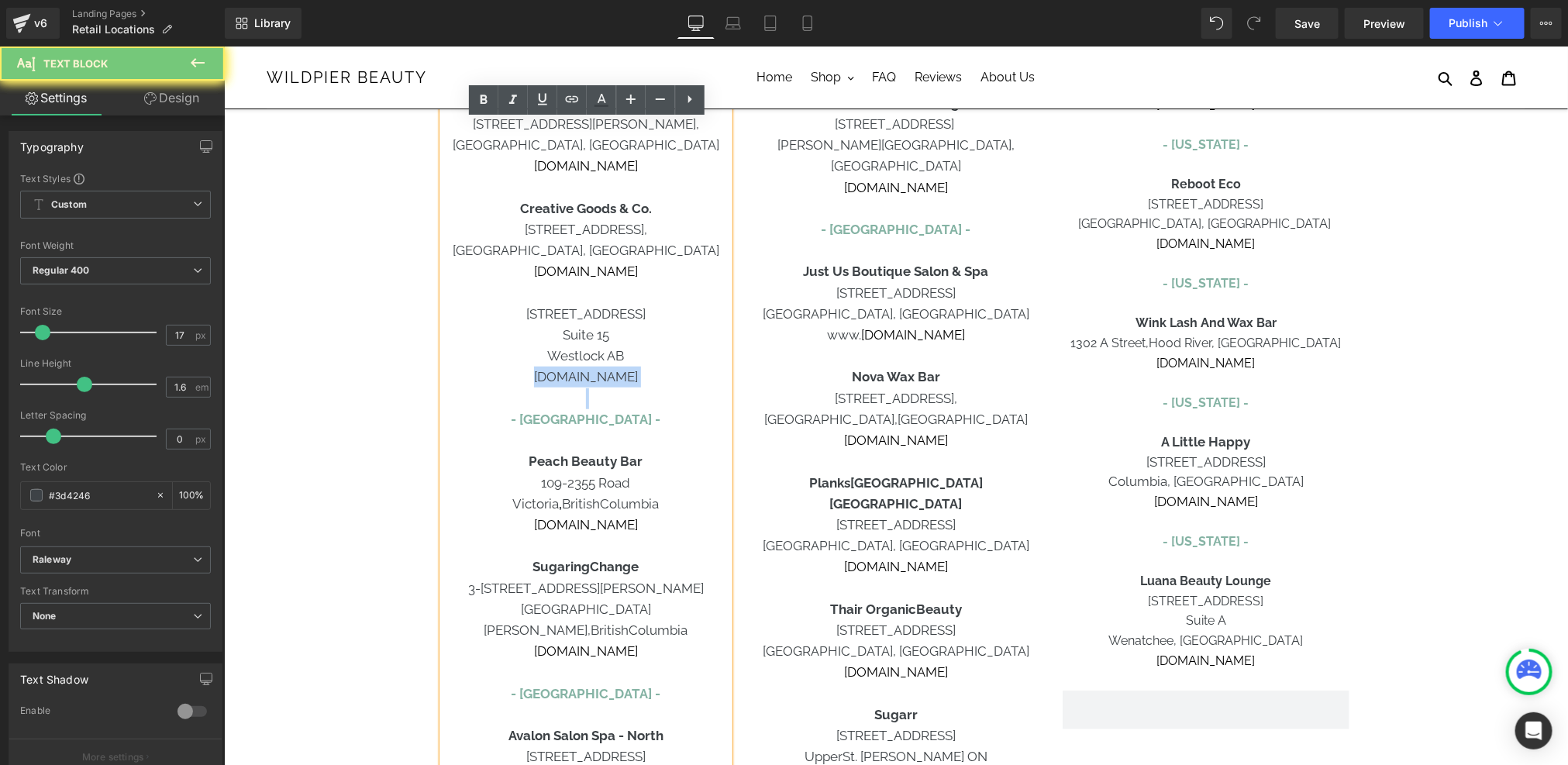
click at [546, 379] on p "[DOMAIN_NAME]" at bounding box center [584, 376] width 286 height 21
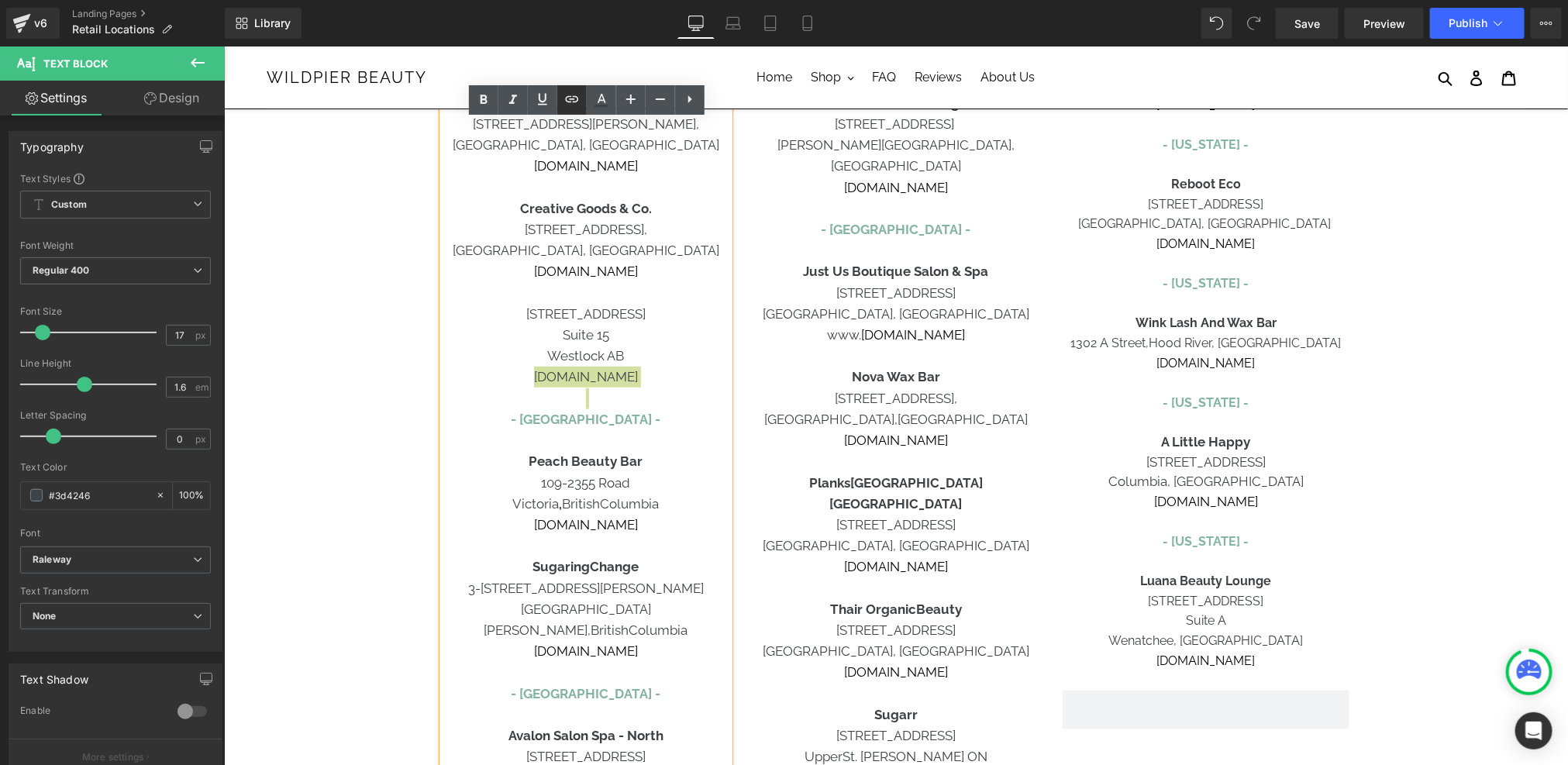
click at [578, 108] on link at bounding box center [572, 100] width 30 height 30
click at [0, 0] on input "text" at bounding box center [0, 0] width 0 height 0
paste input "[URL][DOMAIN_NAME]"
type input "[URL][DOMAIN_NAME]"
click at [689, 410] on button "button" at bounding box center [674, 411] width 33 height 33
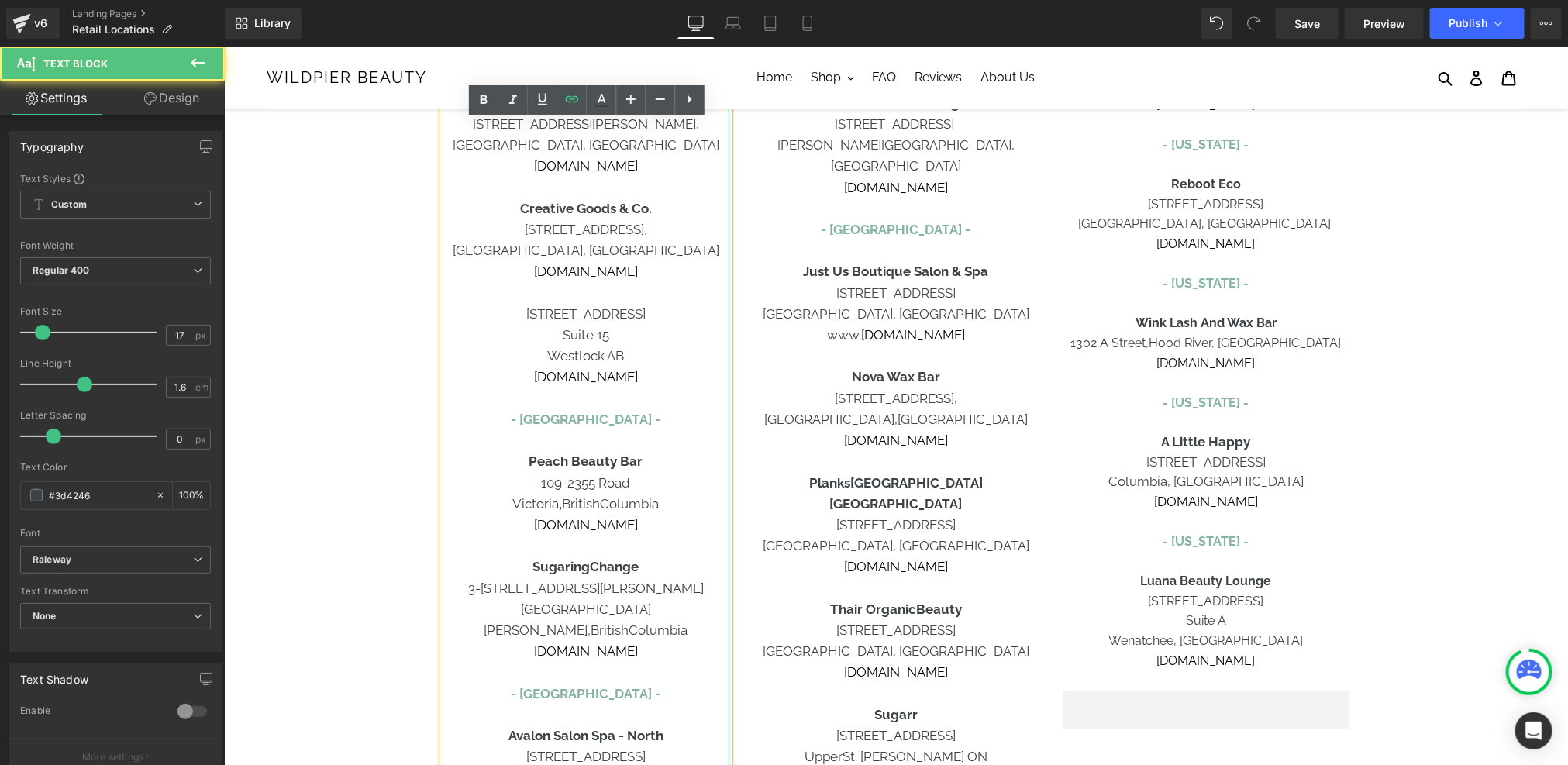
click at [651, 315] on p "[STREET_ADDRESS]" at bounding box center [584, 313] width 286 height 21
click at [509, 316] on p "[STREET_ADDRESS]" at bounding box center [584, 313] width 286 height 21
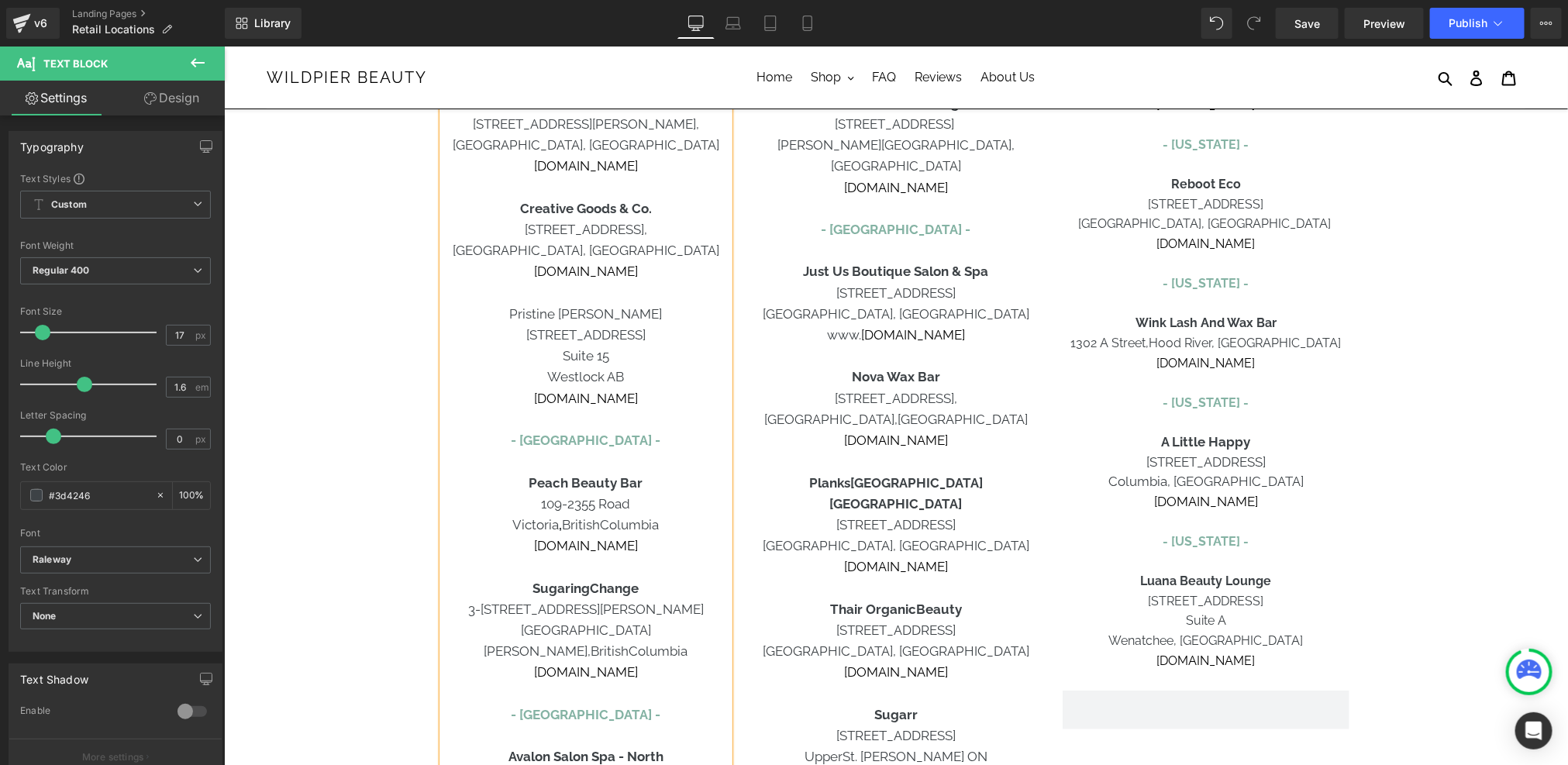
click at [577, 305] on p "Pristine [PERSON_NAME]" at bounding box center [584, 313] width 286 height 21
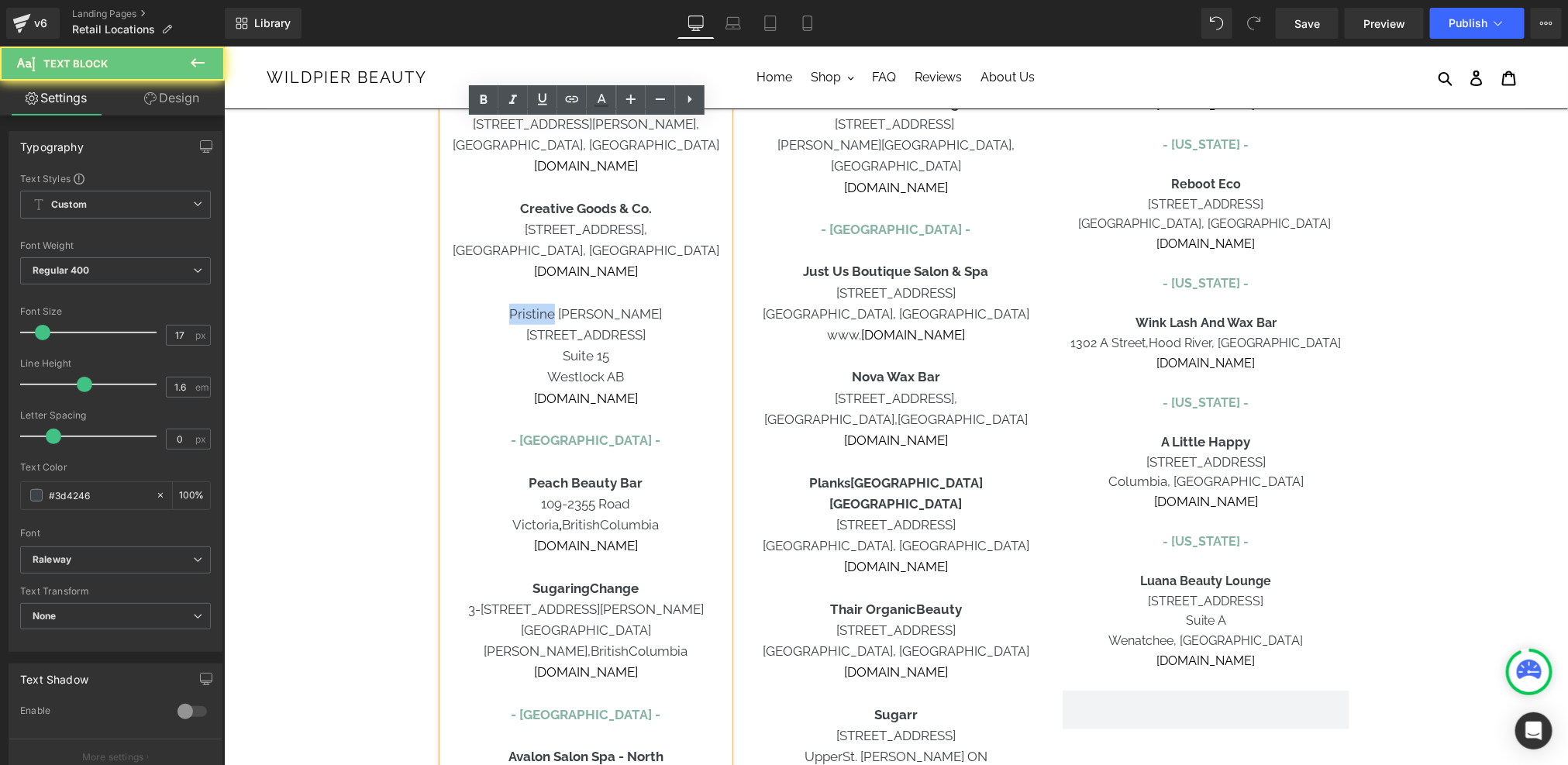
click at [577, 305] on p "Pristine [PERSON_NAME]" at bounding box center [584, 313] width 286 height 21
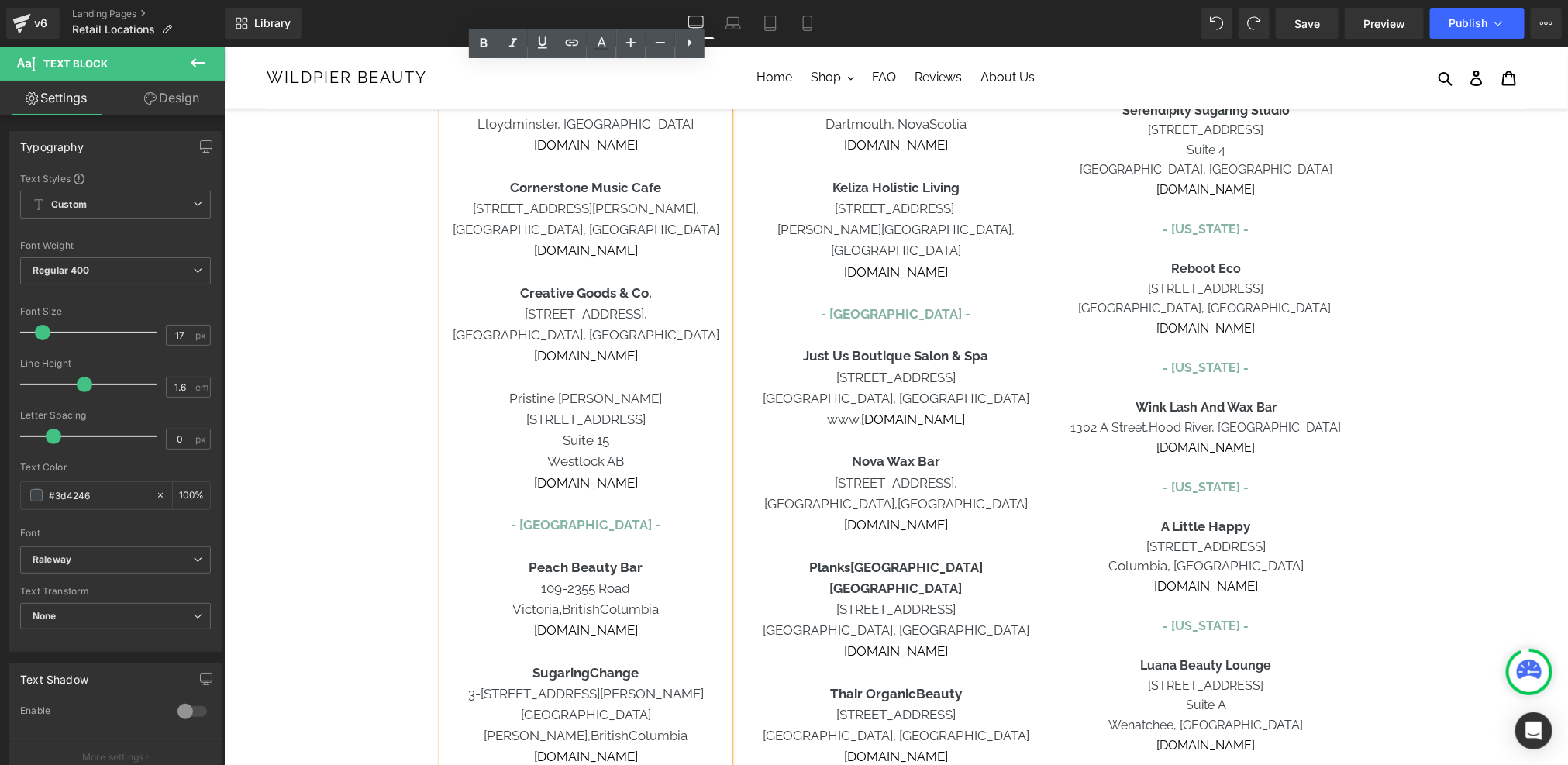
scroll to position [631, 0]
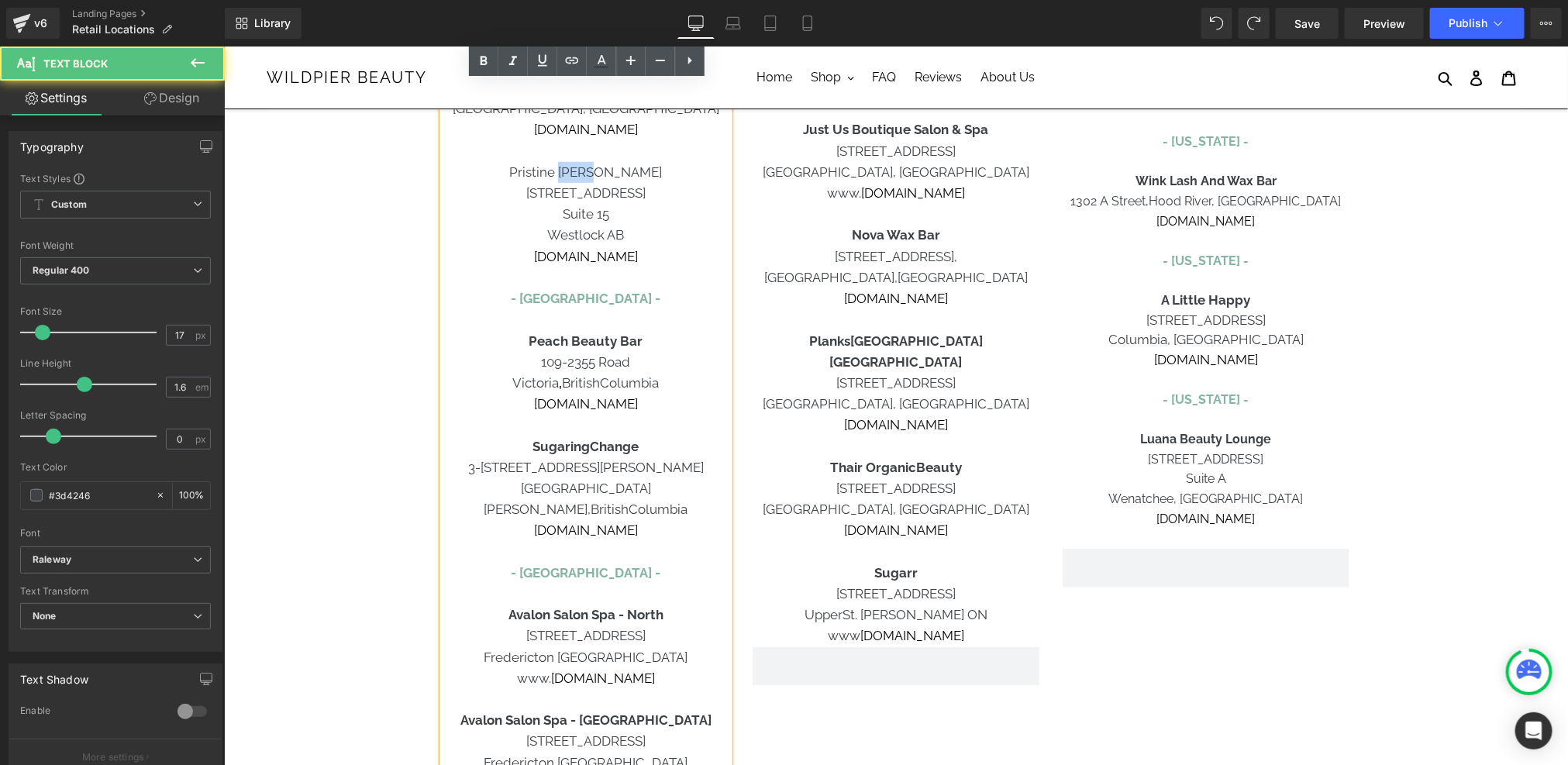
drag, startPoint x: 646, startPoint y: 171, endPoint x: 593, endPoint y: 172, distance: 53.0
click at [593, 172] on p "Pristine [PERSON_NAME]" at bounding box center [584, 171] width 286 height 21
click at [593, 172] on strong "[PERSON_NAME]" at bounding box center [607, 171] width 104 height 16
click at [584, 172] on p "Pristine [PERSON_NAME]" at bounding box center [584, 171] width 286 height 21
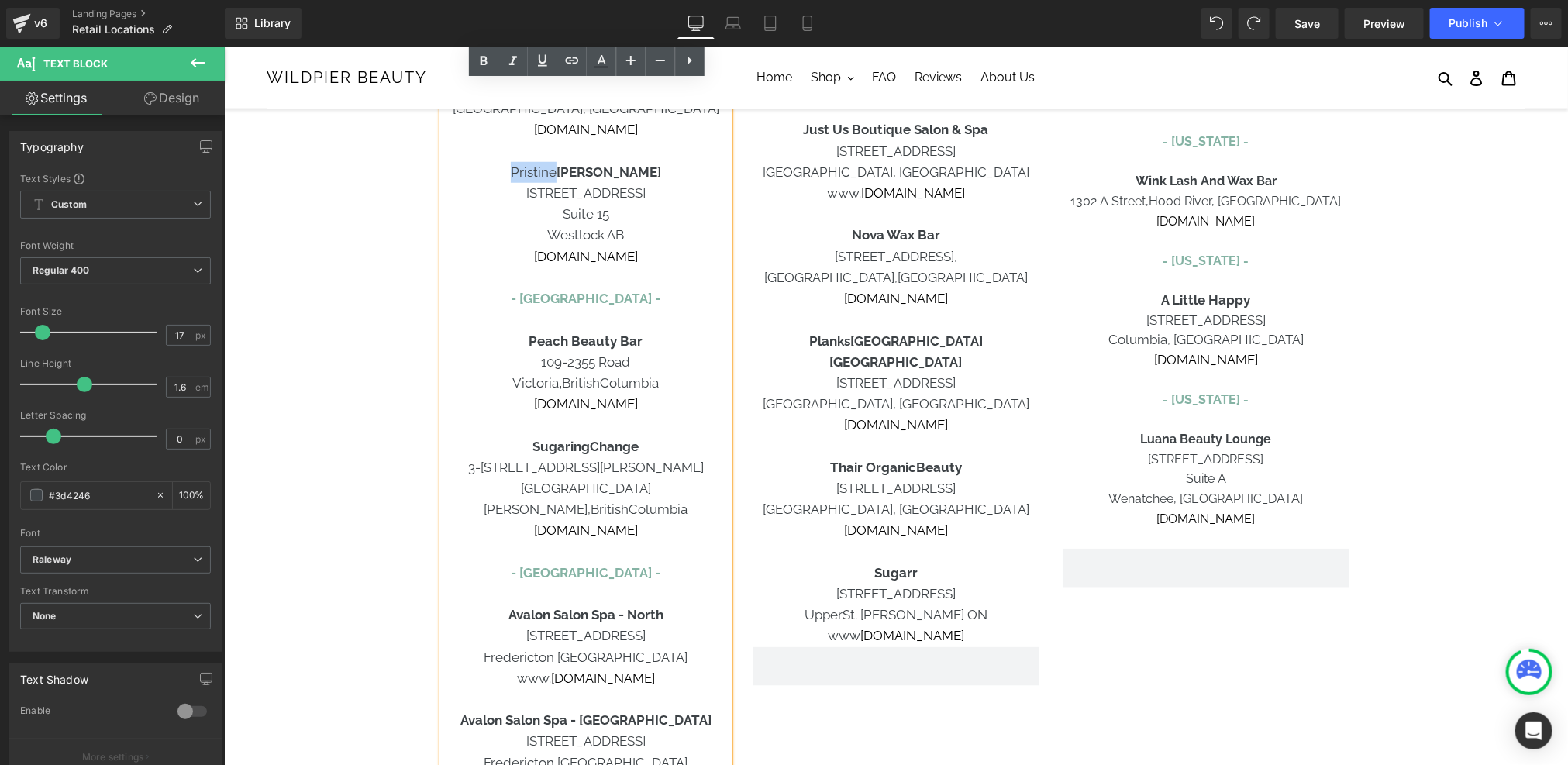
drag, startPoint x: 589, startPoint y: 172, endPoint x: 546, endPoint y: 172, distance: 43.0
click at [546, 172] on p "Pristine [PERSON_NAME]" at bounding box center [584, 171] width 286 height 21
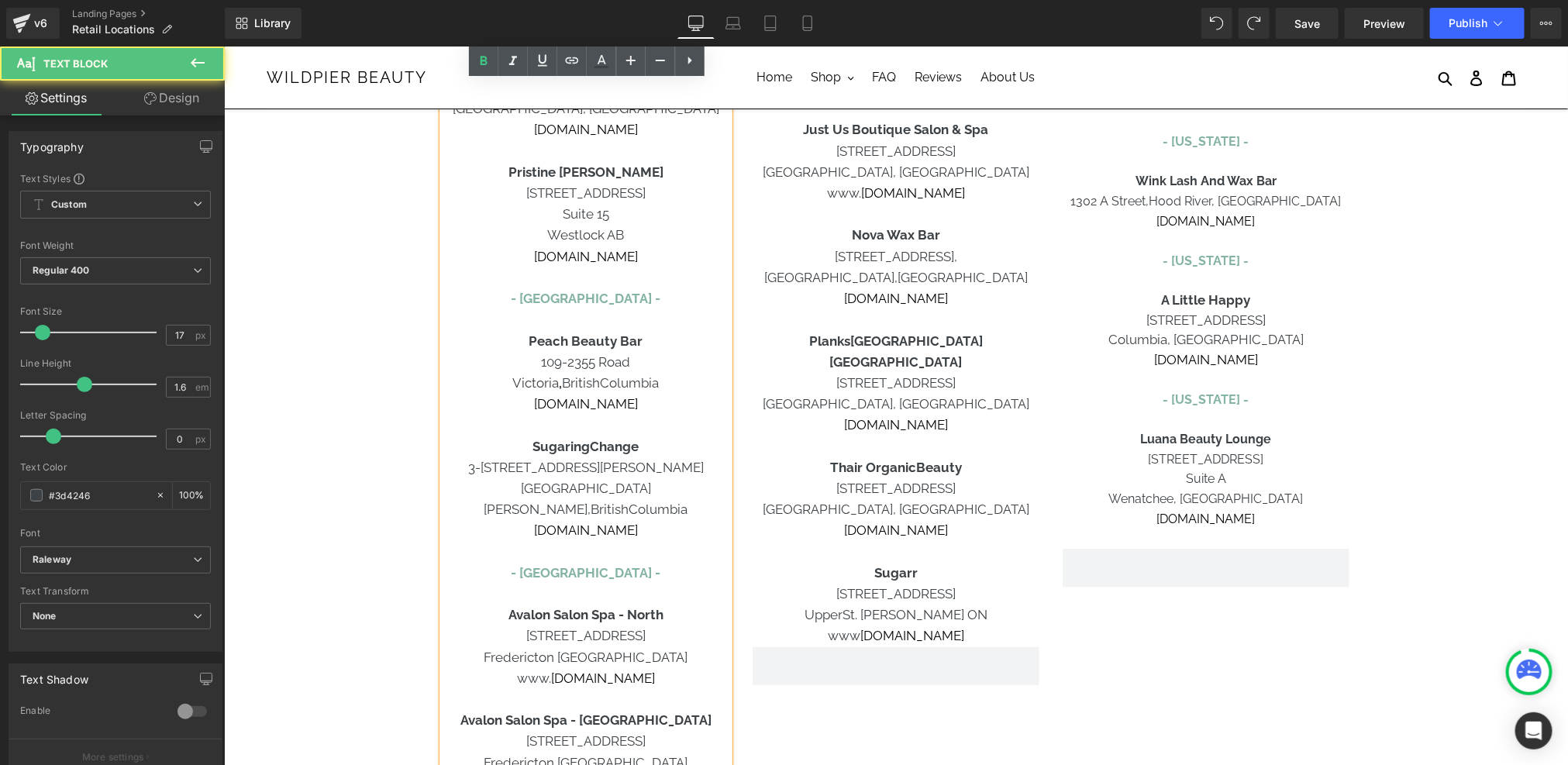
click at [610, 208] on p "Suite 15" at bounding box center [584, 213] width 286 height 21
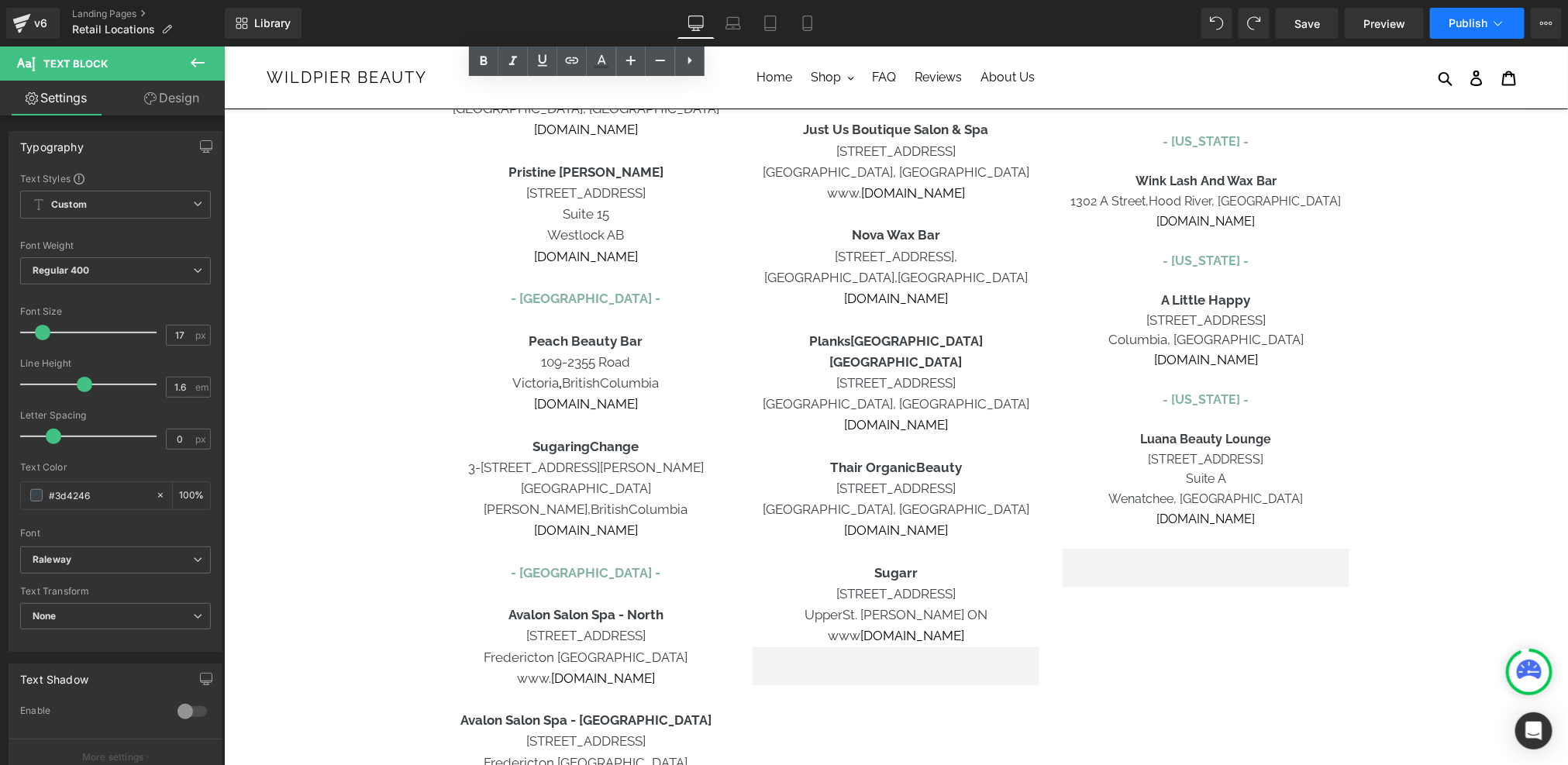
click at [1471, 19] on span "Publish" at bounding box center [1467, 23] width 39 height 12
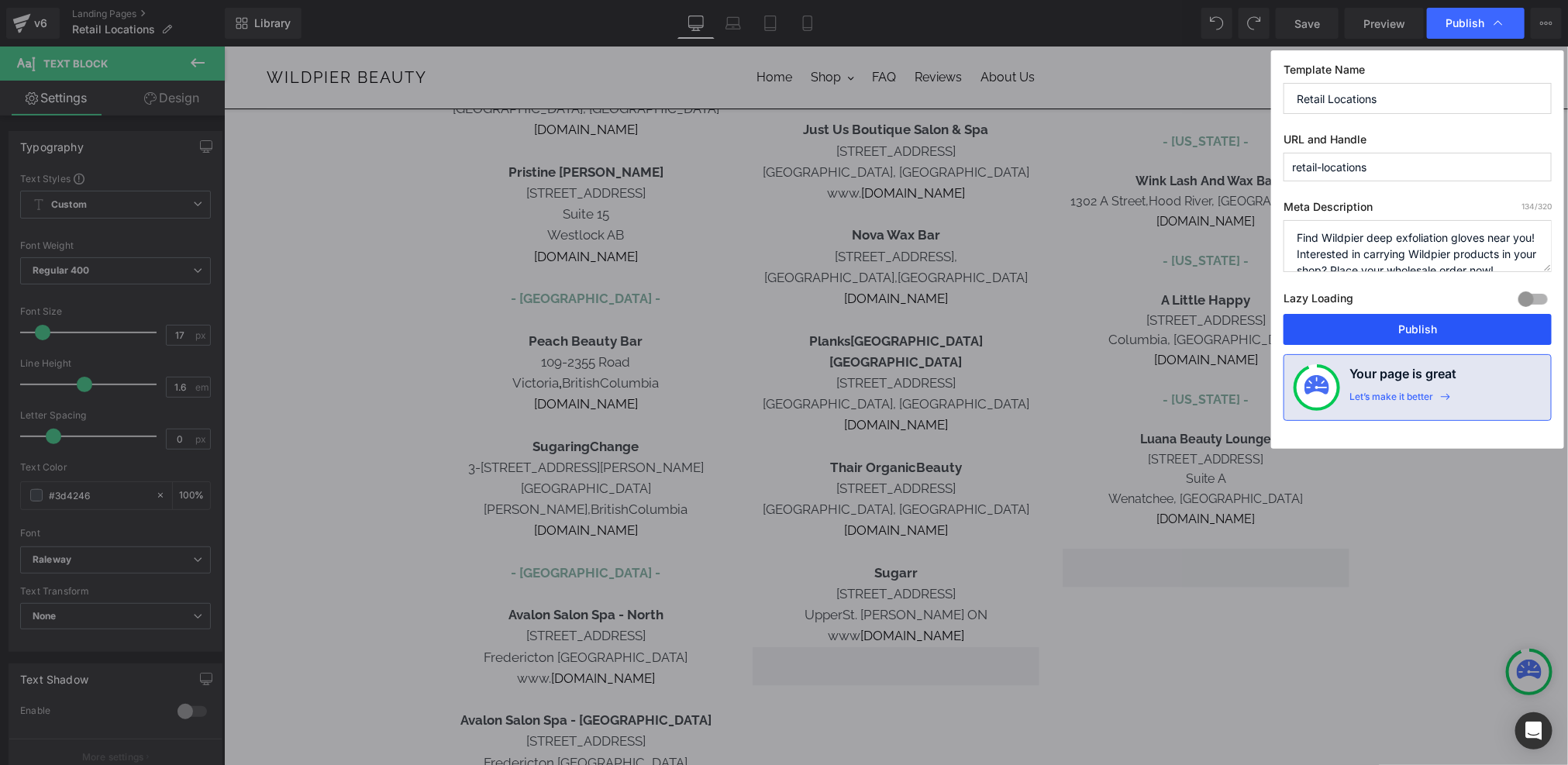
click at [1431, 320] on button "Publish" at bounding box center [1417, 329] width 268 height 31
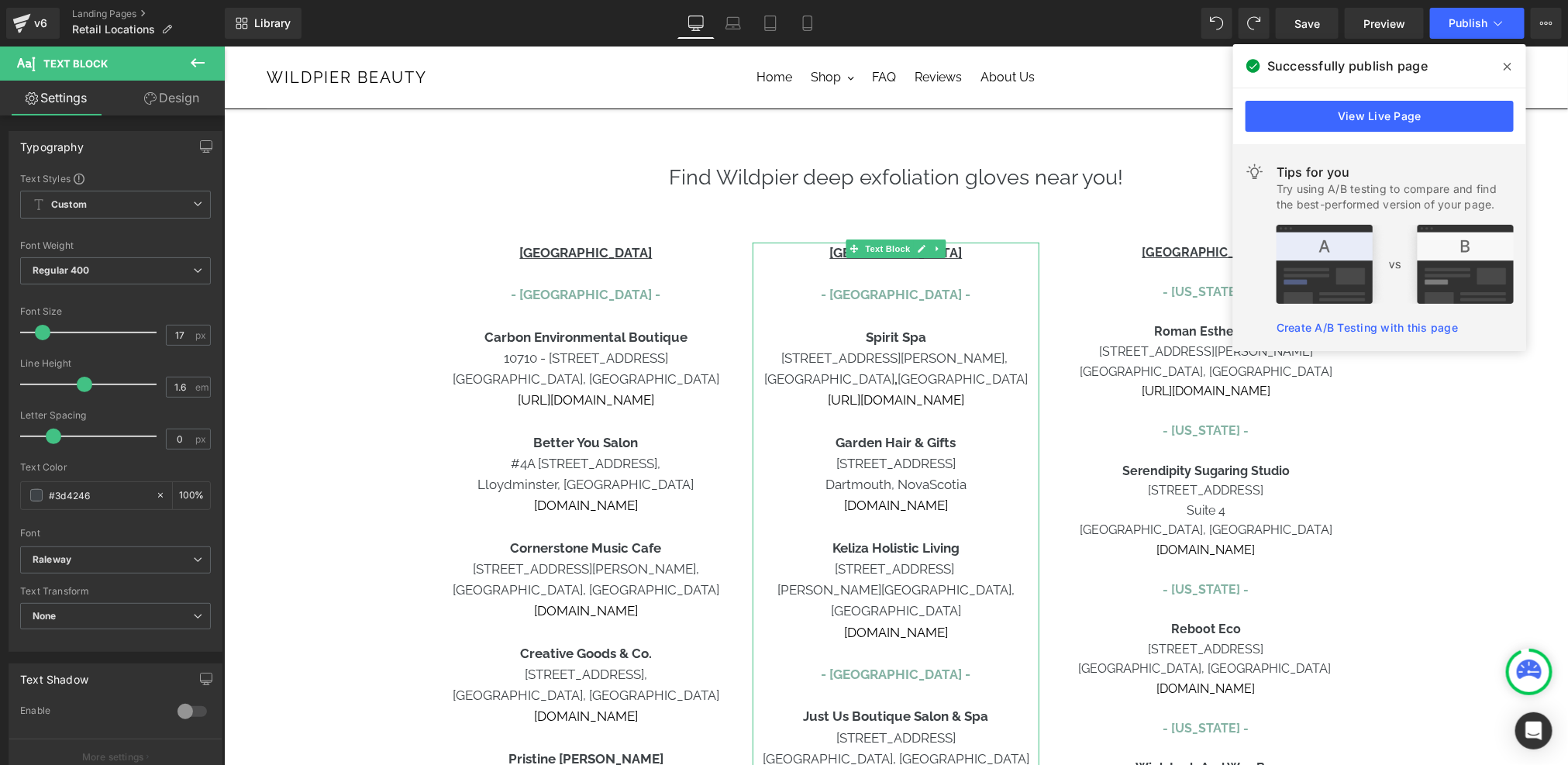
scroll to position [54, 0]
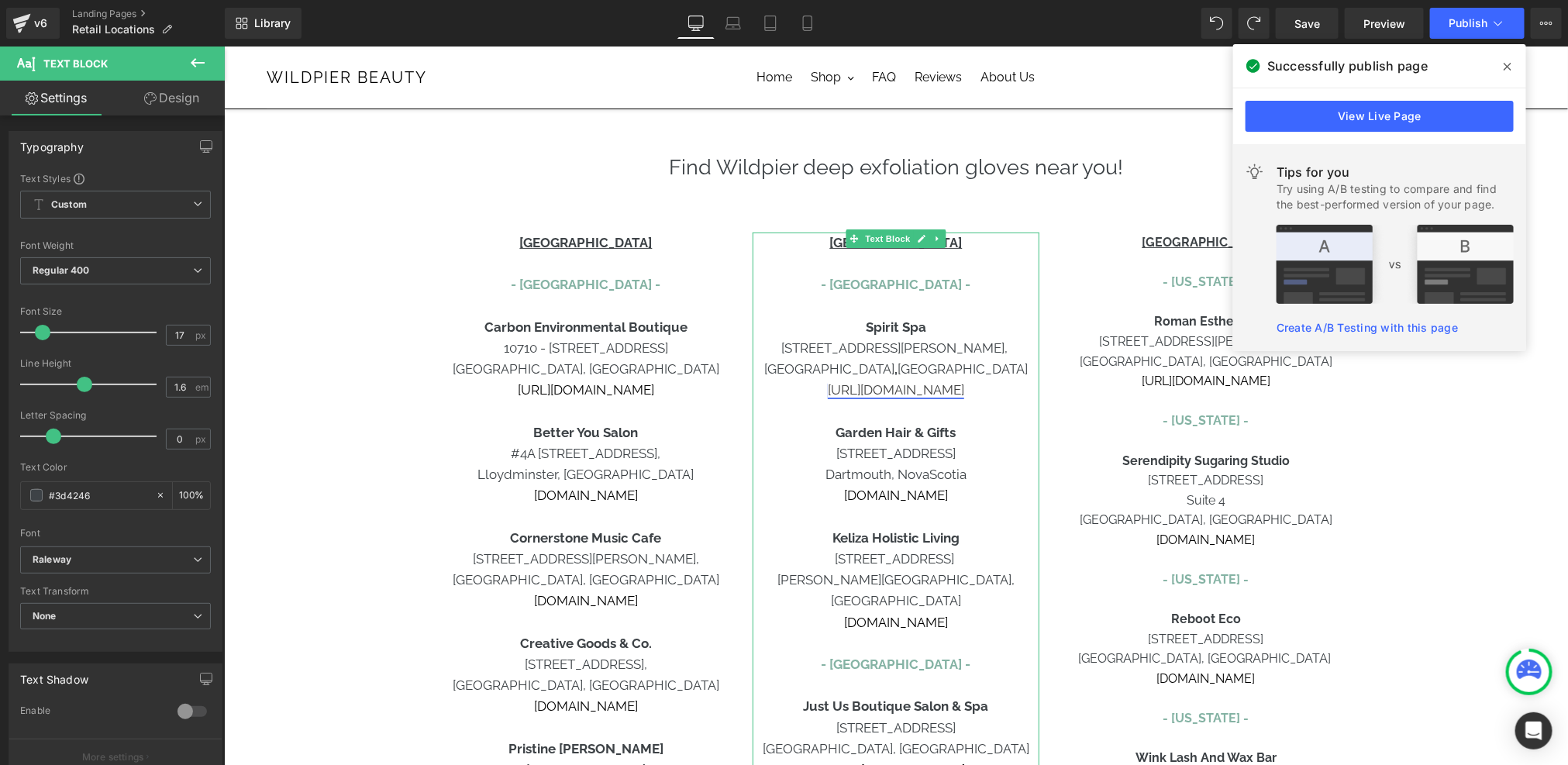
click at [863, 390] on link "[URL][DOMAIN_NAME]" at bounding box center [895, 389] width 136 height 16
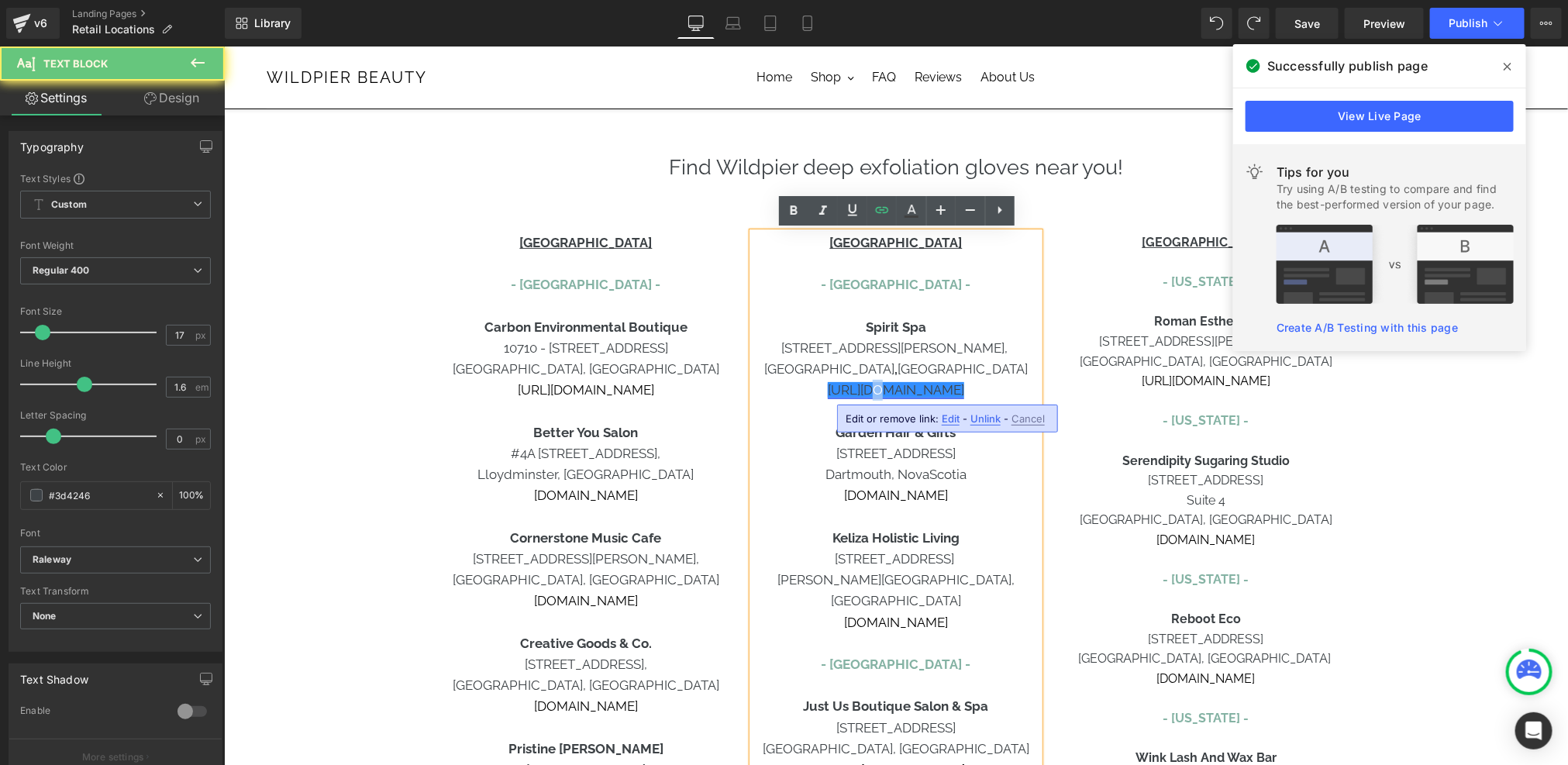
click at [866, 390] on link "[URL][DOMAIN_NAME]" at bounding box center [895, 389] width 136 height 16
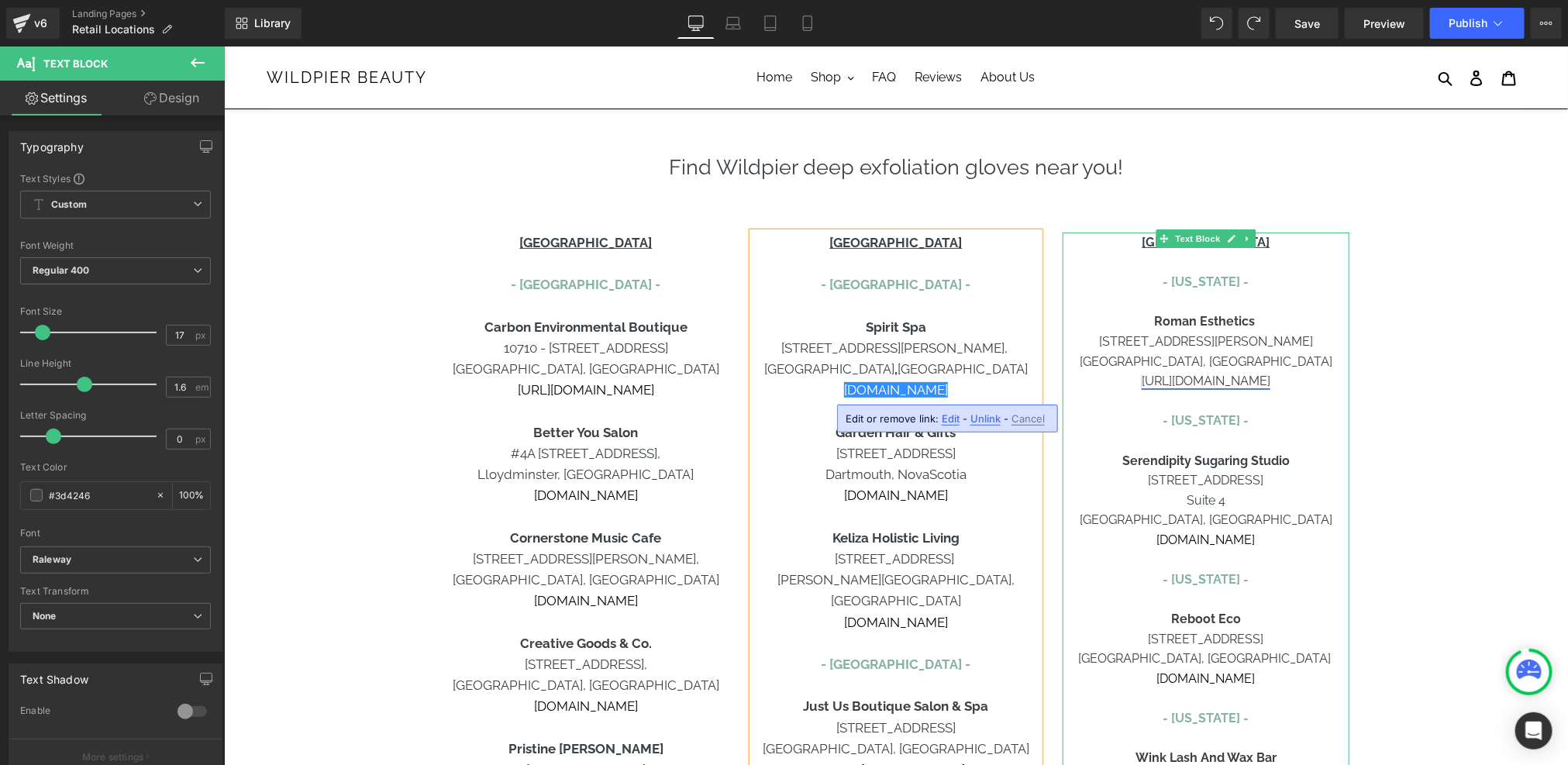
click at [1146, 383] on link "[URL][DOMAIN_NAME]" at bounding box center [1205, 380] width 129 height 15
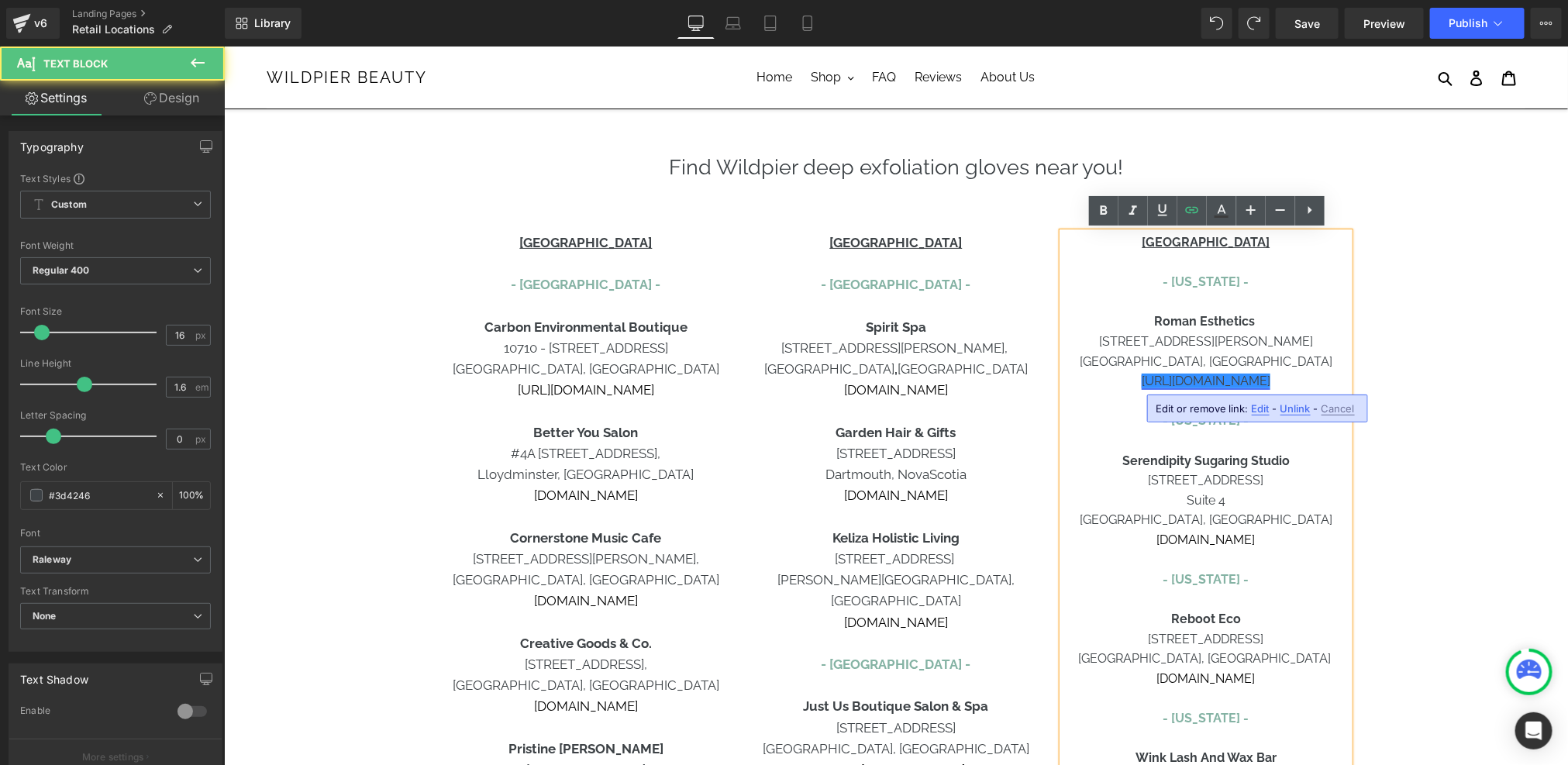
click at [1151, 383] on link "[URL][DOMAIN_NAME]" at bounding box center [1205, 380] width 129 height 15
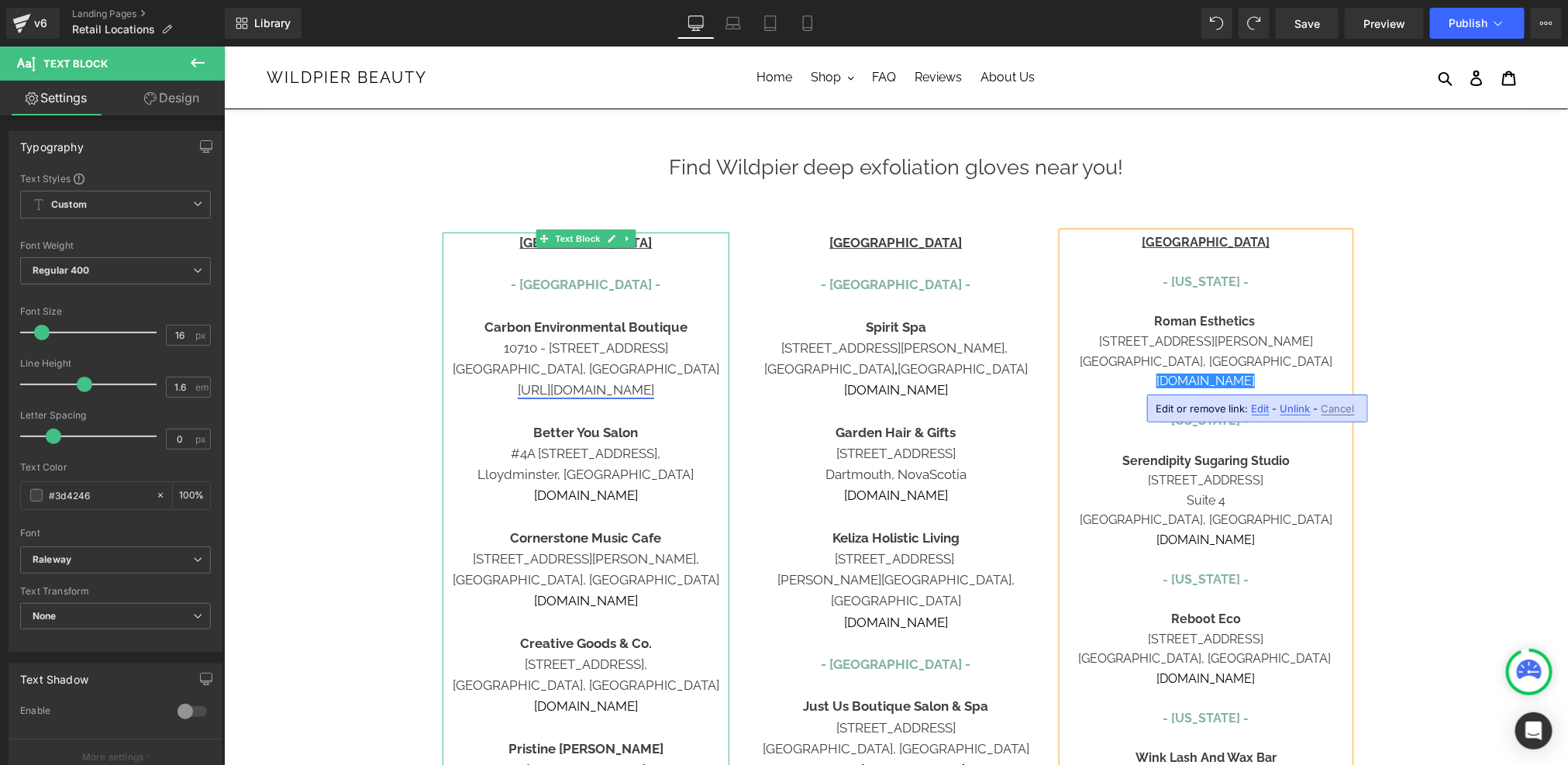
click at [530, 388] on link "[URL][DOMAIN_NAME]" at bounding box center [585, 389] width 136 height 16
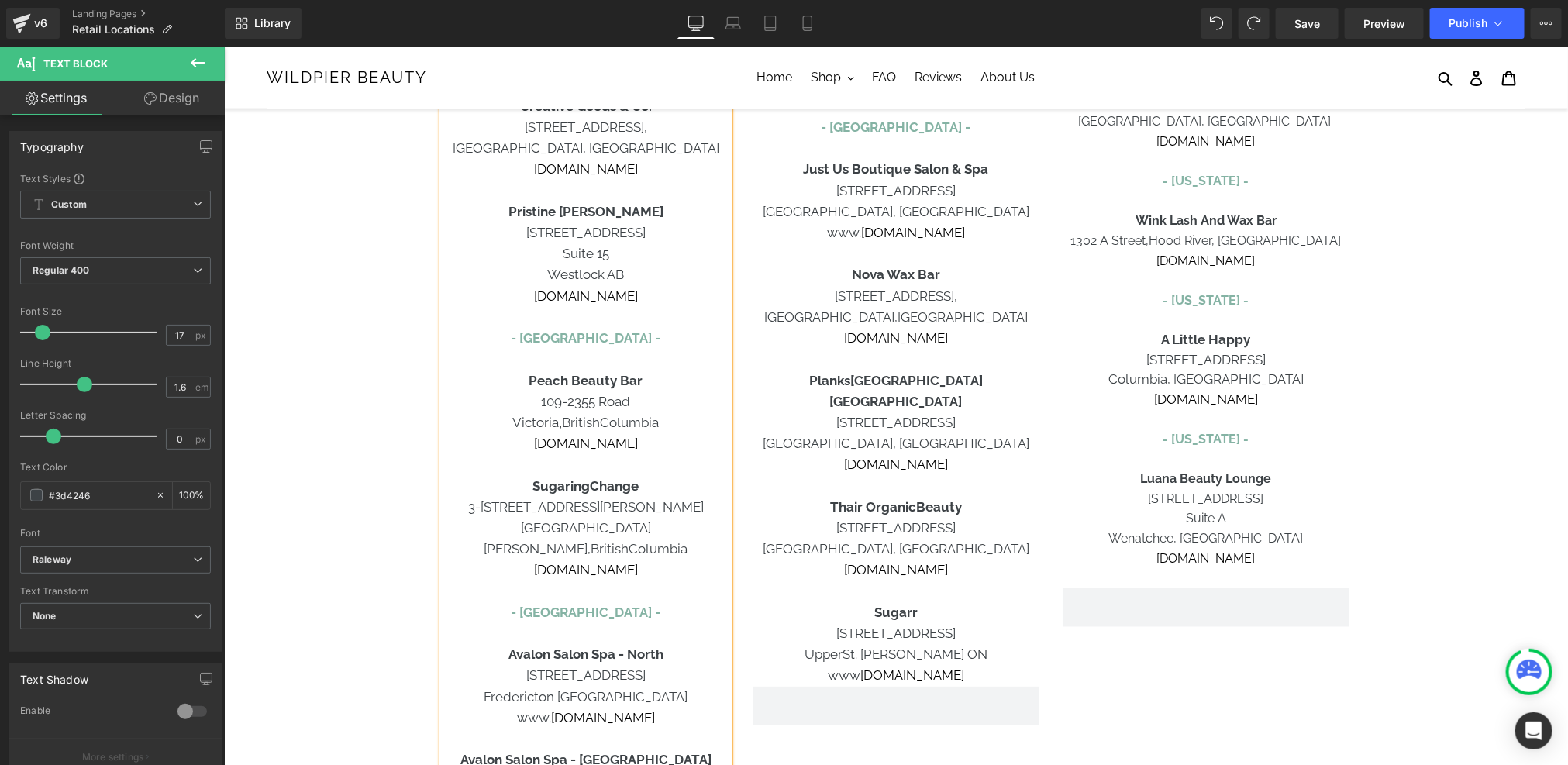
scroll to position [598, 0]
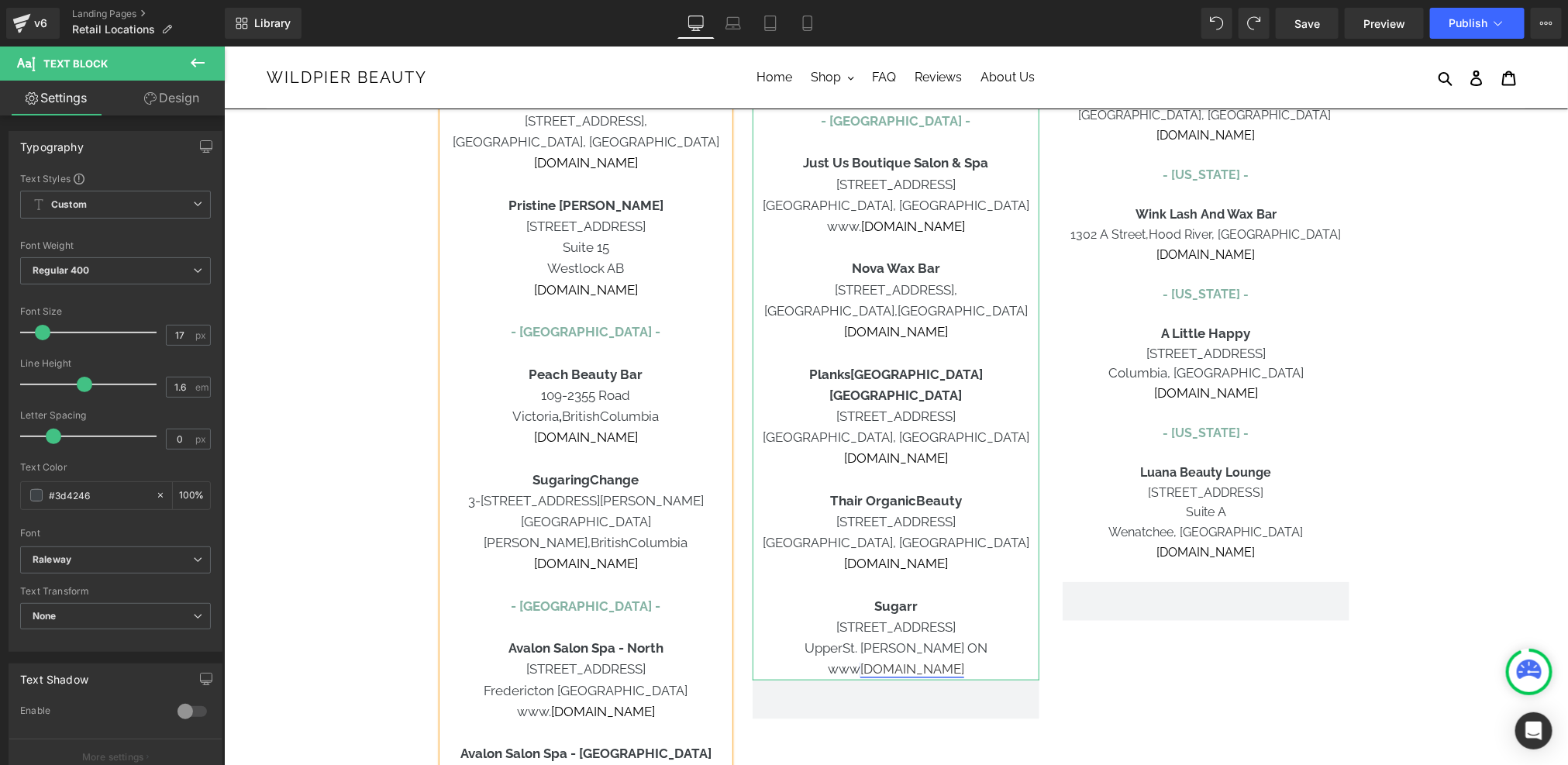
click at [882, 661] on link "[DOMAIN_NAME]" at bounding box center [911, 668] width 104 height 16
click at [936, 575] on p at bounding box center [894, 584] width 286 height 21
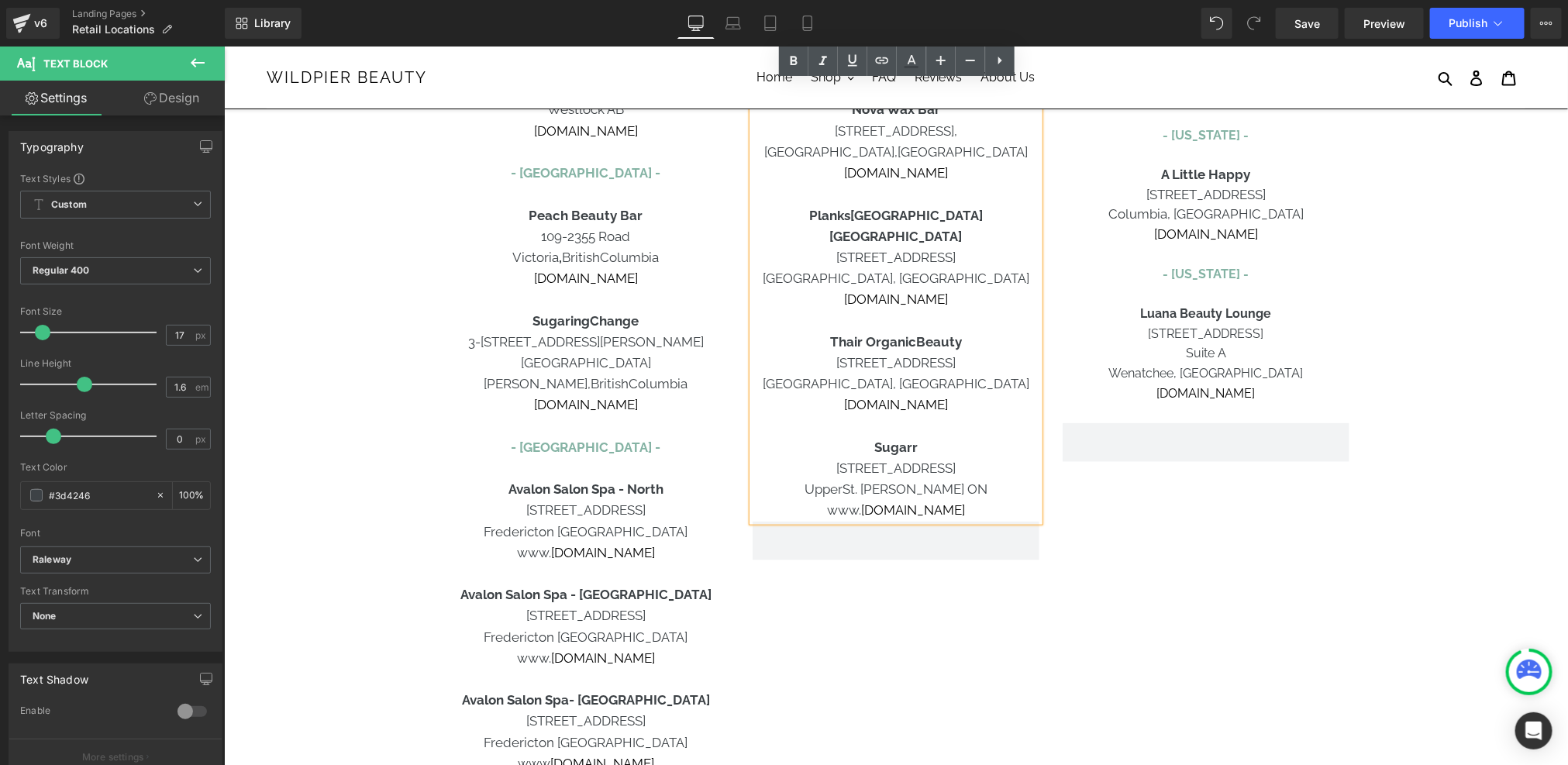
scroll to position [824, 0]
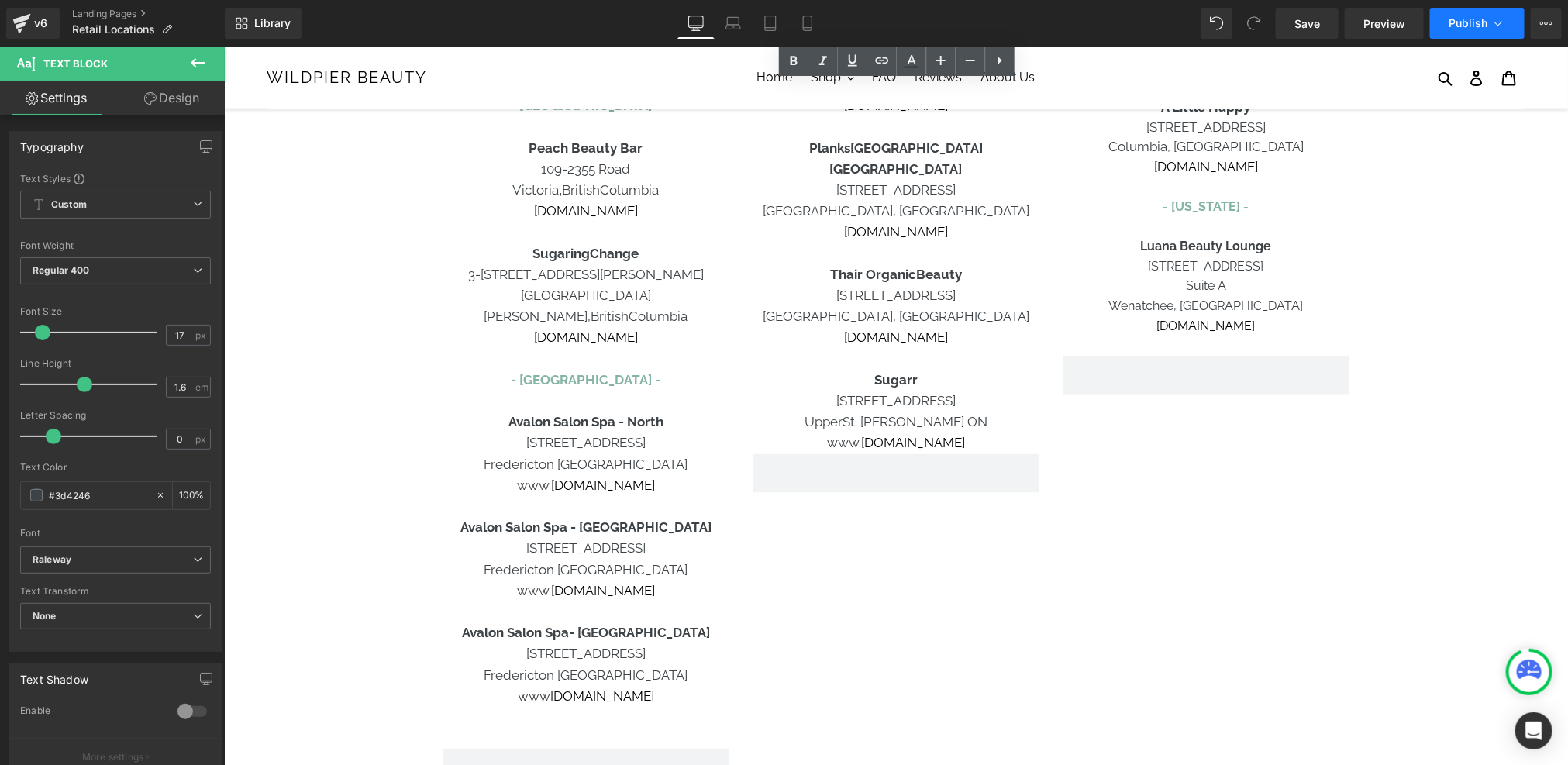
click at [1467, 30] on button "Publish" at bounding box center [1476, 23] width 94 height 31
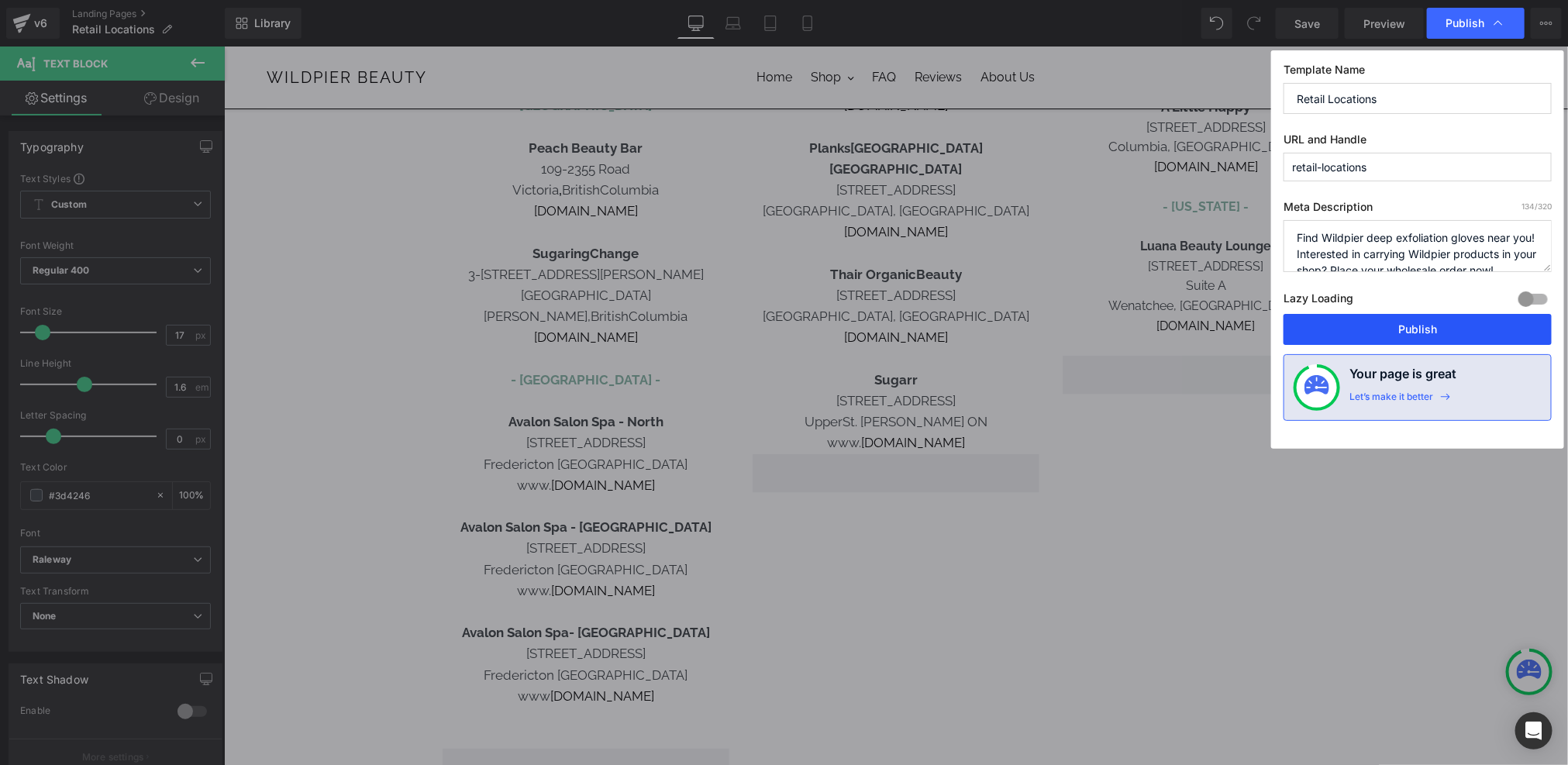
click at [1384, 328] on button "Publish" at bounding box center [1417, 329] width 268 height 31
